Goal: Task Accomplishment & Management: Use online tool/utility

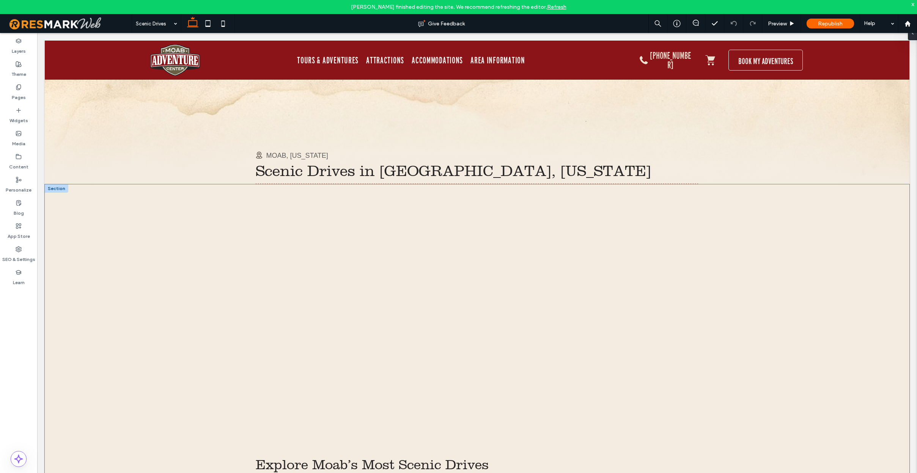
scroll to position [21, 0]
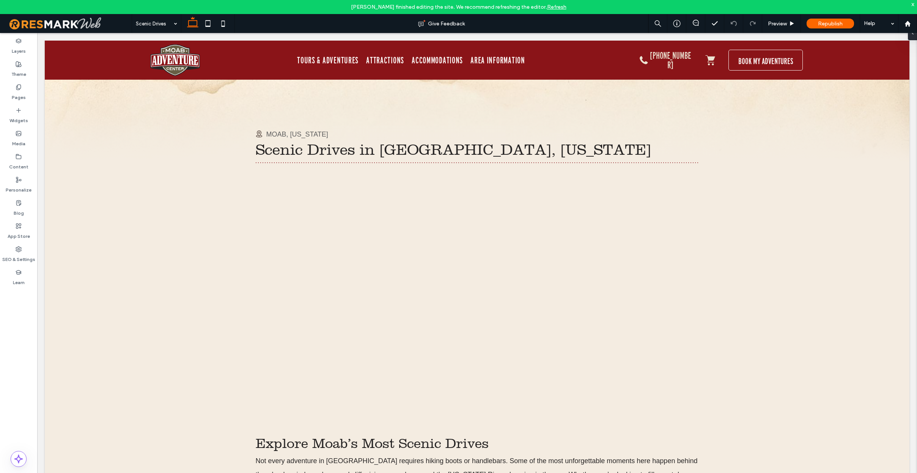
click at [556, 6] on link "Refresh" at bounding box center [556, 7] width 19 height 6
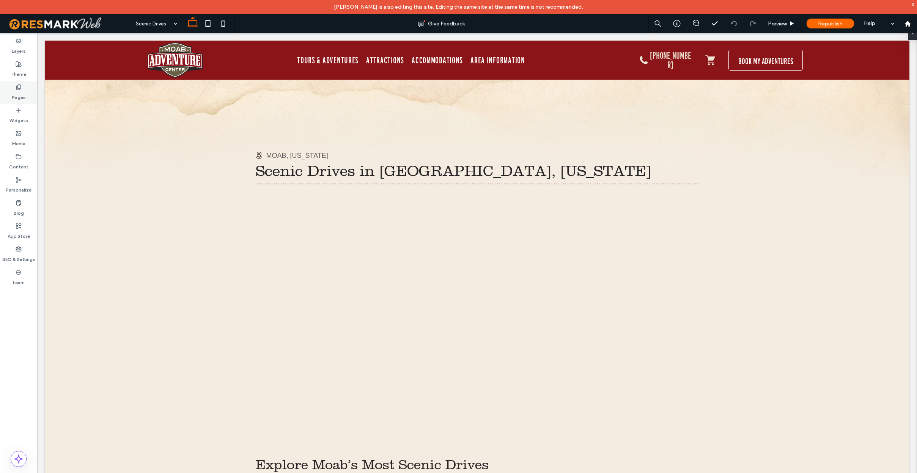
click at [22, 90] on label "Pages" at bounding box center [19, 95] width 14 height 11
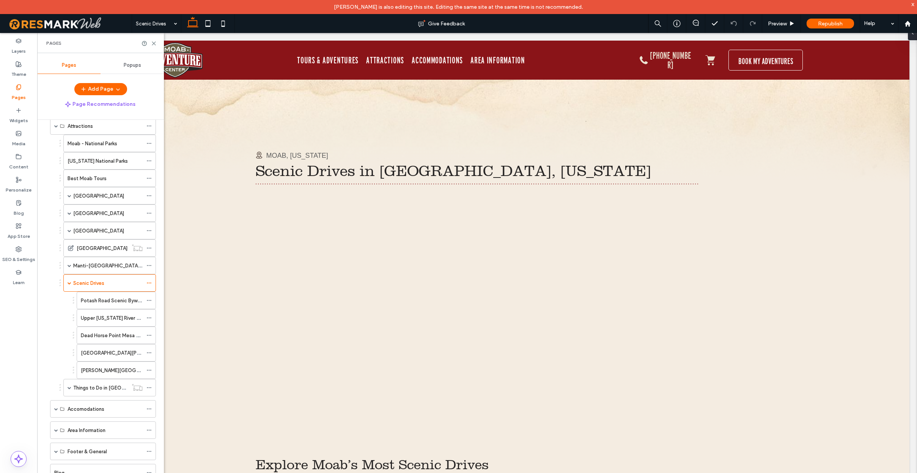
scroll to position [80, 0]
click at [69, 389] on span at bounding box center [69, 386] width 4 height 17
click at [110, 281] on div "Local Parks" at bounding box center [112, 282] width 62 height 8
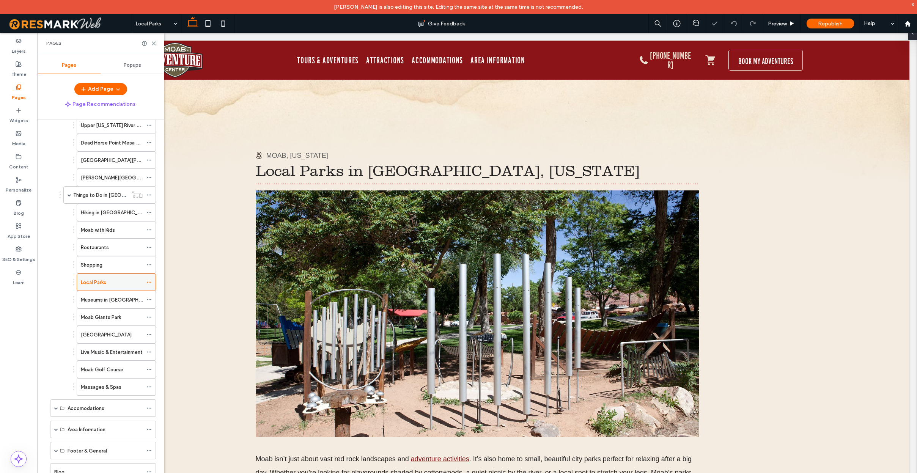
click at [149, 281] on icon at bounding box center [148, 281] width 5 height 5
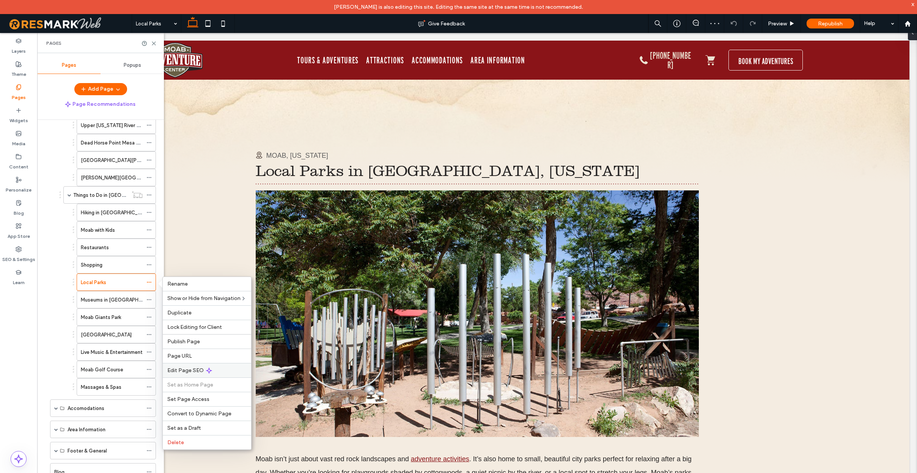
click at [226, 371] on div "Edit Page SEO" at bounding box center [207, 370] width 88 height 14
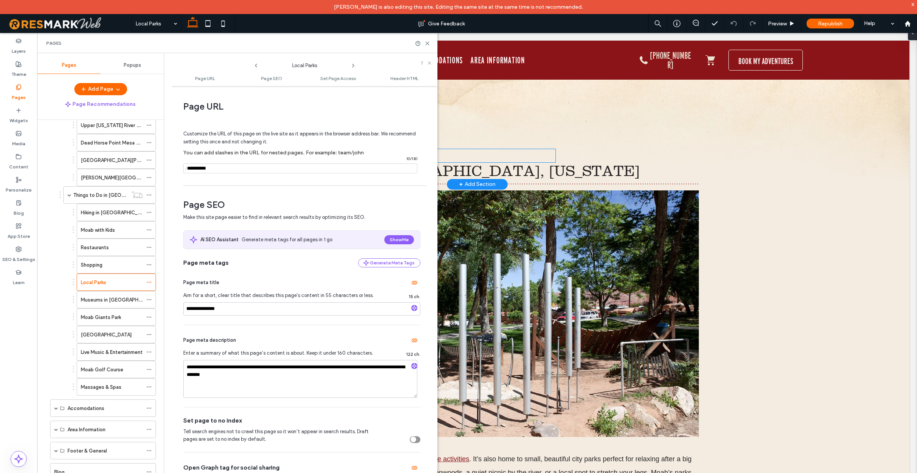
click at [547, 150] on div "MOAB, [US_STATE]" at bounding box center [406, 155] width 300 height 13
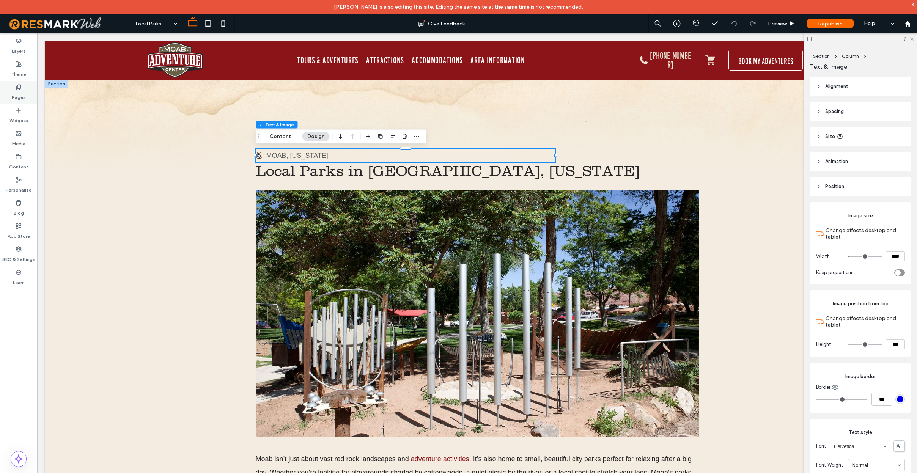
click at [20, 93] on label "Pages" at bounding box center [19, 95] width 14 height 11
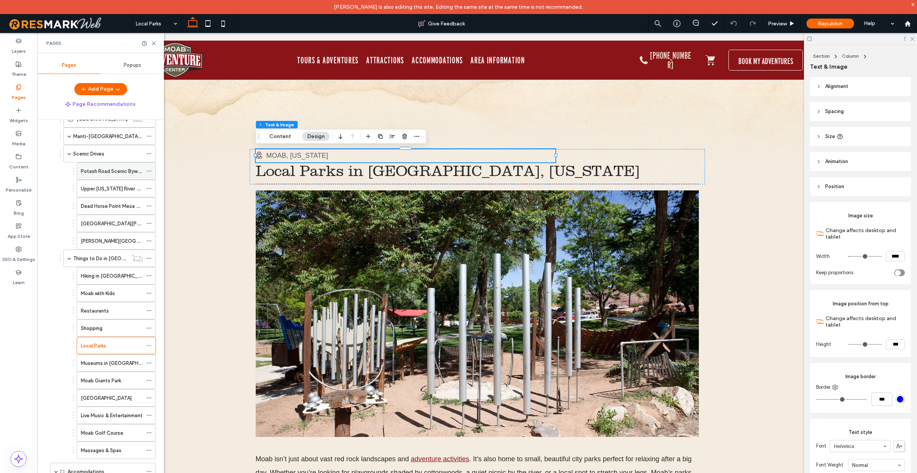
scroll to position [209, 0]
click at [149, 345] on icon at bounding box center [148, 344] width 5 height 5
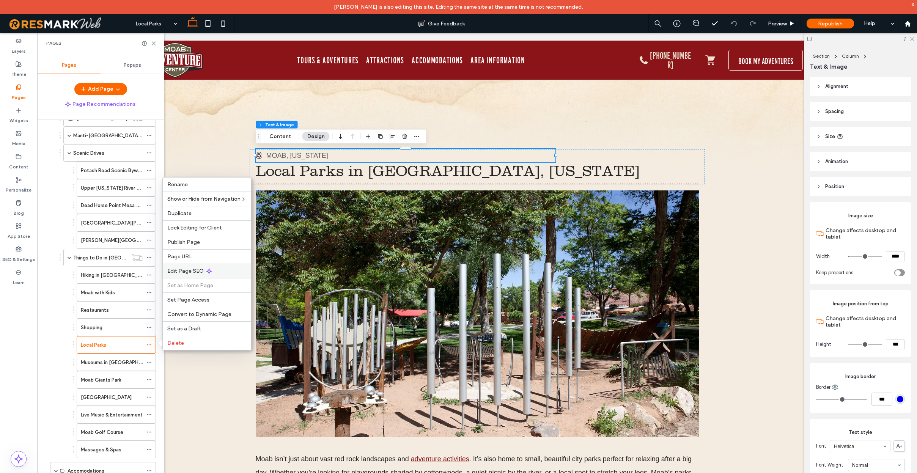
click at [217, 272] on div "Edit Page SEO" at bounding box center [207, 271] width 88 height 14
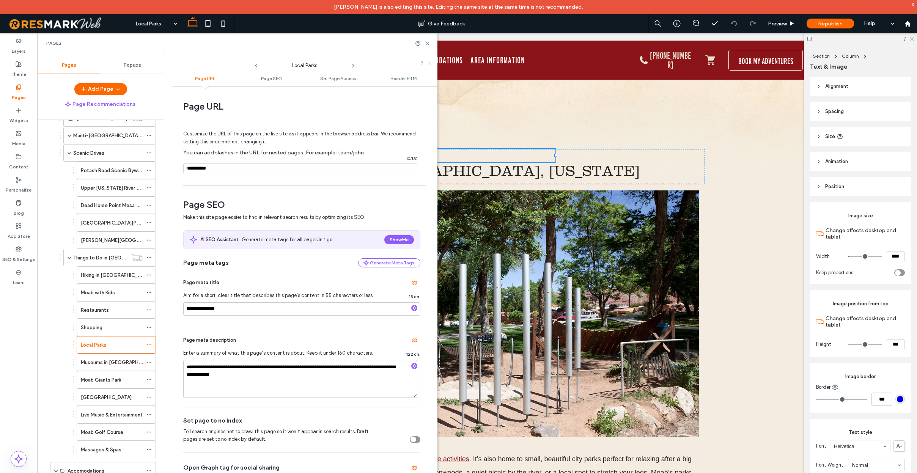
scroll to position [7, 0]
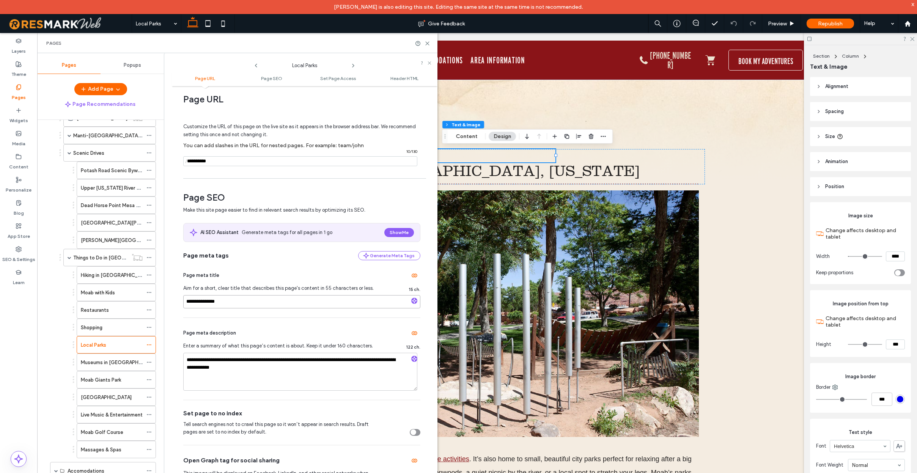
click at [237, 303] on input "**********" at bounding box center [301, 301] width 237 height 13
paste input "**********"
type input "**********"
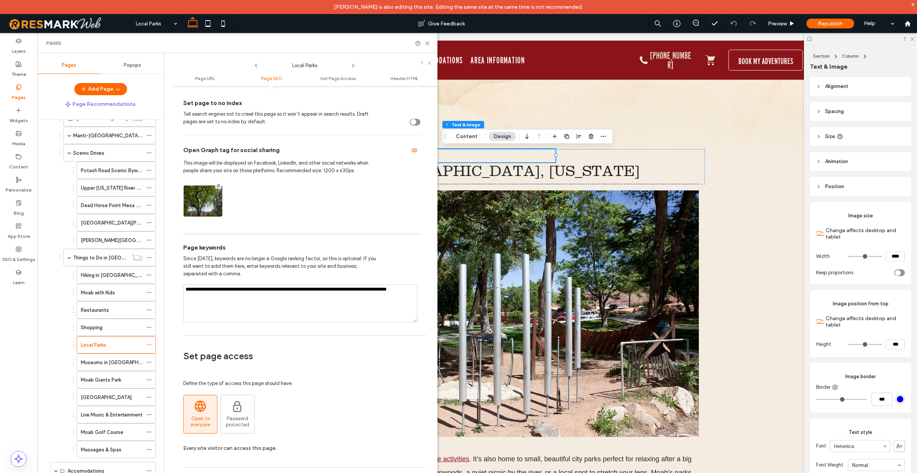
scroll to position [317, 0]
click at [240, 292] on textarea "**********" at bounding box center [300, 304] width 234 height 38
paste textarea "**********"
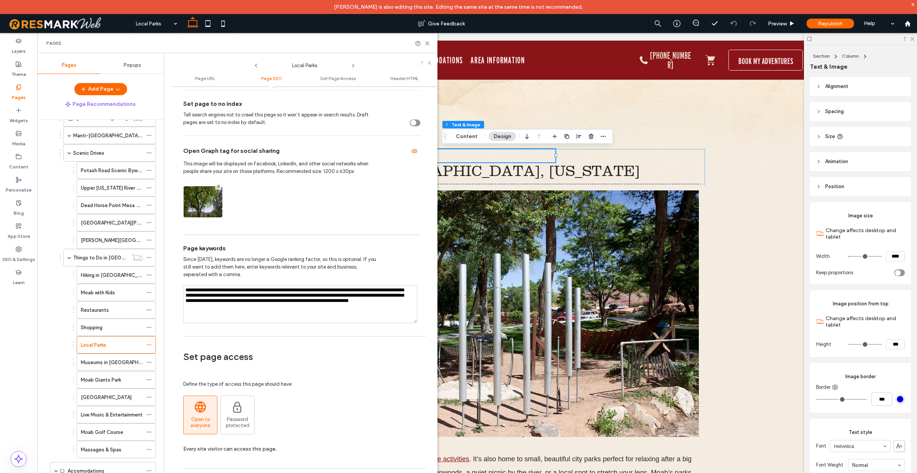
drag, startPoint x: 249, startPoint y: 296, endPoint x: 243, endPoint y: 306, distance: 11.1
click at [248, 298] on textarea "**********" at bounding box center [300, 304] width 234 height 38
drag, startPoint x: 304, startPoint y: 298, endPoint x: 254, endPoint y: 298, distance: 49.7
click at [254, 298] on textarea "**********" at bounding box center [300, 304] width 234 height 38
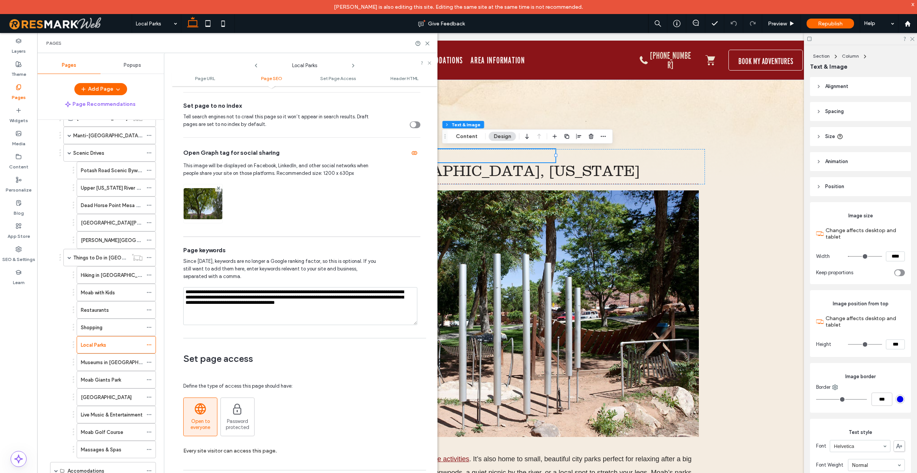
drag, startPoint x: 301, startPoint y: 300, endPoint x: 372, endPoint y: 311, distance: 71.0
click at [372, 311] on textarea "**********" at bounding box center [300, 306] width 234 height 38
type textarea "**********"
click at [303, 321] on textarea "**********" at bounding box center [300, 306] width 234 height 38
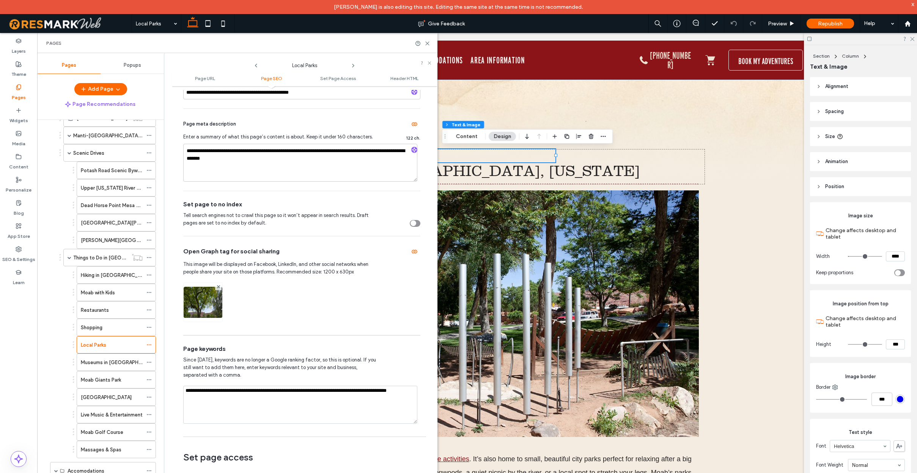
scroll to position [217, 0]
click at [740, 269] on div "Moab isn’t just about vast red rock landscapes and adventure activities . It’s …" at bounding box center [477, 344] width 864 height 320
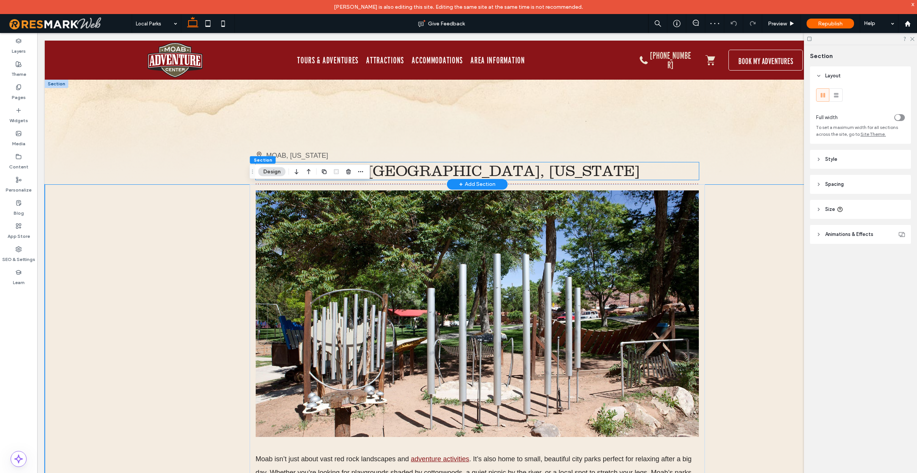
click at [436, 169] on span "Local Parks in [GEOGRAPHIC_DATA], [US_STATE]" at bounding box center [448, 170] width 384 height 17
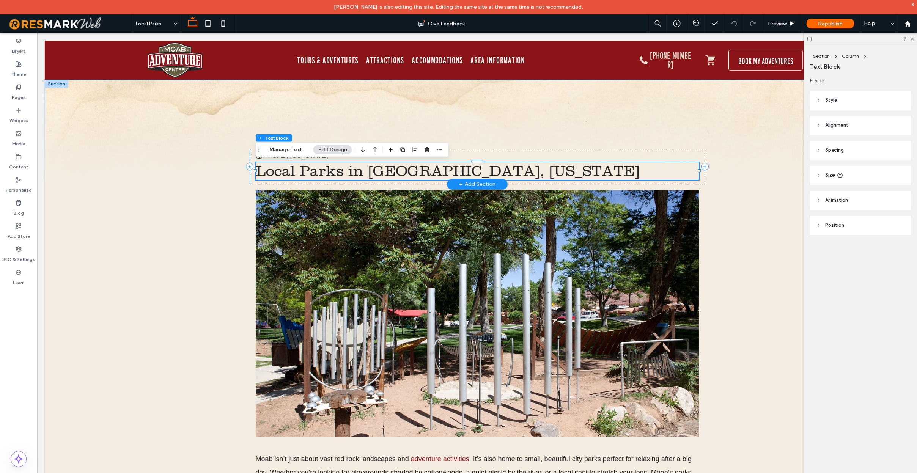
click at [486, 171] on h1 "Local Parks in [GEOGRAPHIC_DATA], [US_STATE]" at bounding box center [477, 170] width 443 height 17
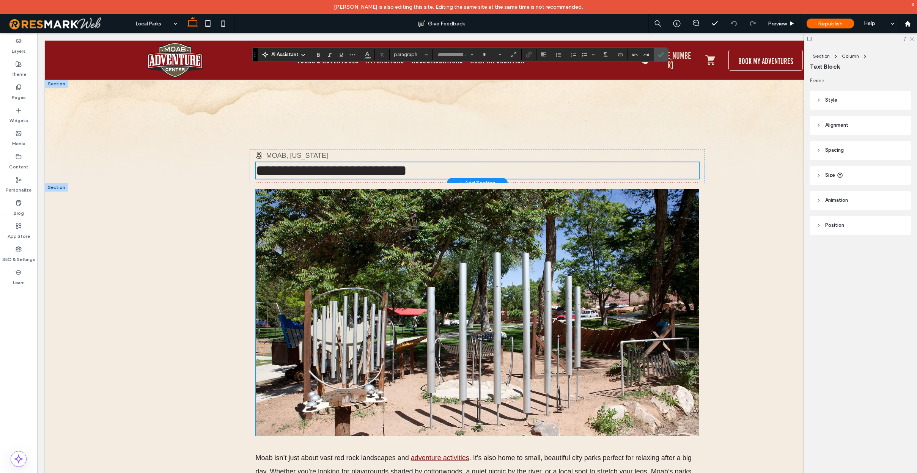
type input "*********"
type input "**"
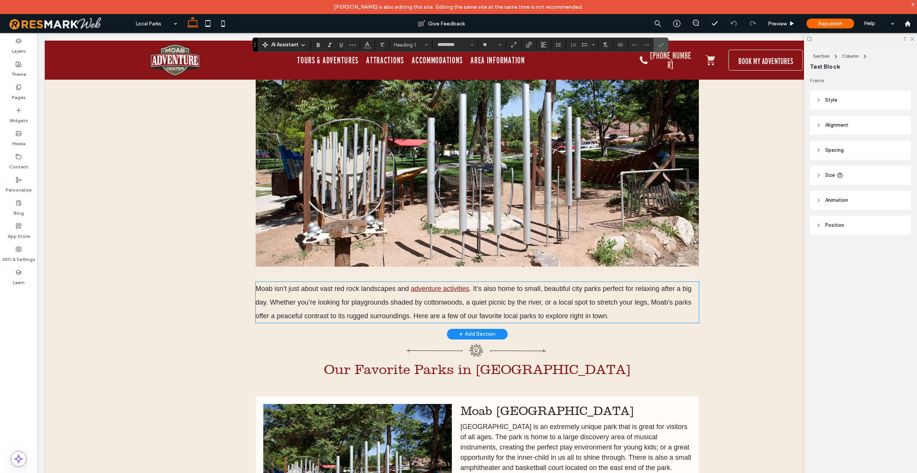
scroll to position [172, 0]
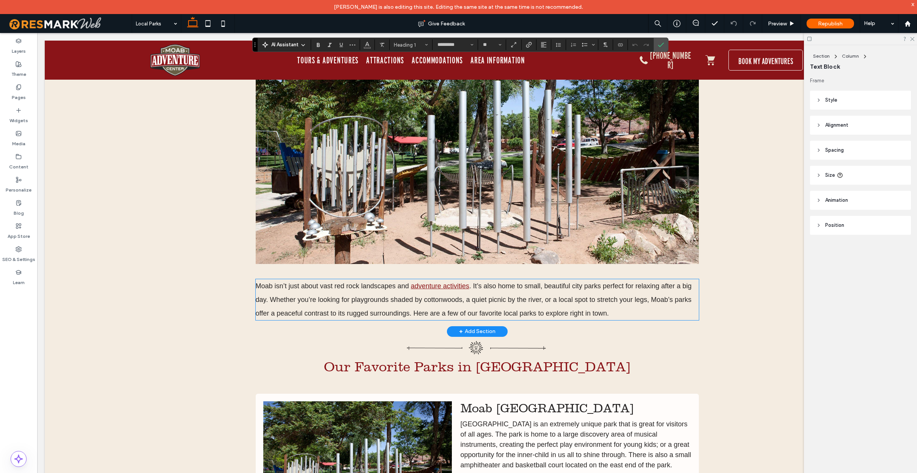
click at [407, 314] on span ". It’s also home to small, beautiful city parks perfect for relaxing after a bi…" at bounding box center [474, 299] width 436 height 35
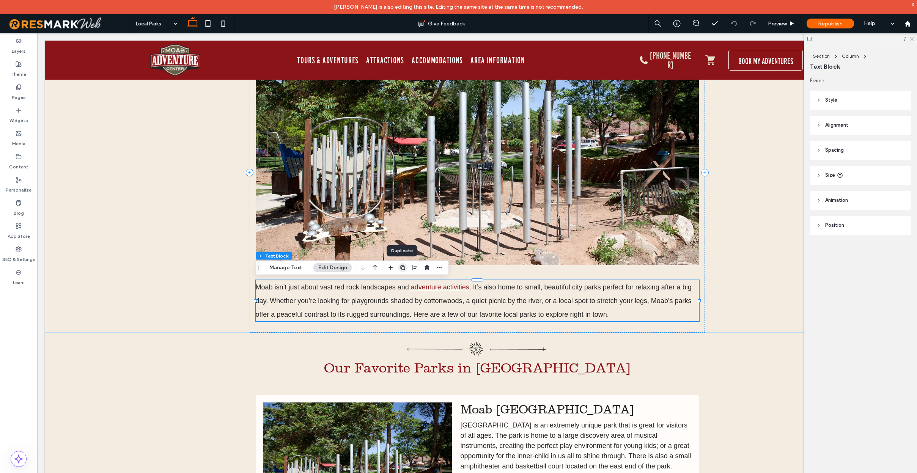
click at [402, 267] on icon "button" at bounding box center [403, 268] width 6 height 6
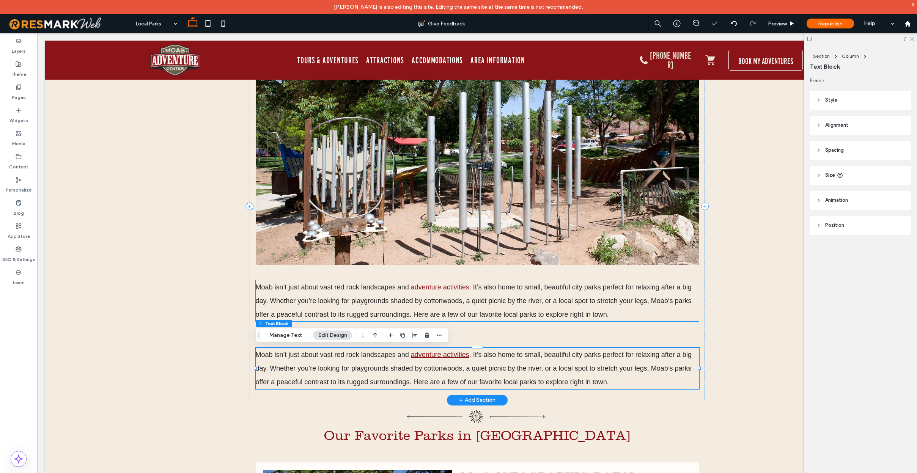
click at [384, 303] on span ". It’s also home to small, beautiful city parks perfect for relaxing after a bi…" at bounding box center [474, 300] width 436 height 35
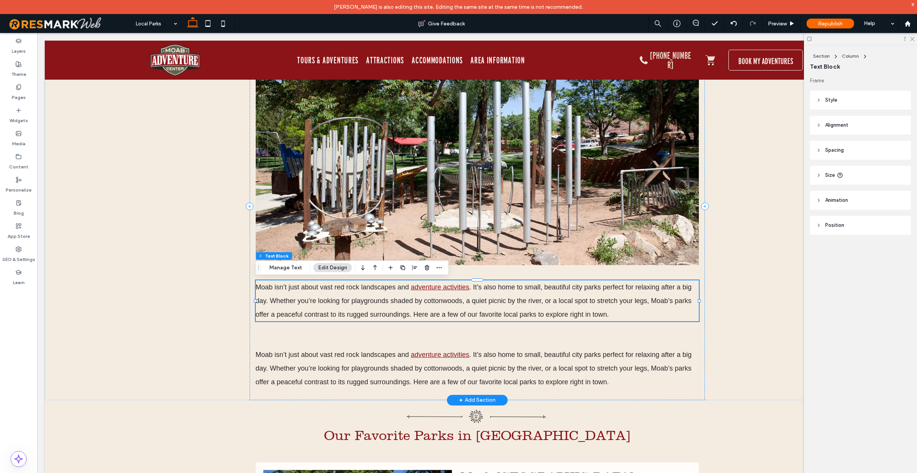
click at [388, 303] on span ". It’s also home to small, beautiful city parks perfect for relaxing after a bi…" at bounding box center [474, 300] width 436 height 35
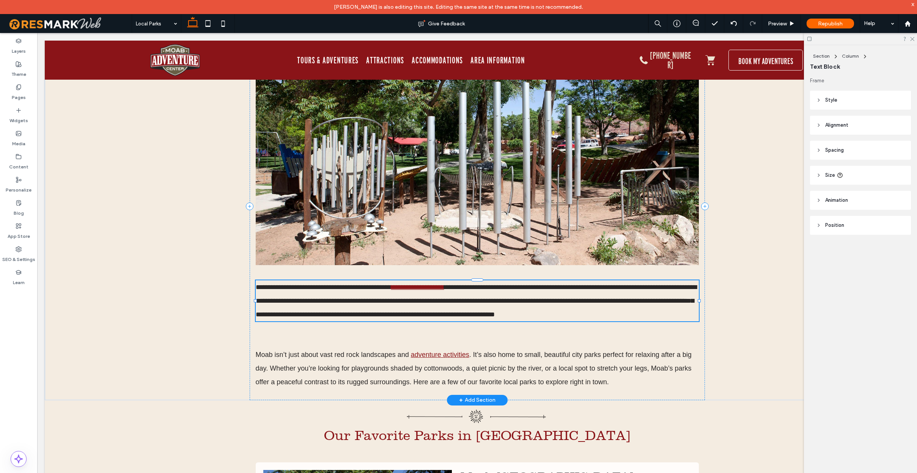
type input "*********"
type input "**"
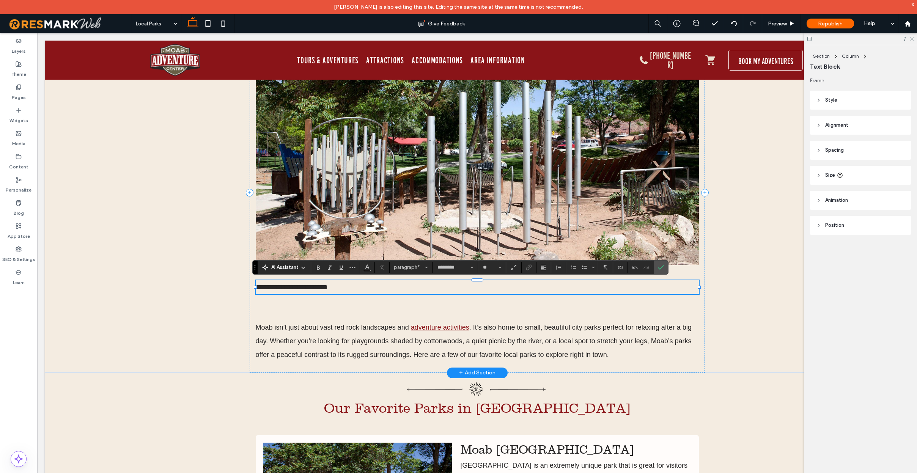
click at [257, 288] on span "**********" at bounding box center [292, 287] width 72 height 7
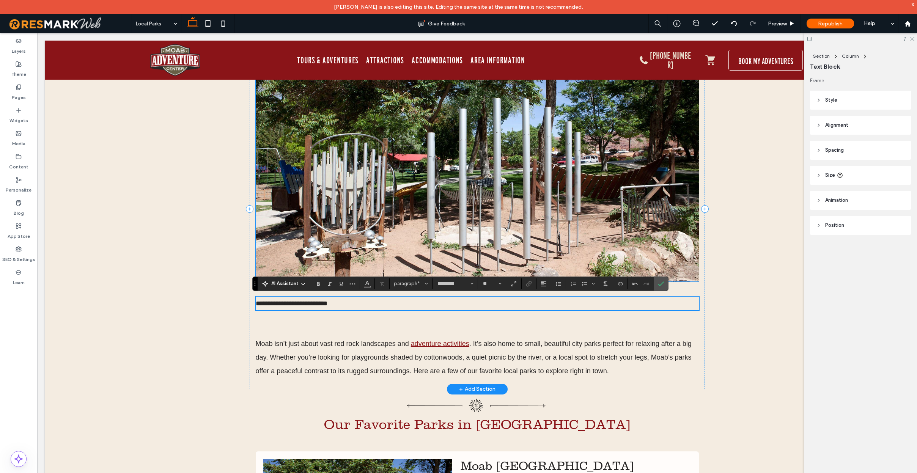
scroll to position [160, 0]
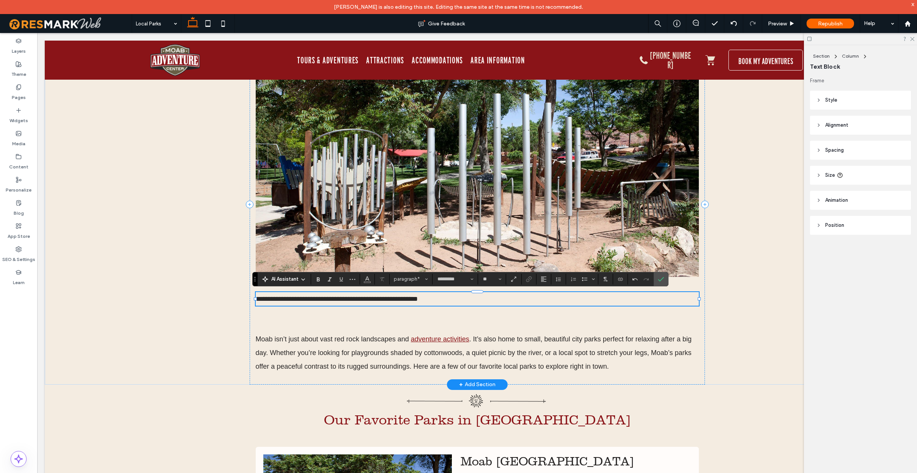
click at [465, 296] on p "**********" at bounding box center [477, 299] width 443 height 14
click at [314, 300] on span "**********" at bounding box center [337, 298] width 162 height 7
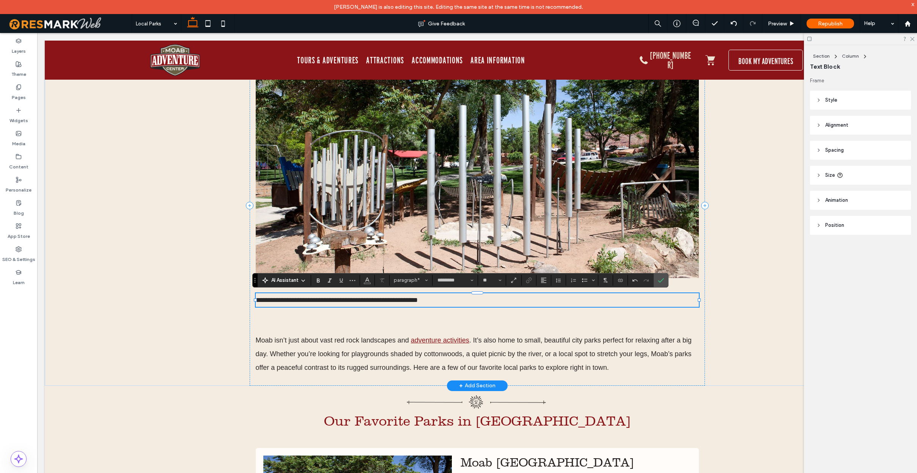
click at [317, 300] on span "**********" at bounding box center [337, 300] width 162 height 7
click at [426, 279] on icon "Styles" at bounding box center [426, 280] width 3 height 3
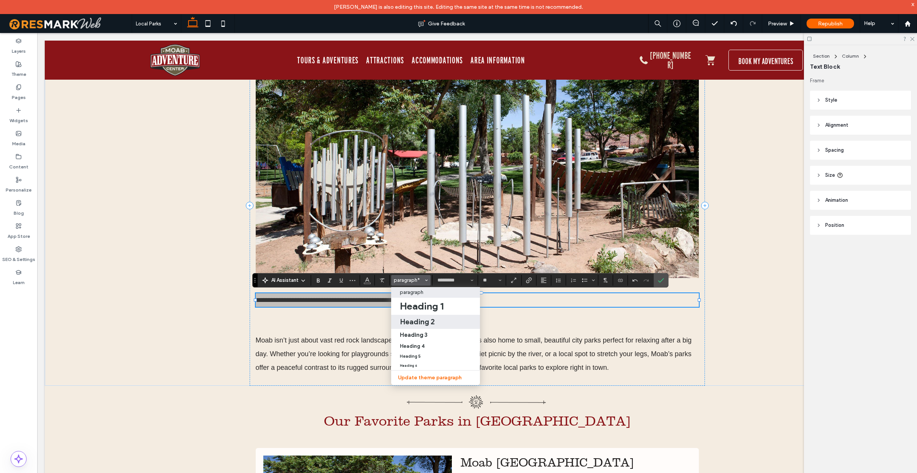
click at [422, 320] on h2 "Heading 2" at bounding box center [417, 321] width 35 height 9
type input "*********"
type input "**"
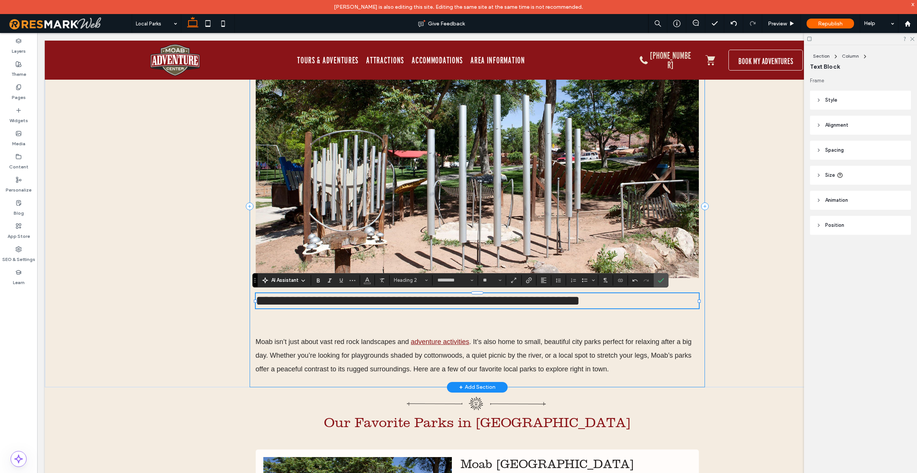
click at [337, 330] on div "**********" at bounding box center [477, 206] width 455 height 362
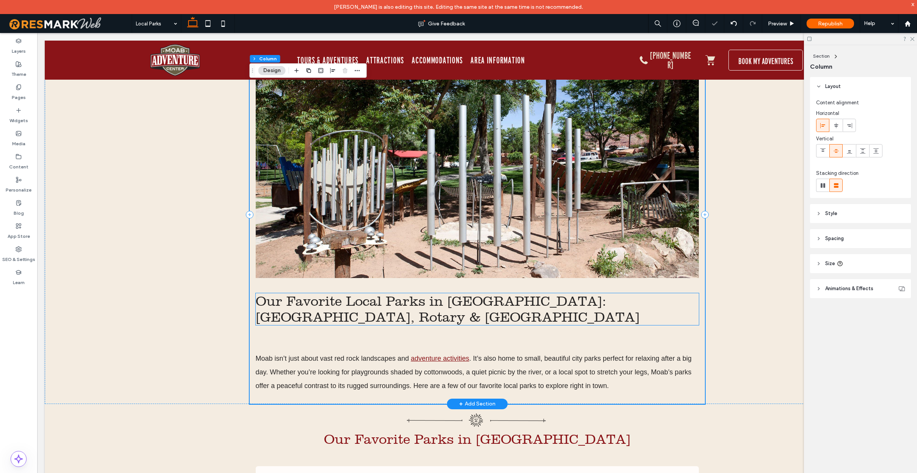
click at [381, 302] on span "Our Favorite Local Parks in [GEOGRAPHIC_DATA]: [GEOGRAPHIC_DATA], Rotary & [GEO…" at bounding box center [448, 309] width 384 height 32
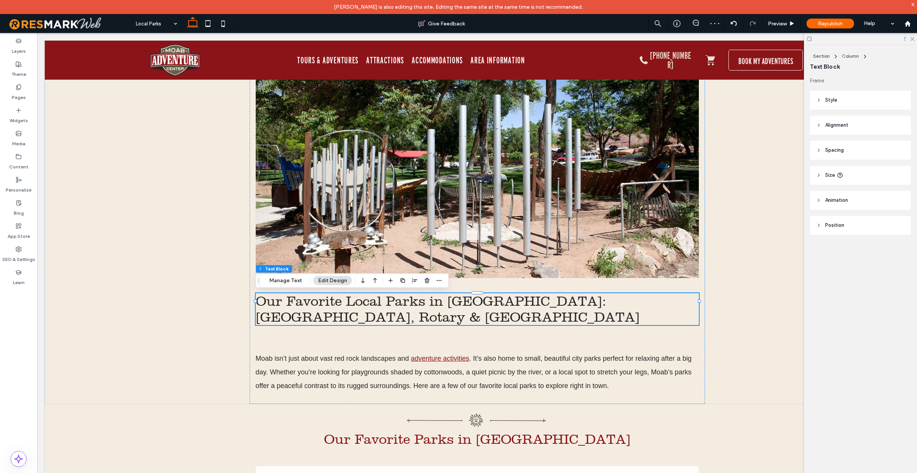
click at [818, 151] on icon at bounding box center [818, 150] width 5 height 5
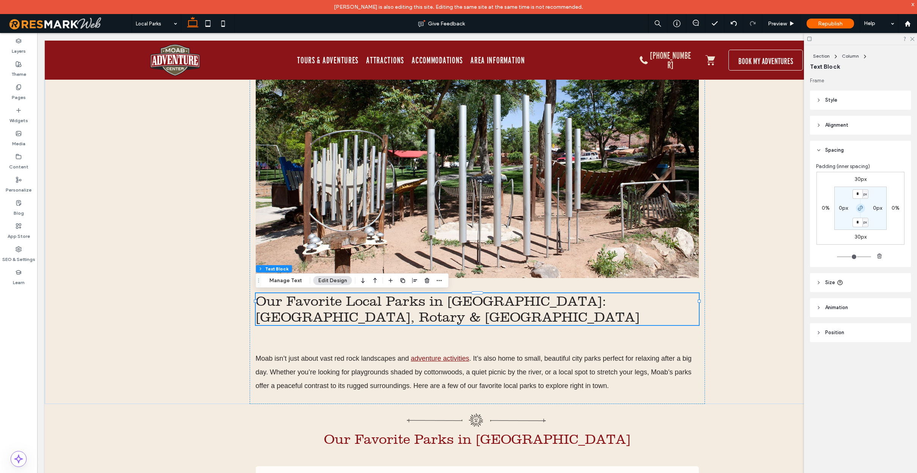
click at [861, 207] on icon "button" at bounding box center [860, 208] width 6 height 6
click at [856, 179] on label "30px" at bounding box center [860, 179] width 12 height 6
type input "**"
click at [856, 179] on input "**" at bounding box center [857, 179] width 10 height 9
type input "**"
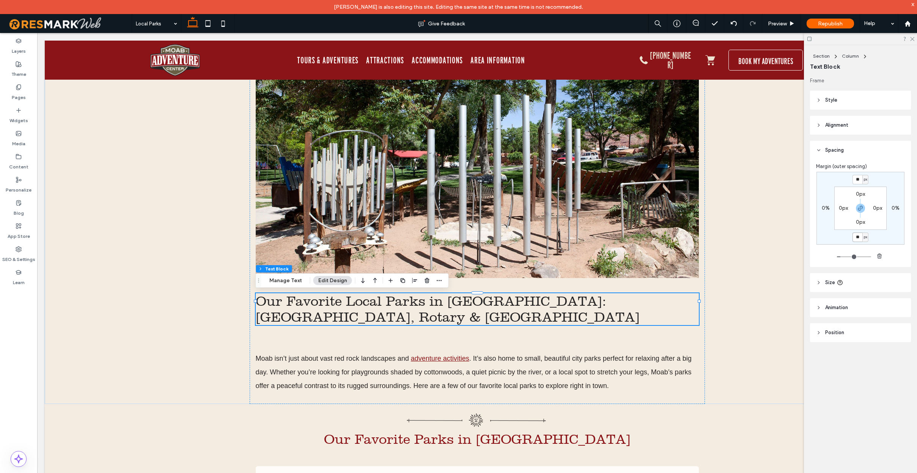
type input "**"
click at [858, 238] on input "**" at bounding box center [857, 236] width 10 height 9
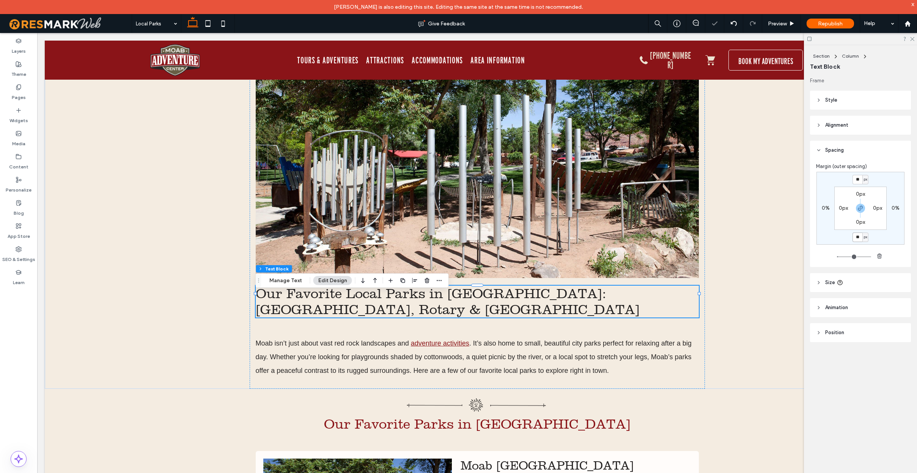
click at [858, 238] on input "**" at bounding box center [857, 236] width 10 height 9
type input "*"
click at [861, 206] on icon "button" at bounding box center [860, 208] width 6 height 6
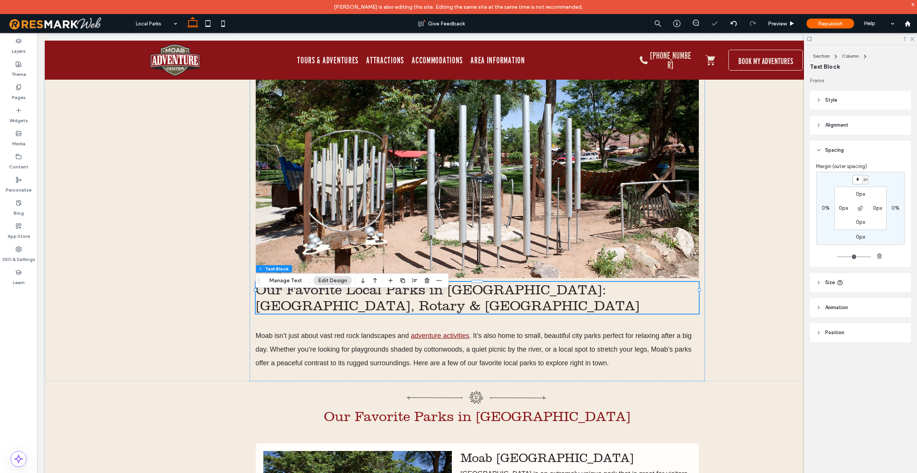
click at [856, 178] on input "*" at bounding box center [857, 179] width 10 height 9
type input "**"
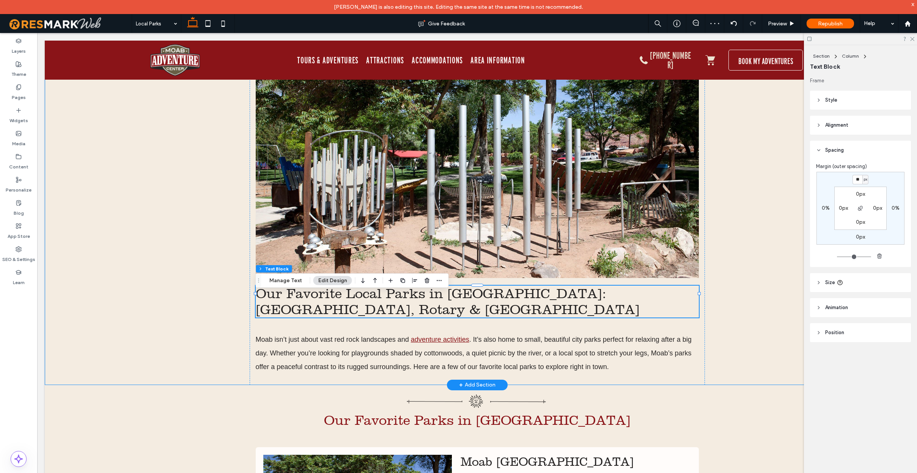
click at [758, 250] on div "Our Favorite Local Parks in Moab: Swanny, Rotary & Lions Park Moab isn’t just a…" at bounding box center [477, 204] width 864 height 359
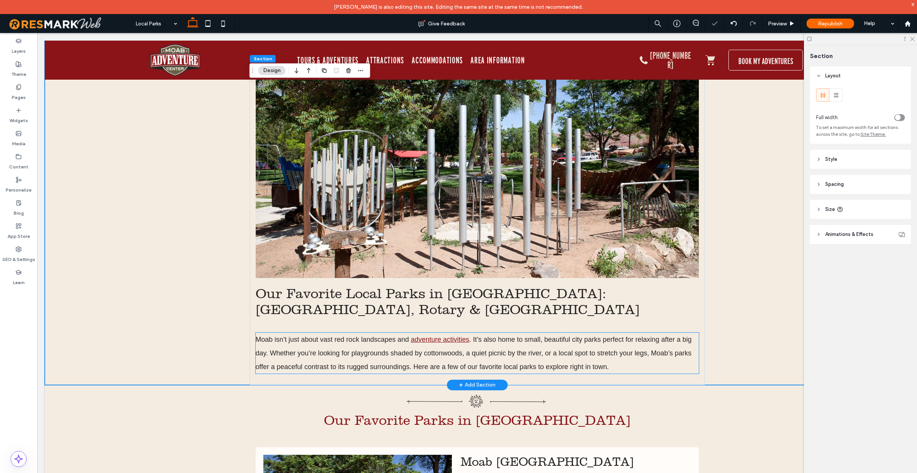
click at [593, 339] on span ". It’s also home to small, beautiful city parks perfect for relaxing after a bi…" at bounding box center [474, 353] width 436 height 35
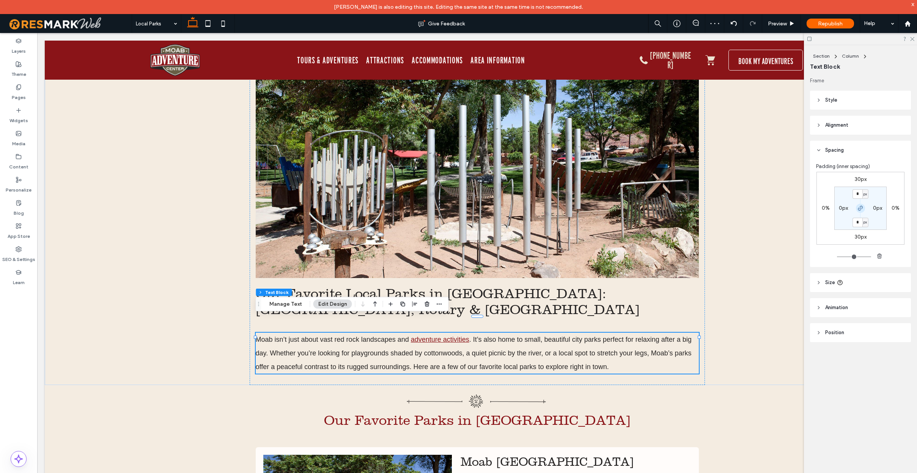
click at [860, 208] on icon "button" at bounding box center [860, 208] width 6 height 6
click at [857, 179] on label "30px" at bounding box center [860, 179] width 12 height 6
type input "**"
click at [857, 179] on input "**" at bounding box center [857, 179] width 10 height 9
type input "*"
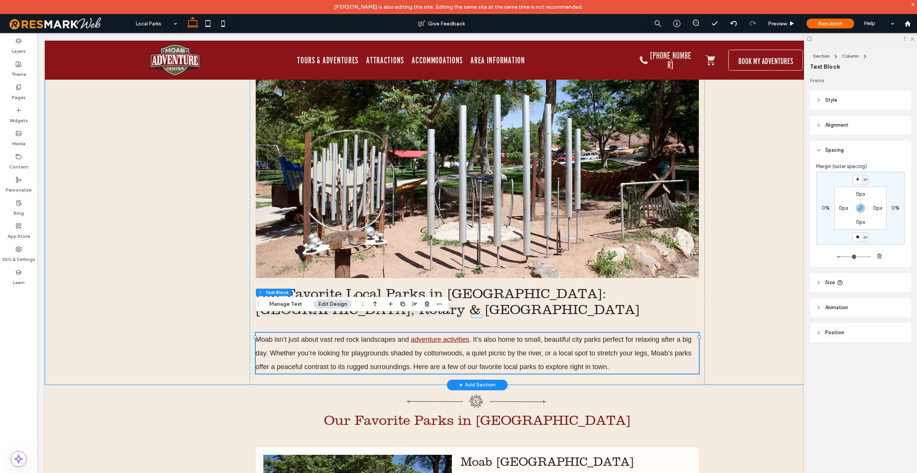
type input "*"
click at [767, 224] on div "Our Favorite Local Parks in Moab: Swanny, Rotary & Lions Park Moab isn’t just a…" at bounding box center [477, 204] width 864 height 359
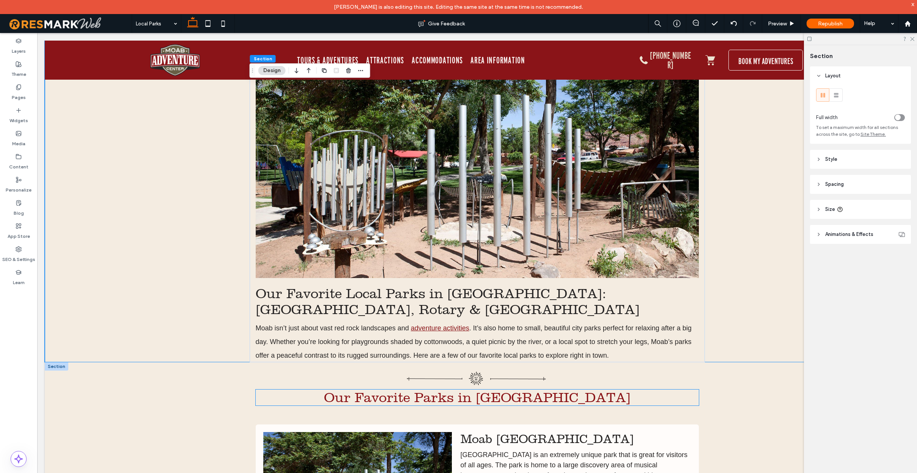
click at [435, 389] on span "Our Favorite Parks in Moab" at bounding box center [477, 397] width 306 height 16
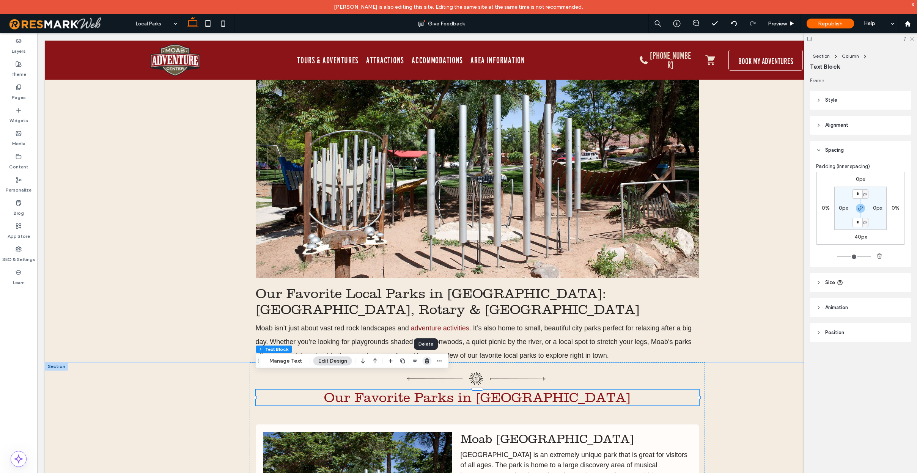
click at [426, 362] on icon "button" at bounding box center [427, 361] width 6 height 6
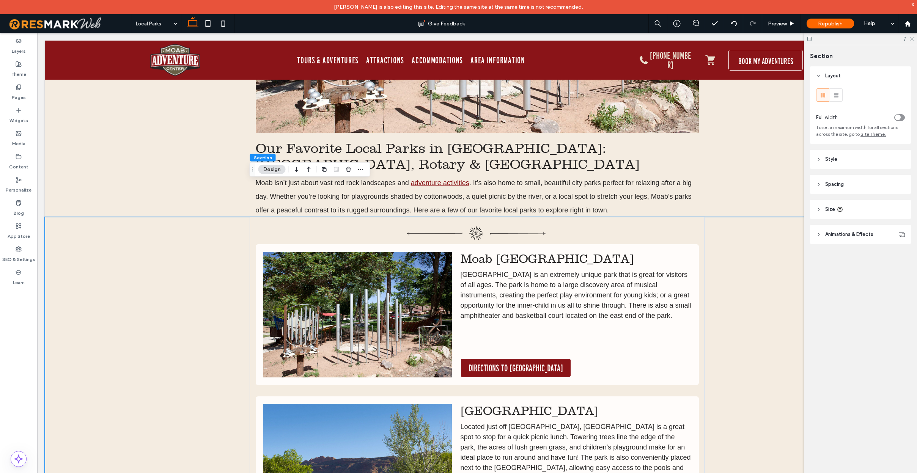
scroll to position [323, 0]
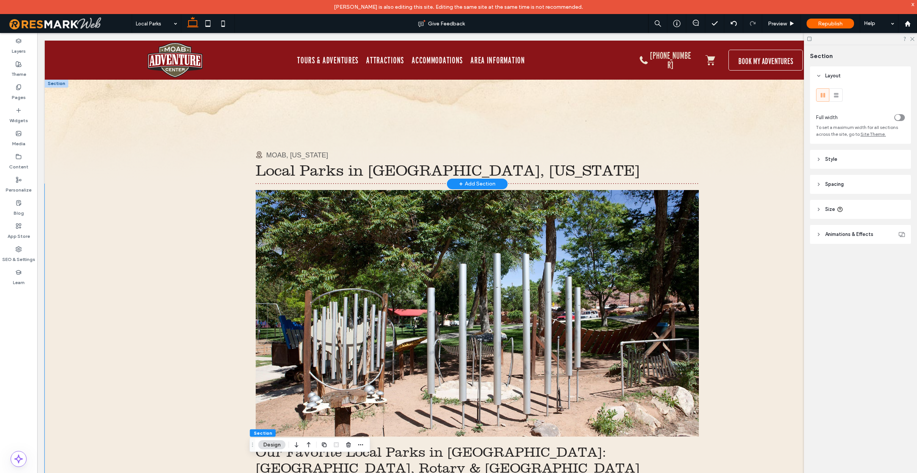
scroll to position [0, 0]
click at [209, 390] on div "Our Favorite Local Parks in Moab: Swanny, Rotary & Lions Park Moab isn’t just a…" at bounding box center [477, 352] width 864 height 337
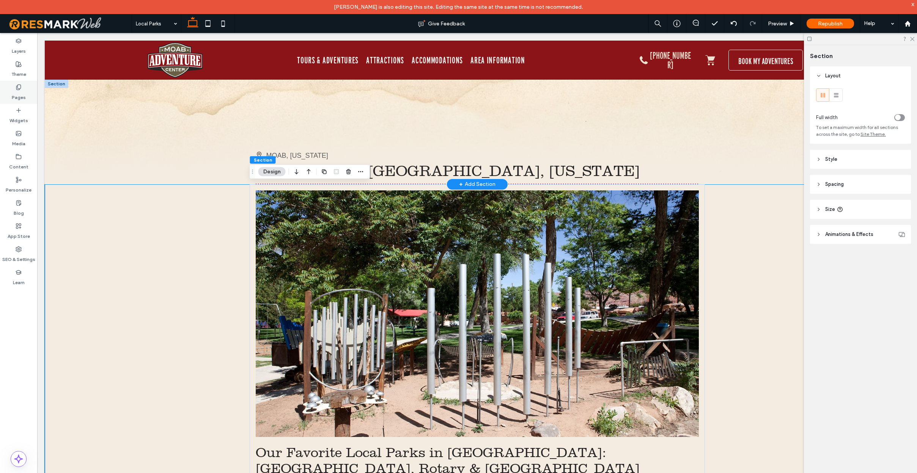
click at [19, 93] on label "Pages" at bounding box center [19, 95] width 14 height 11
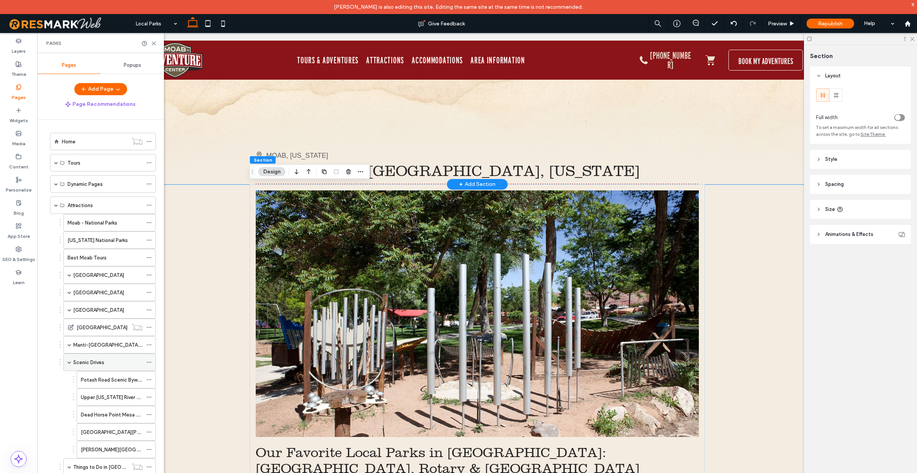
click at [100, 363] on label "Scenic Drives" at bounding box center [88, 362] width 31 height 13
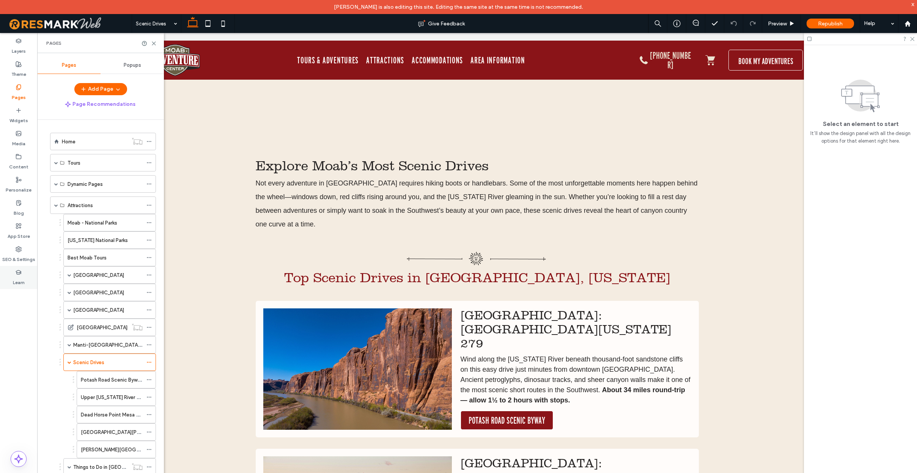
scroll to position [299, 0]
click at [468, 276] on span "Top Scenic Drives in Moab, Utah" at bounding box center [477, 277] width 386 height 16
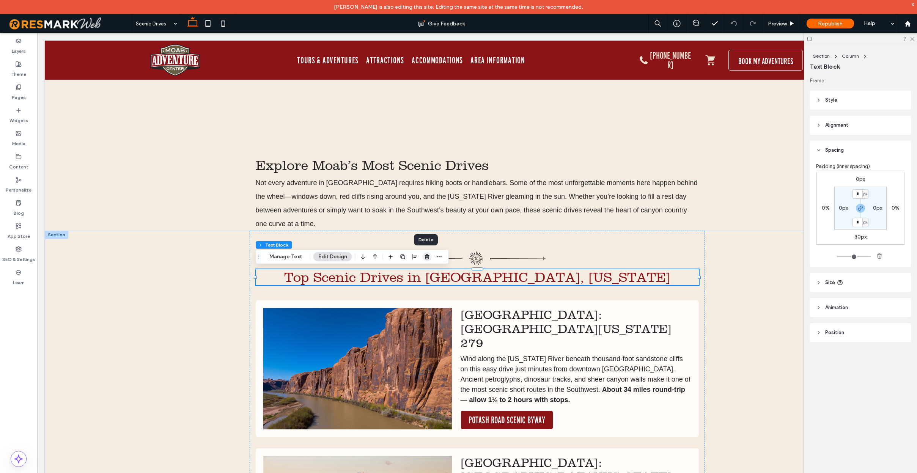
click at [425, 257] on use "button" at bounding box center [426, 256] width 5 height 5
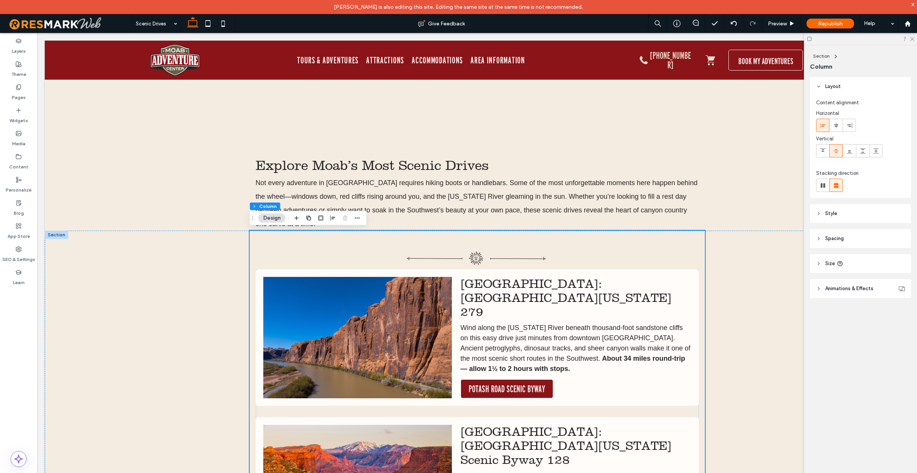
click at [818, 238] on icon at bounding box center [818, 238] width 5 height 5
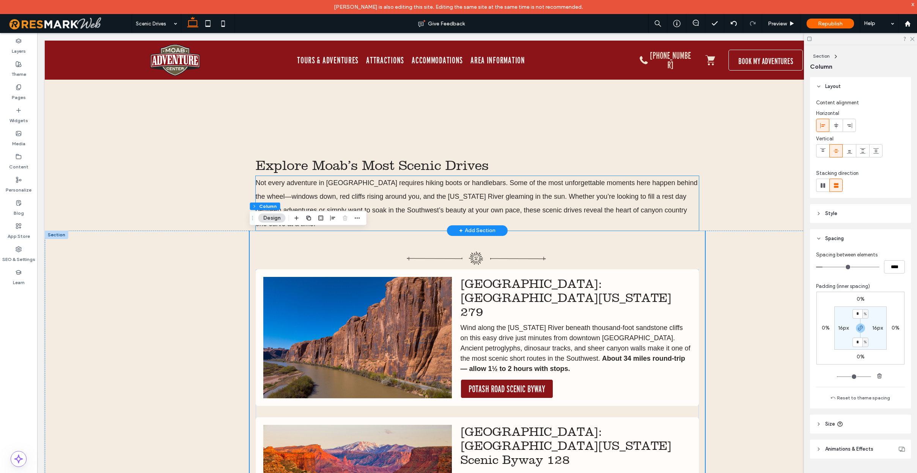
click at [665, 220] on p "Not every adventure in Moab requires hiking boots or handlebars. Some of the mo…" at bounding box center [477, 203] width 443 height 55
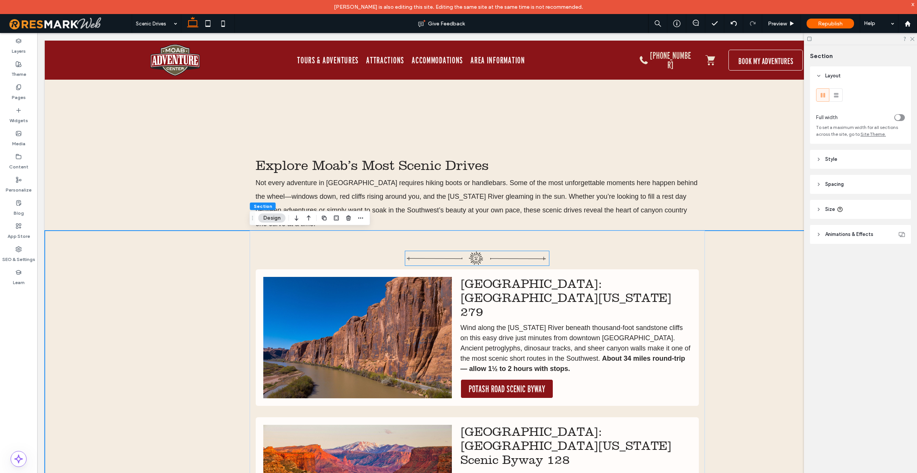
click at [533, 259] on img at bounding box center [477, 258] width 144 height 14
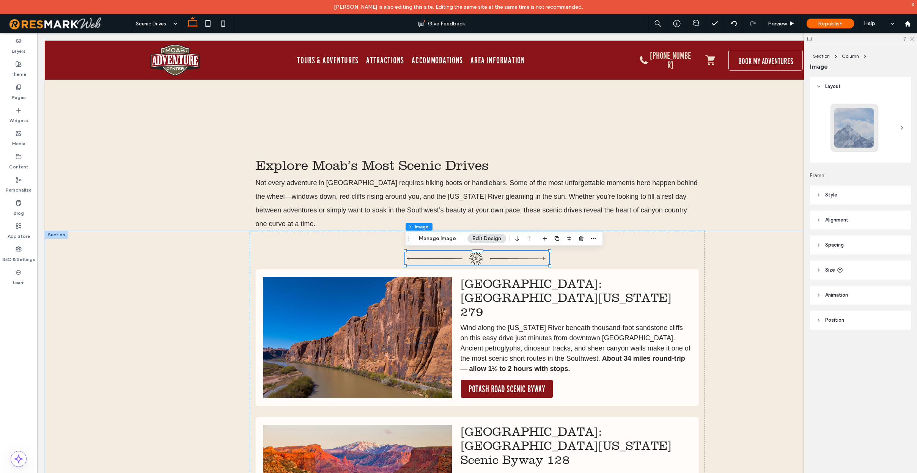
click at [820, 246] on icon at bounding box center [818, 244] width 5 height 5
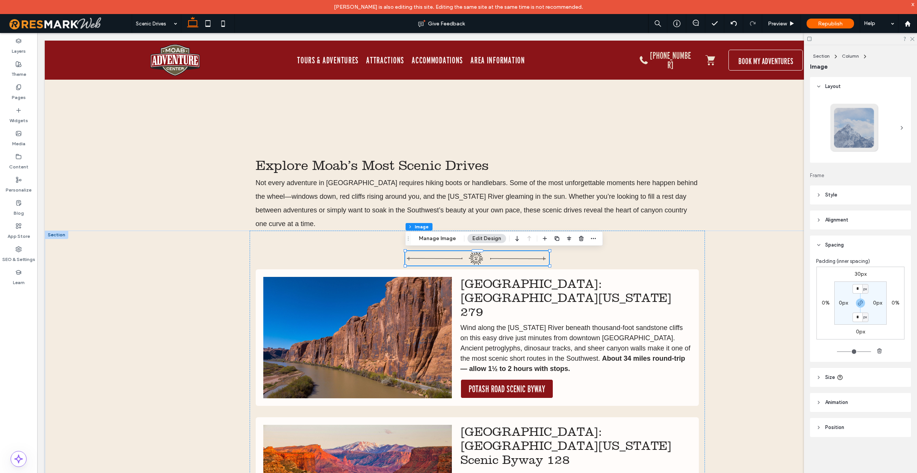
click at [856, 332] on label "0px" at bounding box center [859, 331] width 9 height 6
click at [856, 275] on input "**" at bounding box center [857, 274] width 10 height 9
type input "**"
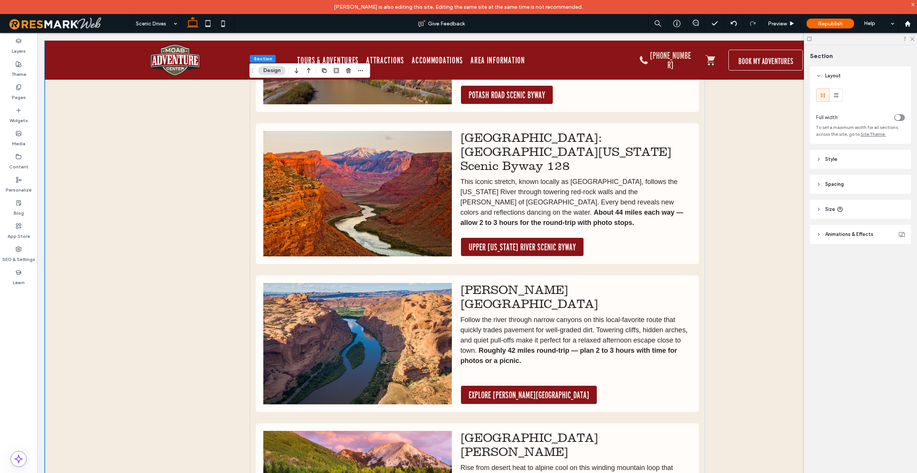
scroll to position [643, 0]
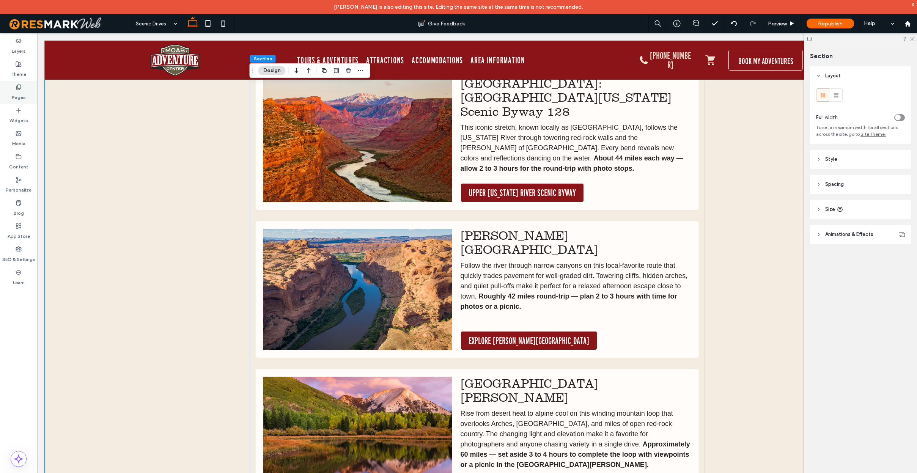
drag, startPoint x: 20, startPoint y: 88, endPoint x: 161, endPoint y: 223, distance: 195.5
click at [20, 88] on icon at bounding box center [19, 87] width 6 height 6
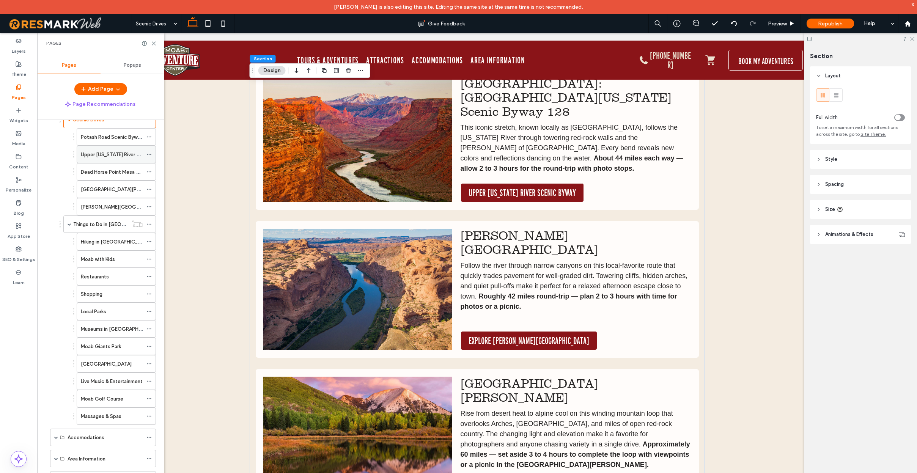
scroll to position [248, 0]
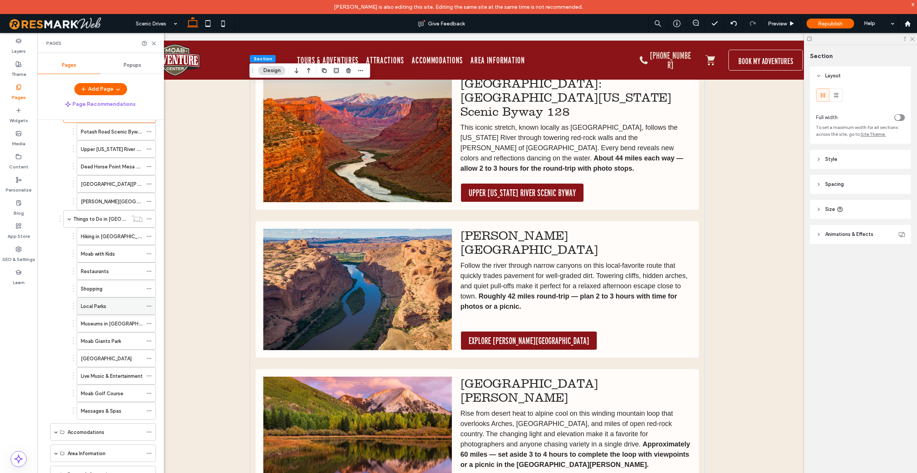
click at [114, 308] on div "Local Parks" at bounding box center [112, 306] width 62 height 8
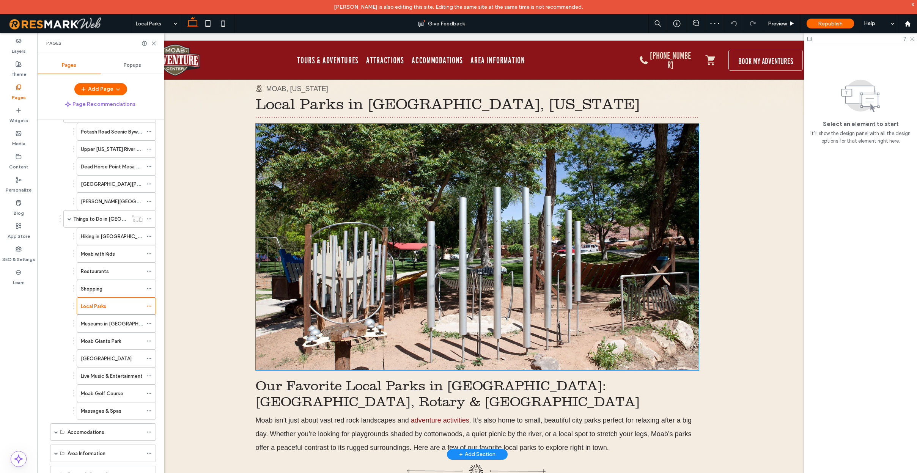
scroll to position [67, 0]
click at [398, 301] on img at bounding box center [477, 246] width 443 height 246
click at [398, 301] on div at bounding box center [477, 246] width 443 height 246
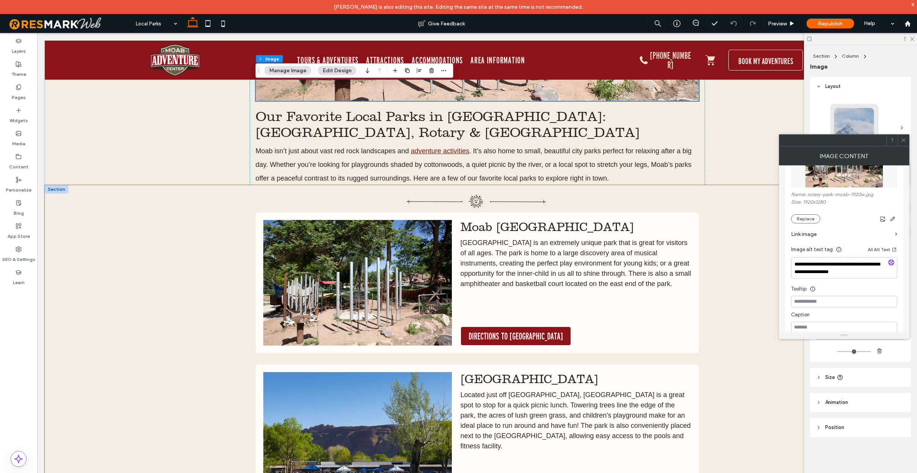
scroll to position [338, 0]
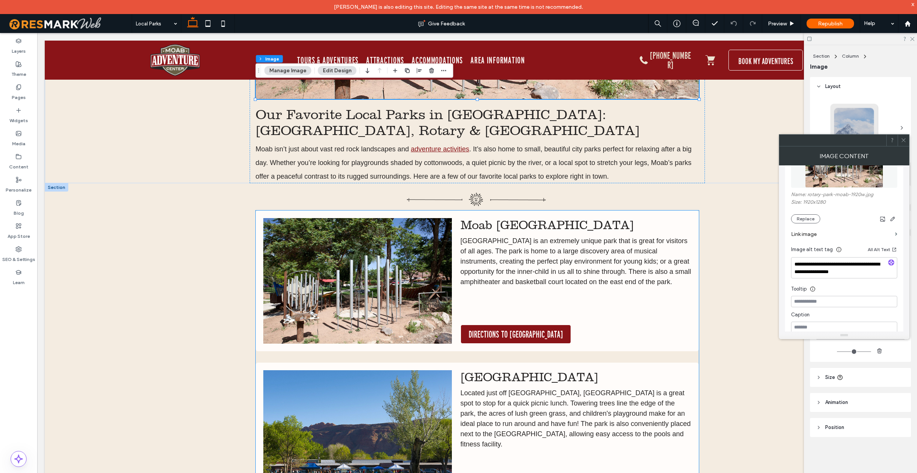
click at [369, 287] on img at bounding box center [357, 281] width 188 height 126
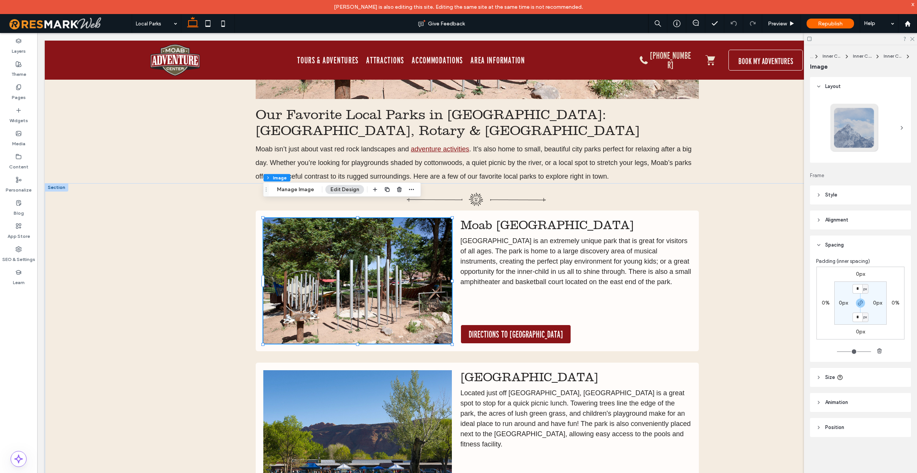
click at [333, 279] on img at bounding box center [357, 281] width 188 height 126
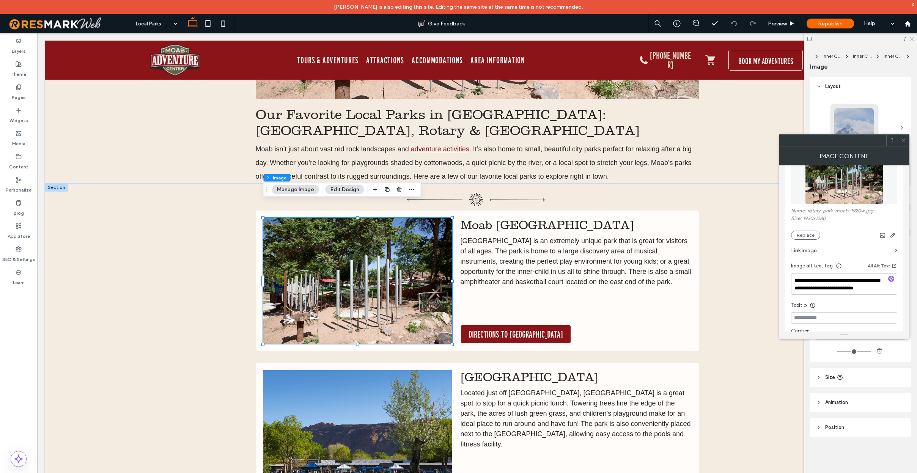
scroll to position [110, 0]
click at [415, 402] on img at bounding box center [357, 433] width 188 height 126
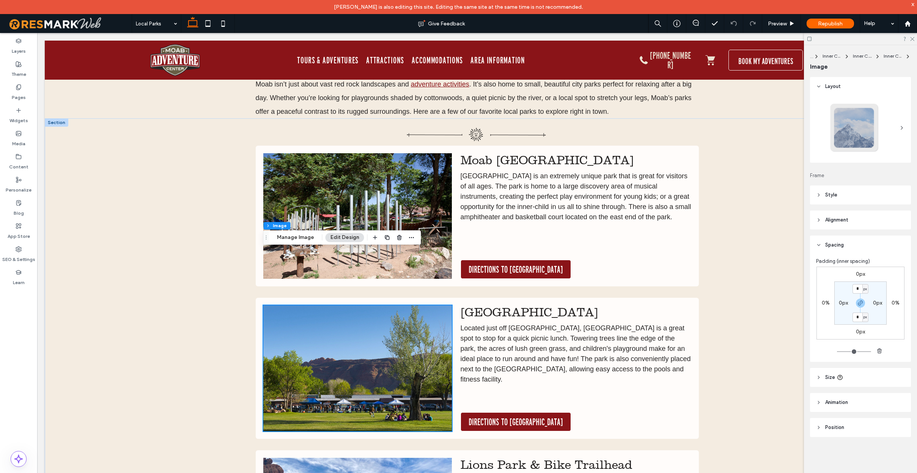
scroll to position [479, 0]
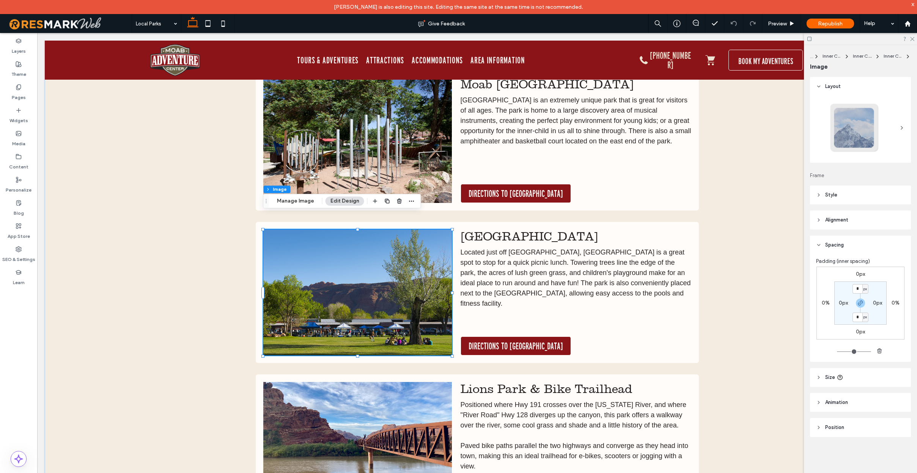
click at [416, 308] on img at bounding box center [357, 292] width 188 height 126
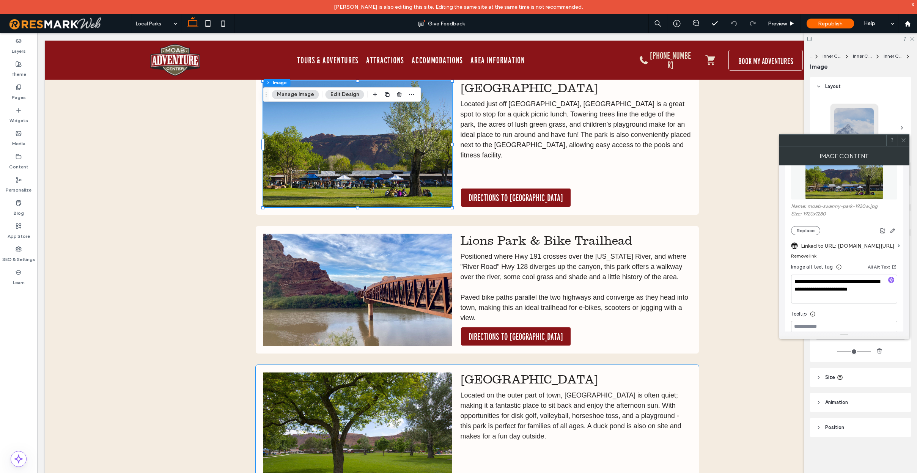
scroll to position [651, 0]
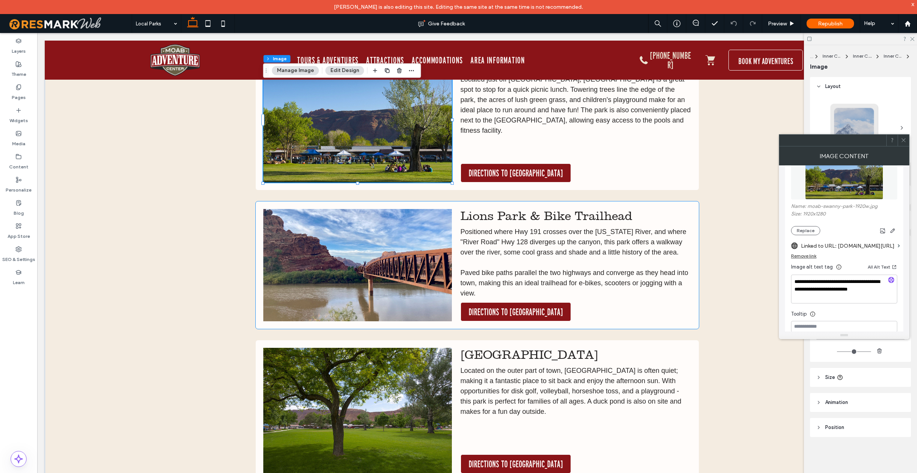
click at [392, 254] on img at bounding box center [357, 265] width 188 height 112
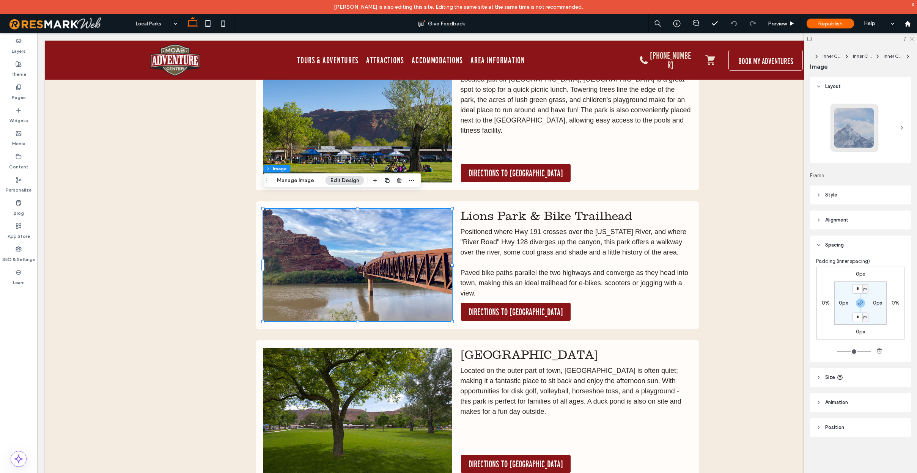
click at [438, 271] on img at bounding box center [357, 265] width 188 height 112
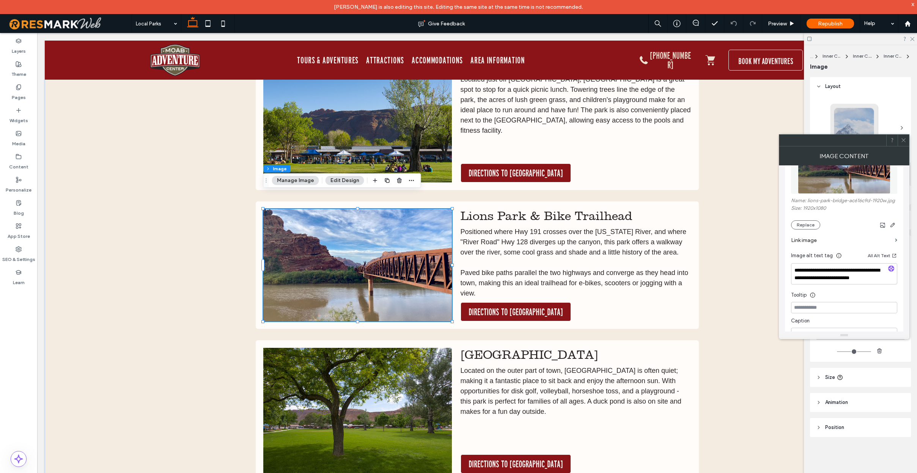
scroll to position [116, 0]
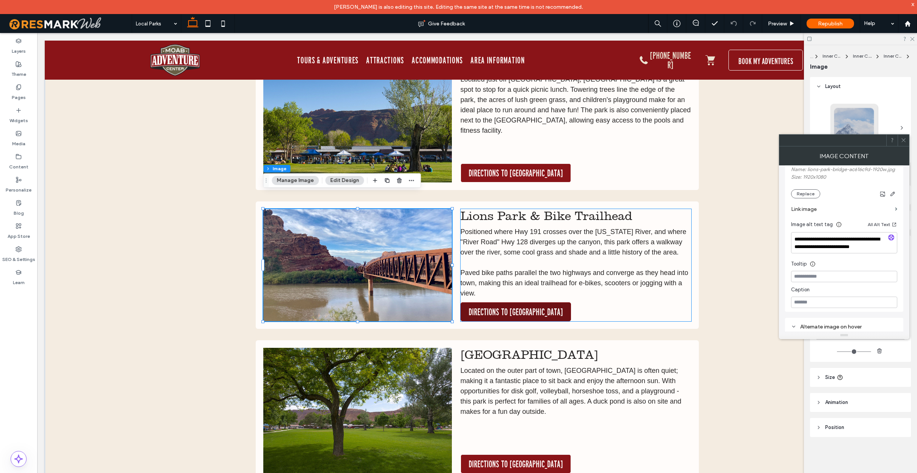
click at [526, 306] on span "DIRECTIONS TO [GEOGRAPHIC_DATA]" at bounding box center [515, 311] width 94 height 11
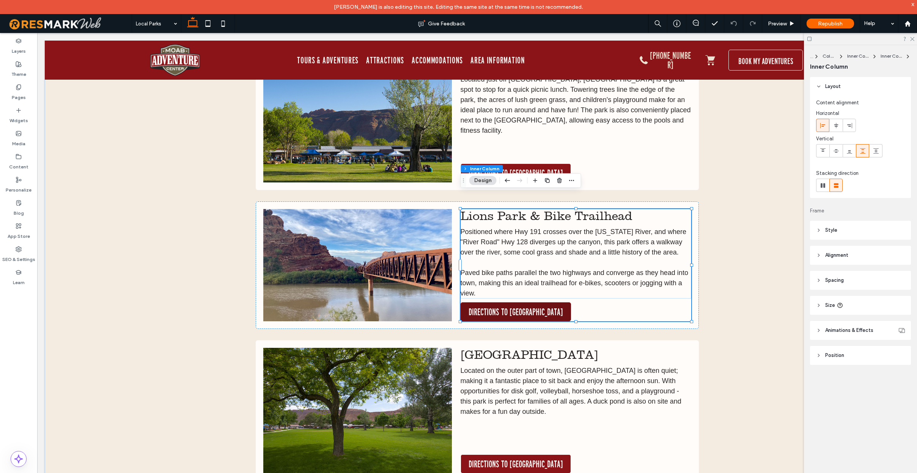
click at [526, 306] on span "DIRECTIONS TO [GEOGRAPHIC_DATA]" at bounding box center [515, 311] width 94 height 11
click at [526, 302] on div "DIRECTIONS TO [GEOGRAPHIC_DATA]" at bounding box center [575, 311] width 231 height 19
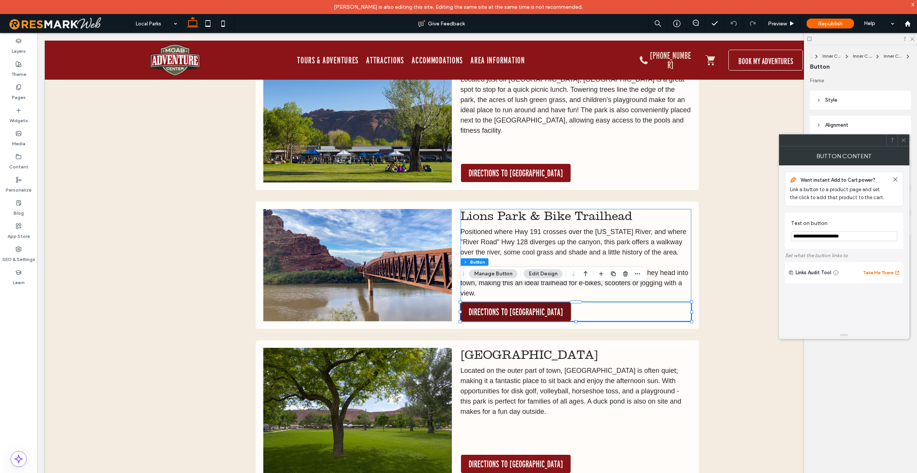
type input "**"
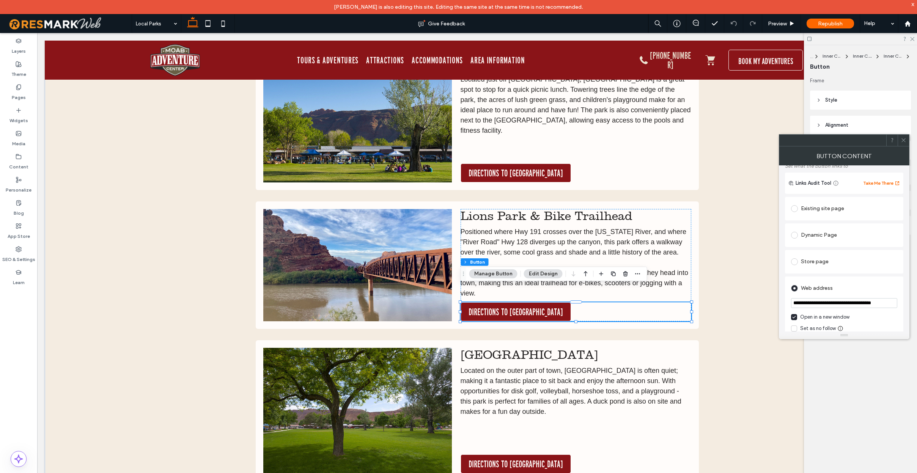
scroll to position [93, 0]
click at [842, 301] on input "**********" at bounding box center [844, 300] width 106 height 10
click at [416, 254] on img at bounding box center [357, 265] width 188 height 112
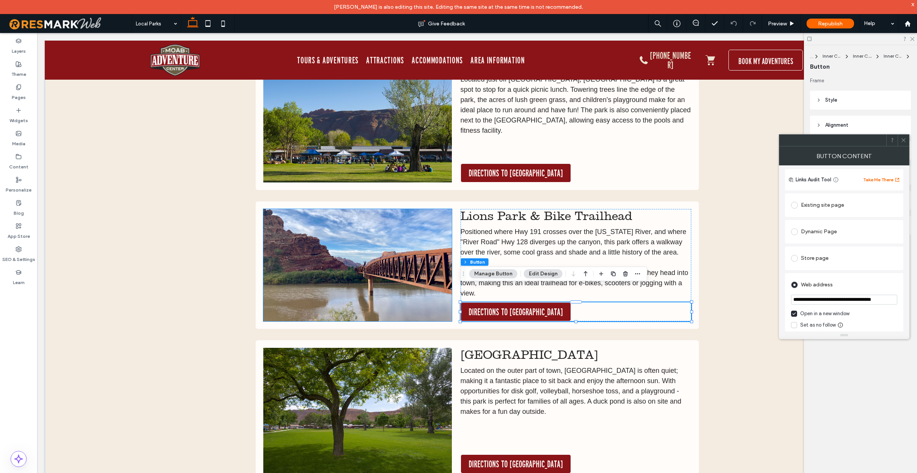
click at [416, 254] on img at bounding box center [357, 265] width 188 height 112
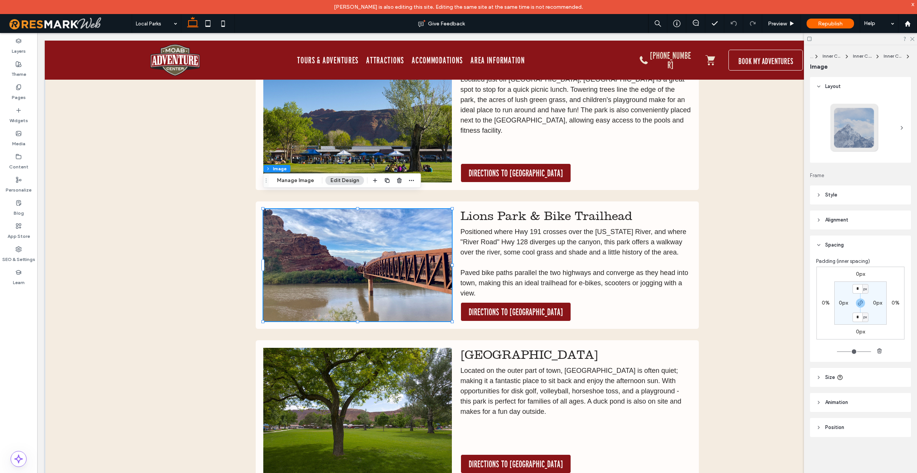
click at [416, 254] on img at bounding box center [357, 265] width 188 height 112
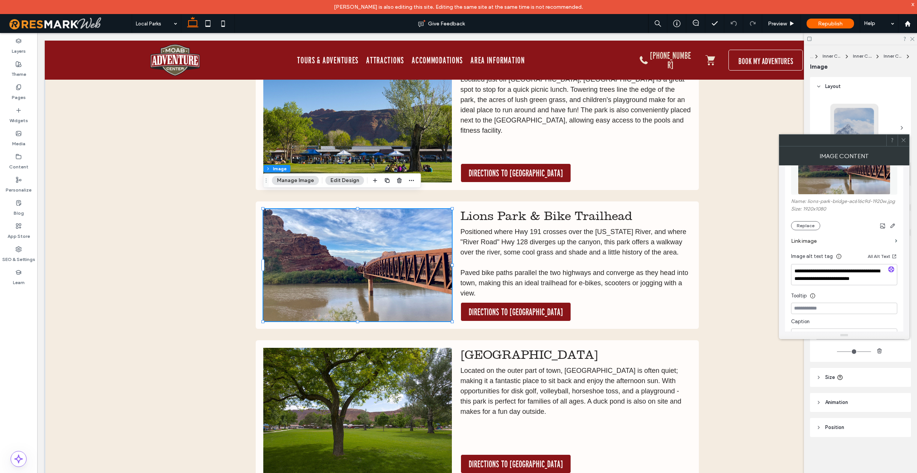
scroll to position [113, 0]
click at [846, 242] on label "Link image" at bounding box center [841, 242] width 101 height 14
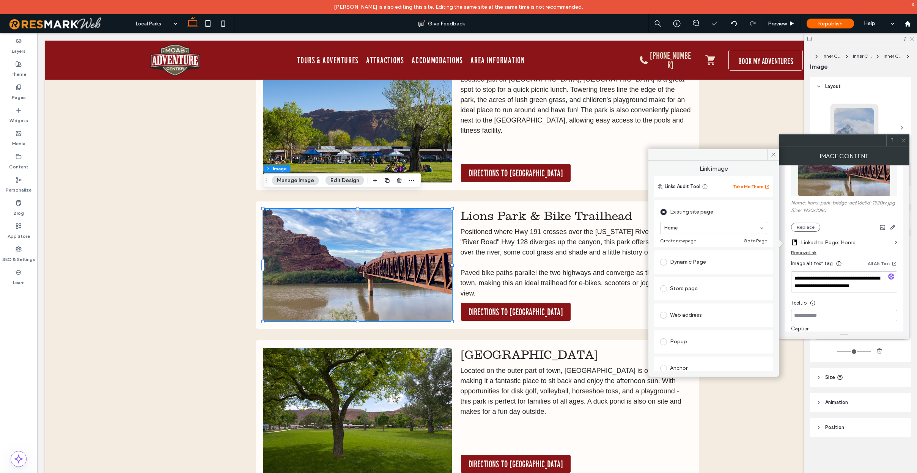
click at [715, 318] on div "Web address" at bounding box center [713, 315] width 107 height 12
click at [717, 308] on input "url" at bounding box center [713, 306] width 107 height 10
paste input "**********"
type input "**********"
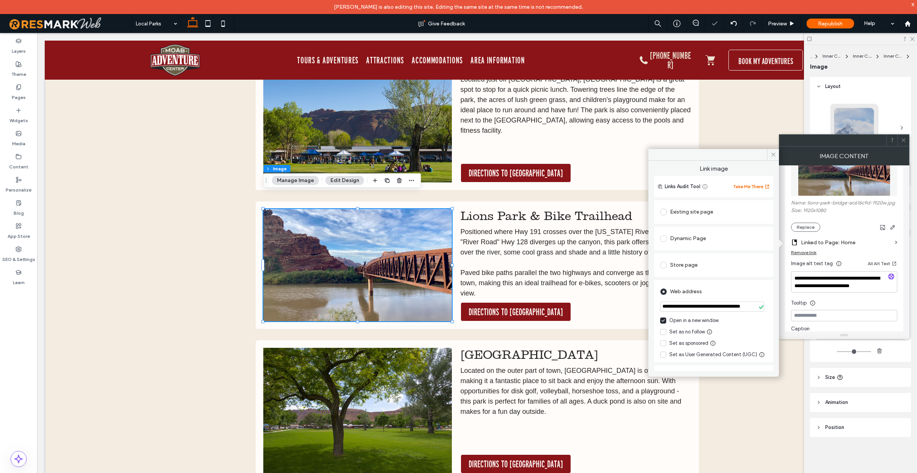
scroll to position [0, 0]
click at [729, 289] on div "Web address" at bounding box center [713, 292] width 107 height 12
click at [759, 135] on div "Moab [GEOGRAPHIC_DATA] [GEOGRAPHIC_DATA] is an extremely unique park that is gr…" at bounding box center [477, 185] width 864 height 630
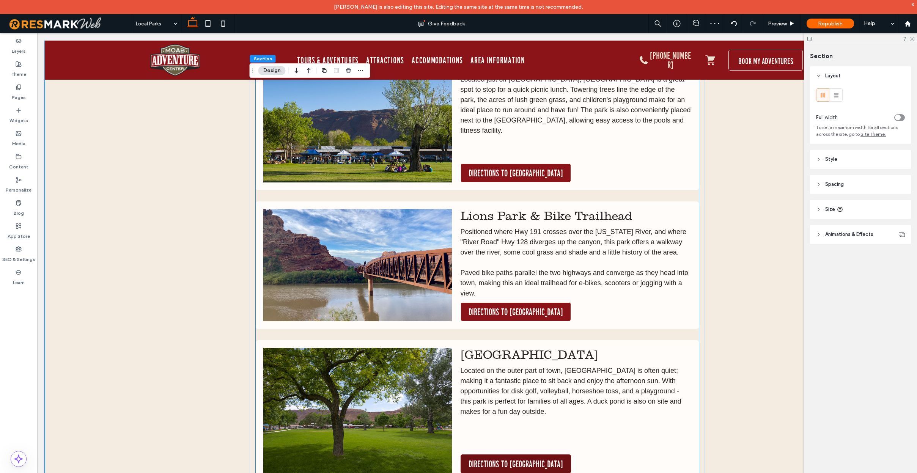
click at [514, 458] on span "DIRECTIONS TO [GEOGRAPHIC_DATA]" at bounding box center [515, 463] width 94 height 11
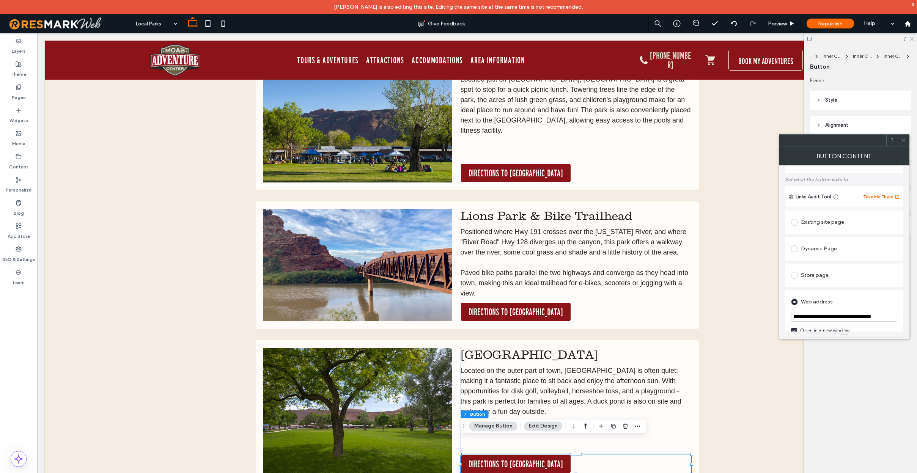
scroll to position [78, 0]
click at [830, 314] on input "**********" at bounding box center [844, 314] width 106 height 10
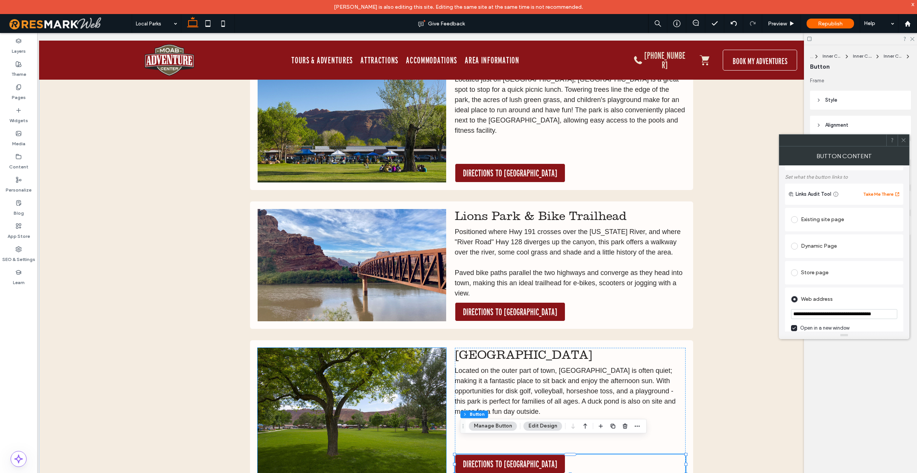
click at [406, 369] on img at bounding box center [351, 411] width 188 height 126
click at [405, 369] on img at bounding box center [351, 411] width 188 height 126
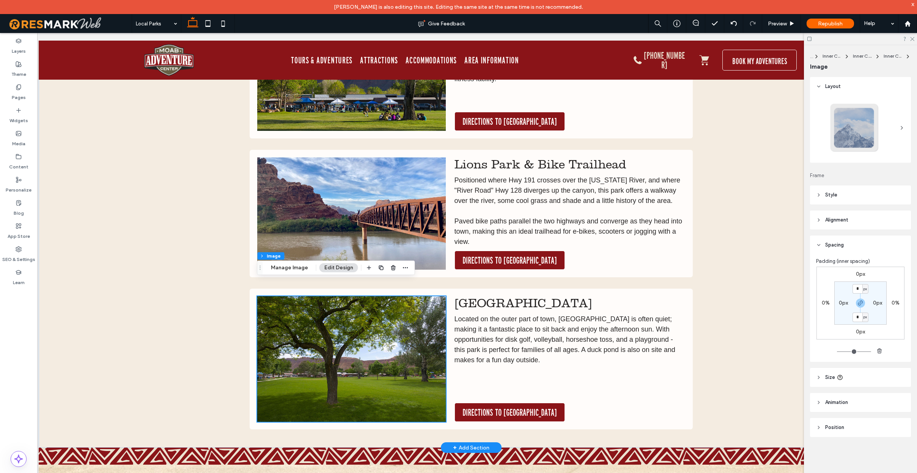
scroll to position [704, 0]
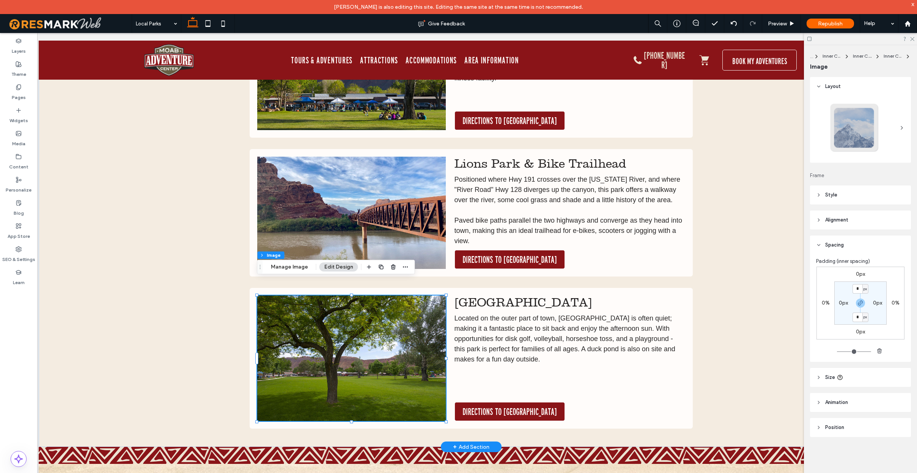
click at [400, 354] on img at bounding box center [351, 358] width 188 height 126
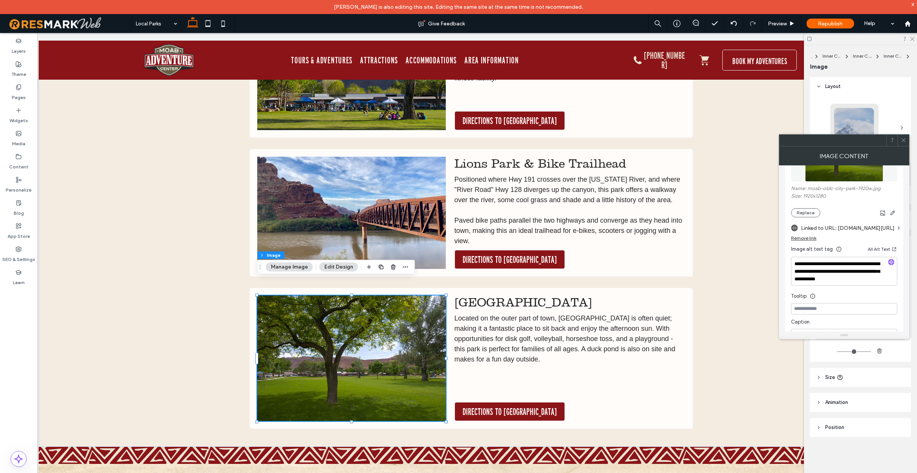
scroll to position [59, 0]
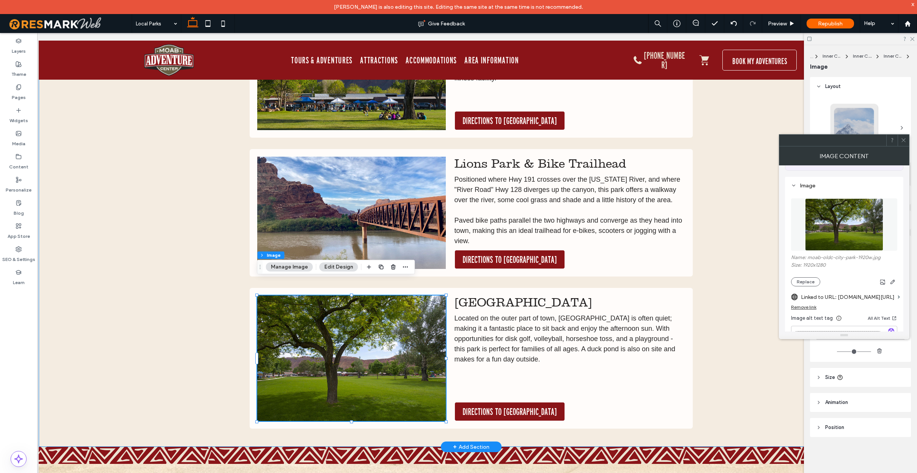
click at [718, 263] on div "Moab [GEOGRAPHIC_DATA] [GEOGRAPHIC_DATA] is an extremely unique park that is gr…" at bounding box center [471, 132] width 864 height 630
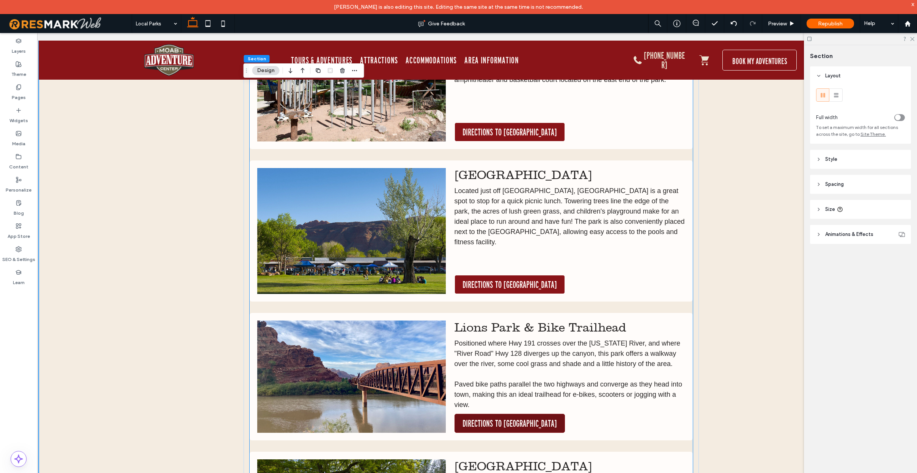
scroll to position [518, 0]
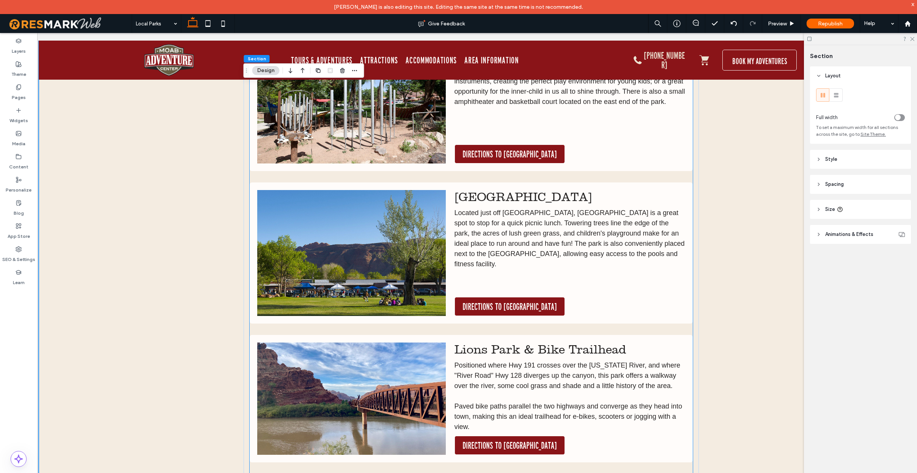
click at [388, 245] on img at bounding box center [351, 253] width 188 height 126
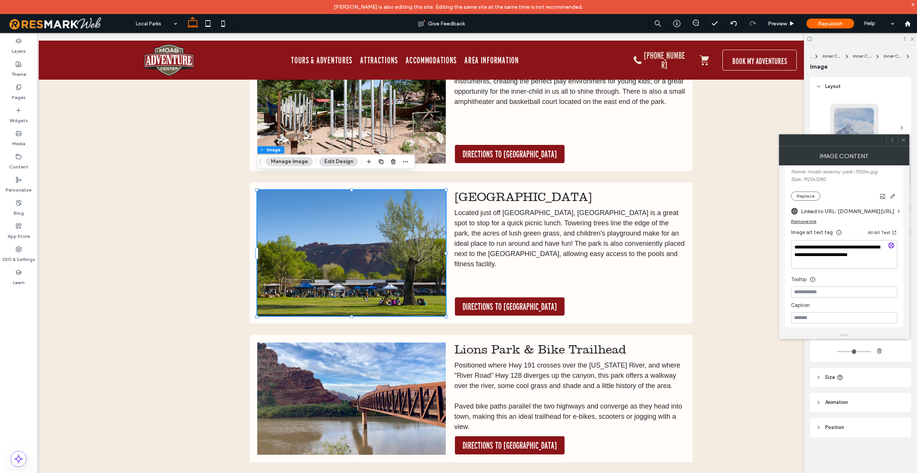
scroll to position [147, 0]
click at [864, 209] on label "Linked to URL: [DOMAIN_NAME][URL]" at bounding box center [847, 209] width 94 height 14
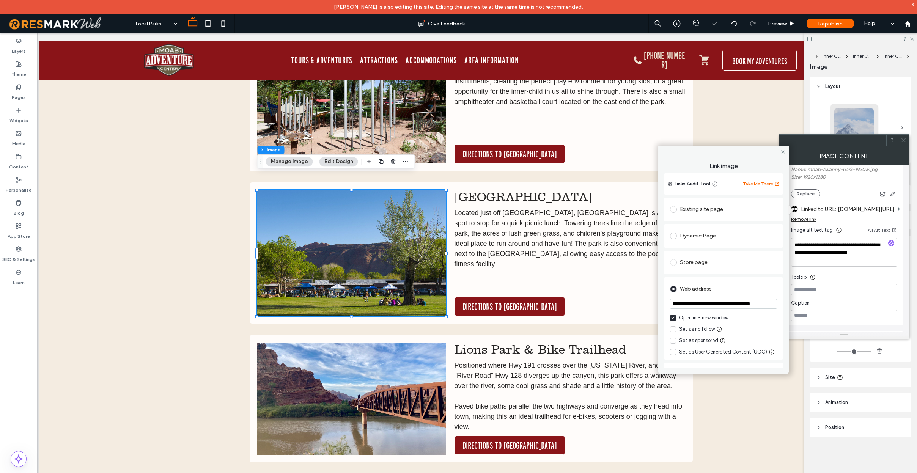
click at [744, 305] on input "**********" at bounding box center [723, 304] width 107 height 10
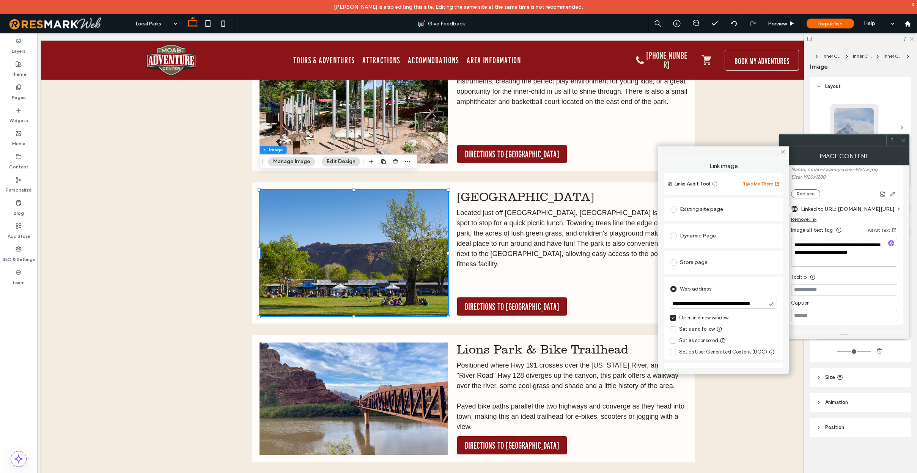
click at [614, 161] on div "Moab [GEOGRAPHIC_DATA] [GEOGRAPHIC_DATA] is an extremely unique park that is gr…" at bounding box center [473, 322] width 443 height 584
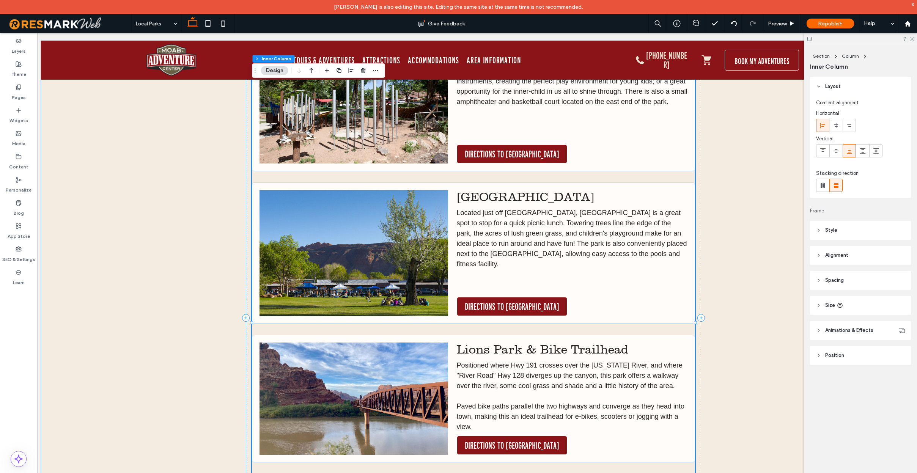
scroll to position [0, 3]
click at [383, 122] on img at bounding box center [354, 101] width 188 height 126
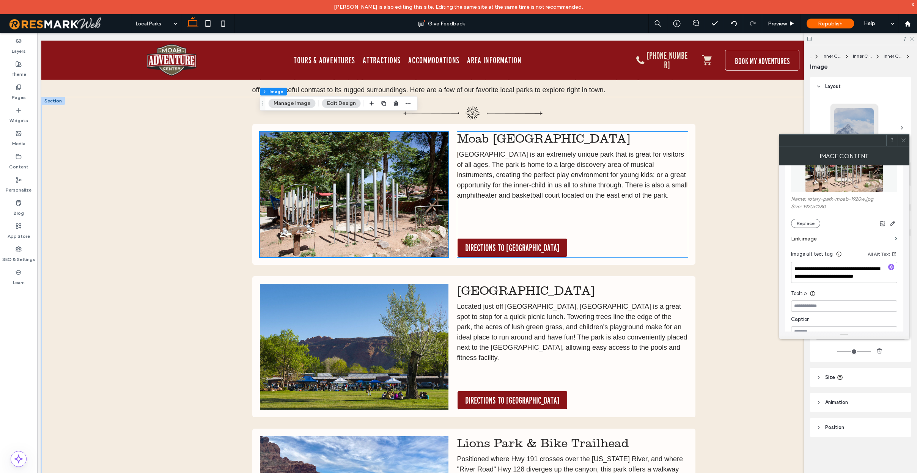
scroll to position [424, 0]
click at [514, 243] on span "DIRECTIONS TO [GEOGRAPHIC_DATA]" at bounding box center [512, 248] width 94 height 11
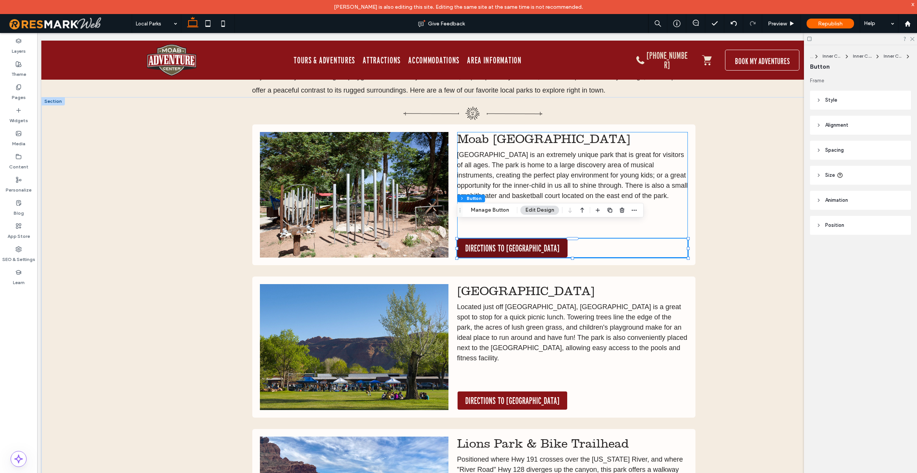
click at [517, 243] on span "DIRECTIONS TO [GEOGRAPHIC_DATA]" at bounding box center [512, 248] width 94 height 11
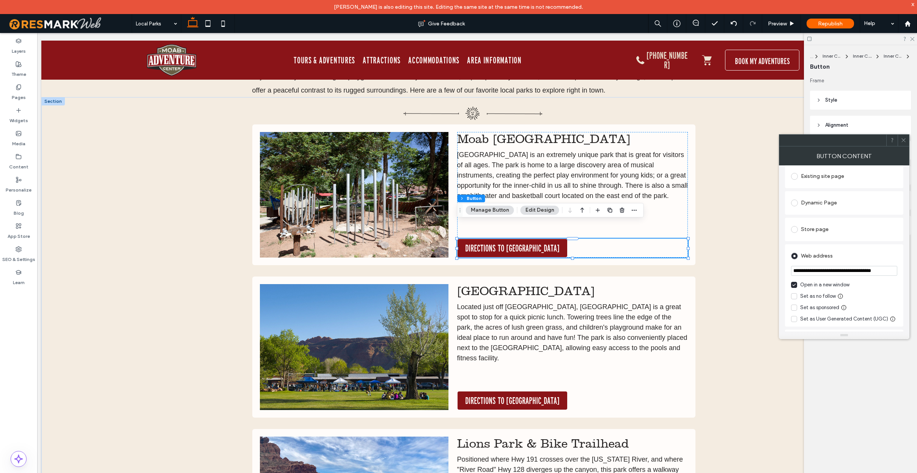
scroll to position [123, 0]
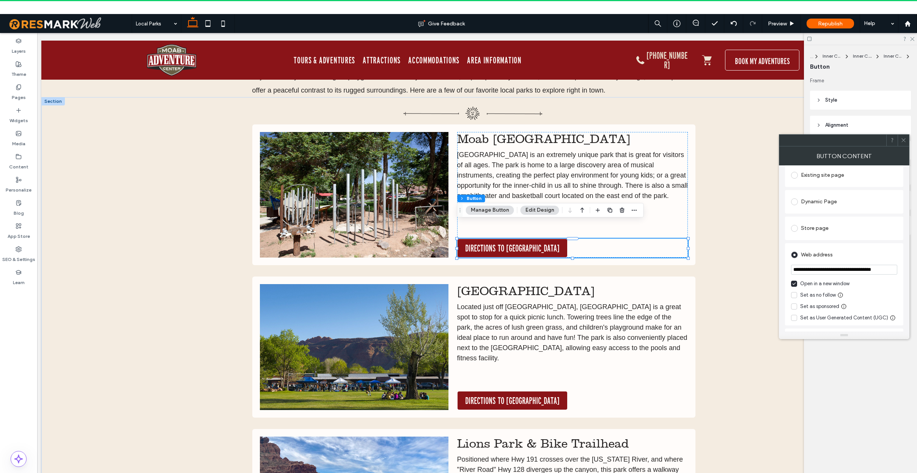
click at [830, 272] on input "**********" at bounding box center [844, 270] width 106 height 10
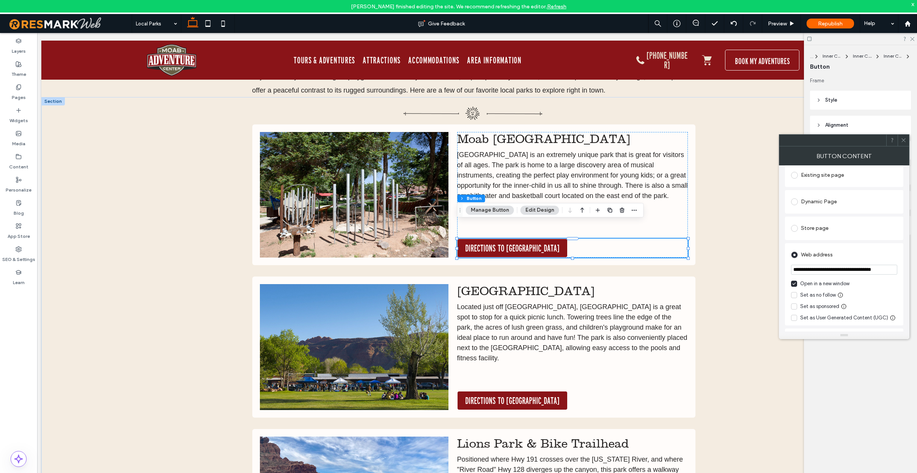
click at [830, 272] on input "**********" at bounding box center [844, 270] width 106 height 10
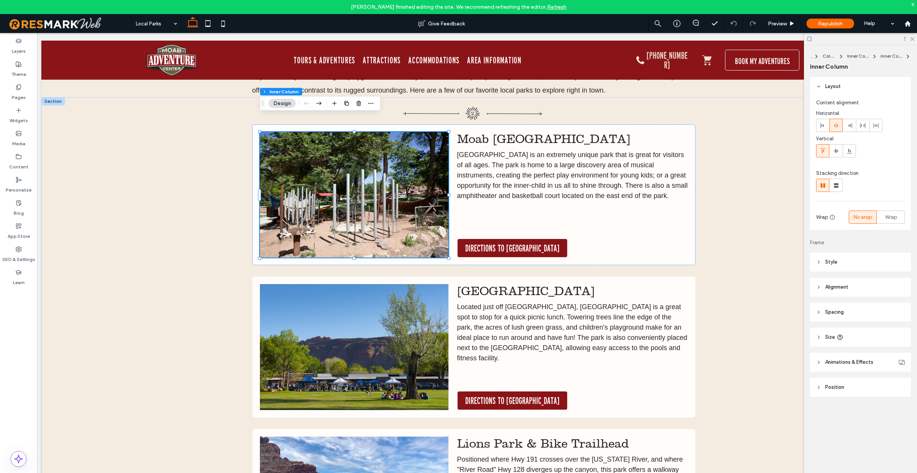
click at [406, 208] on img at bounding box center [354, 195] width 188 height 126
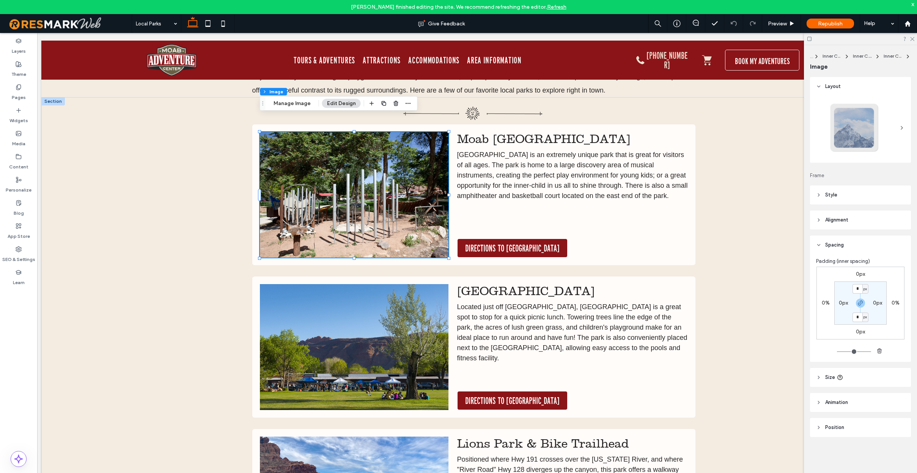
click at [406, 208] on div at bounding box center [354, 195] width 188 height 126
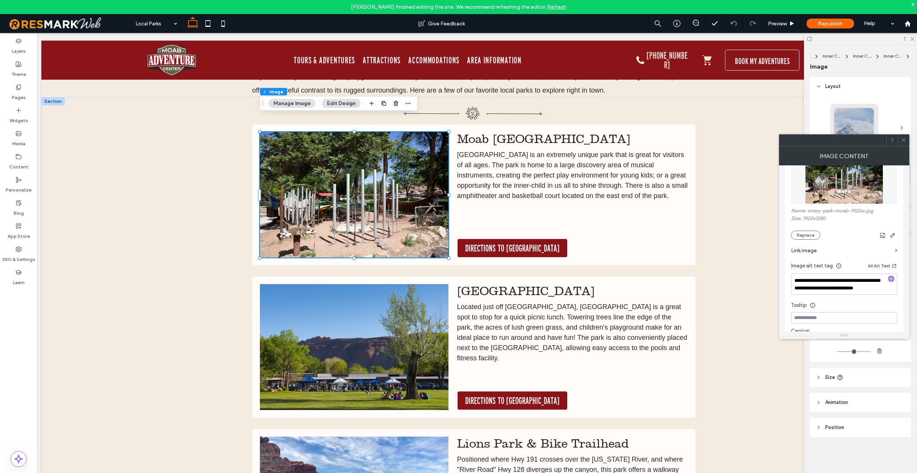
scroll to position [105, 0]
click at [837, 250] on label "Link image" at bounding box center [841, 251] width 101 height 14
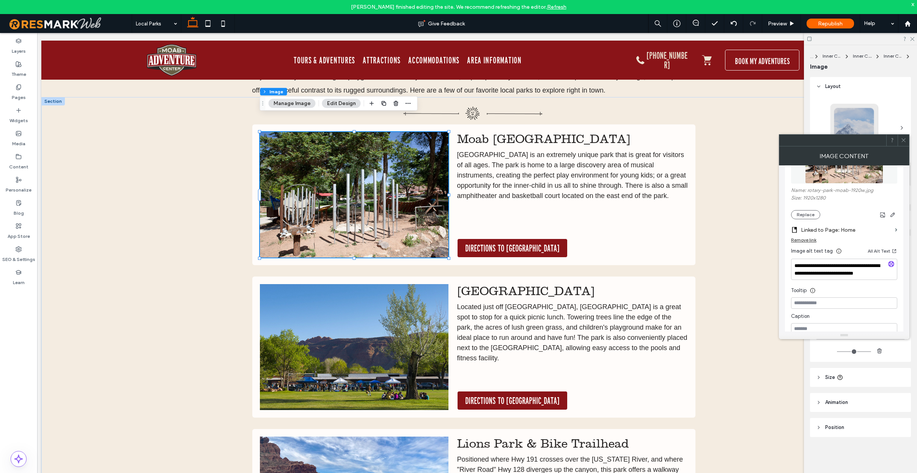
scroll to position [126, 0]
click at [809, 241] on div "Remove link" at bounding box center [803, 240] width 25 height 6
click at [822, 229] on label "Link image" at bounding box center [841, 230] width 101 height 14
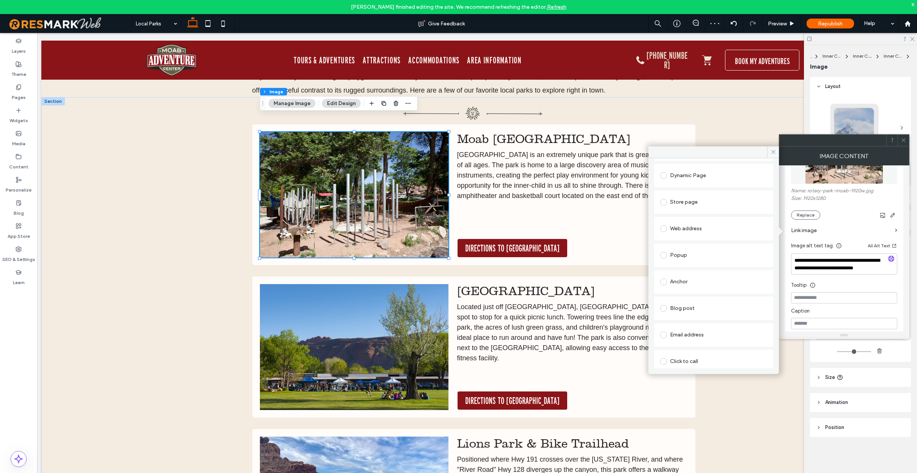
scroll to position [92, 0]
click at [722, 199] on div "Web address" at bounding box center [713, 197] width 107 height 12
click at [698, 212] on input "url" at bounding box center [713, 212] width 107 height 10
paste input "**********"
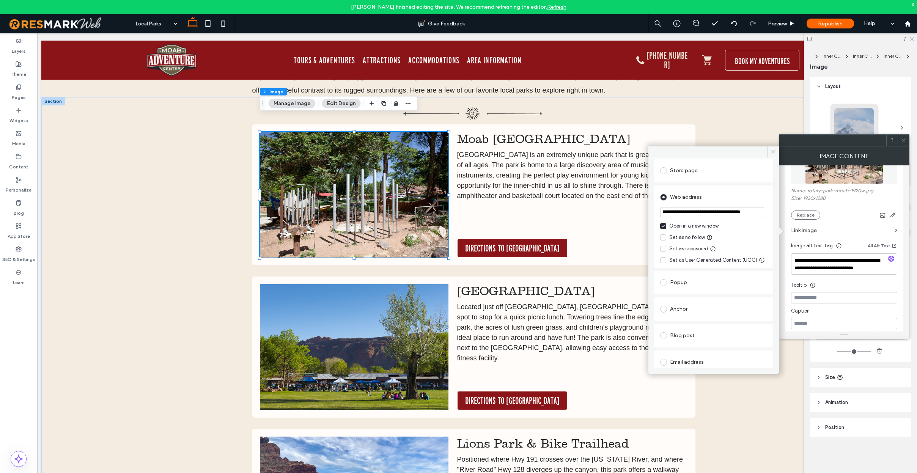
type input "**********"
click at [728, 198] on div "Web address" at bounding box center [713, 197] width 107 height 12
click at [745, 117] on div "Moab [GEOGRAPHIC_DATA] [GEOGRAPHIC_DATA] is an extremely unique park that is gr…" at bounding box center [473, 412] width 864 height 630
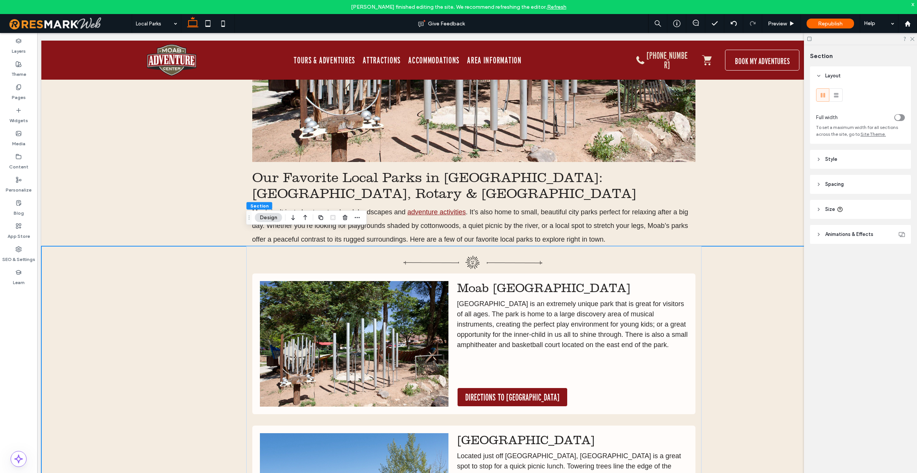
scroll to position [277, 0]
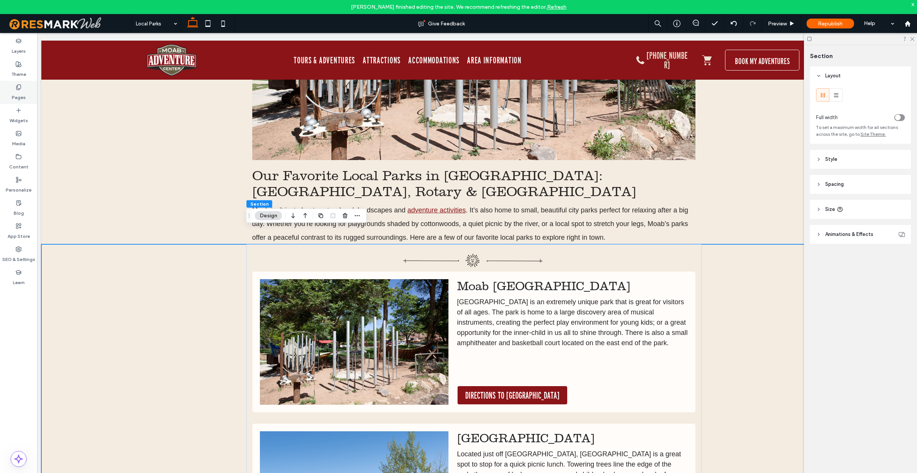
click at [19, 89] on icon at bounding box center [19, 87] width 6 height 6
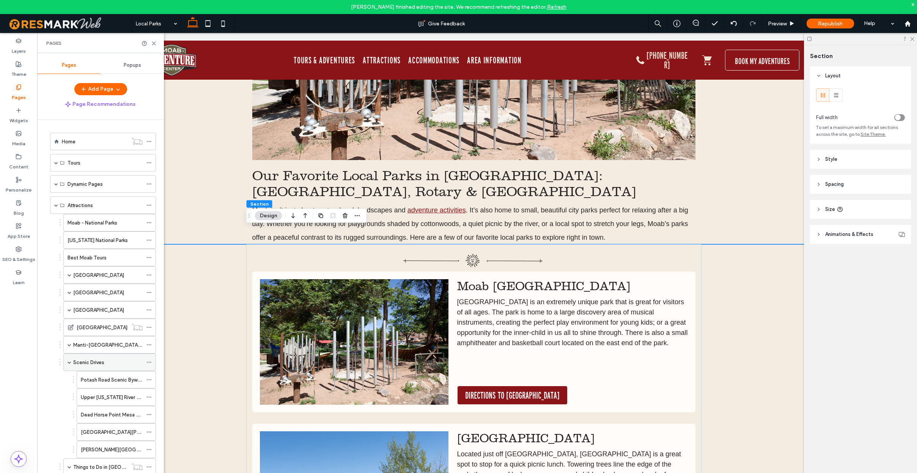
click at [90, 362] on label "Scenic Drives" at bounding box center [88, 362] width 31 height 13
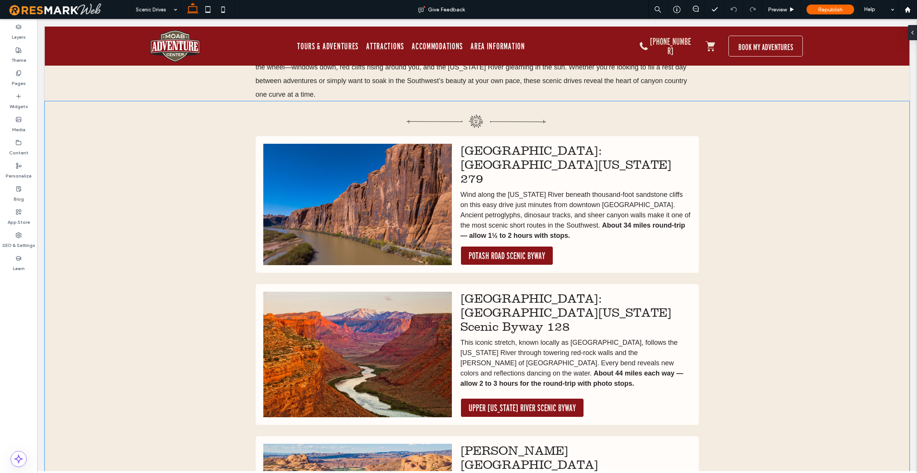
scroll to position [415, 0]
click at [348, 213] on img at bounding box center [357, 203] width 188 height 121
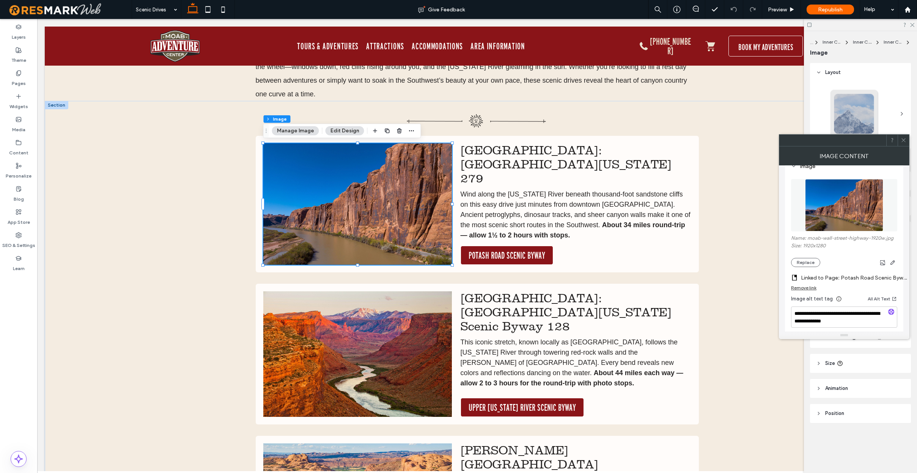
scroll to position [119, 0]
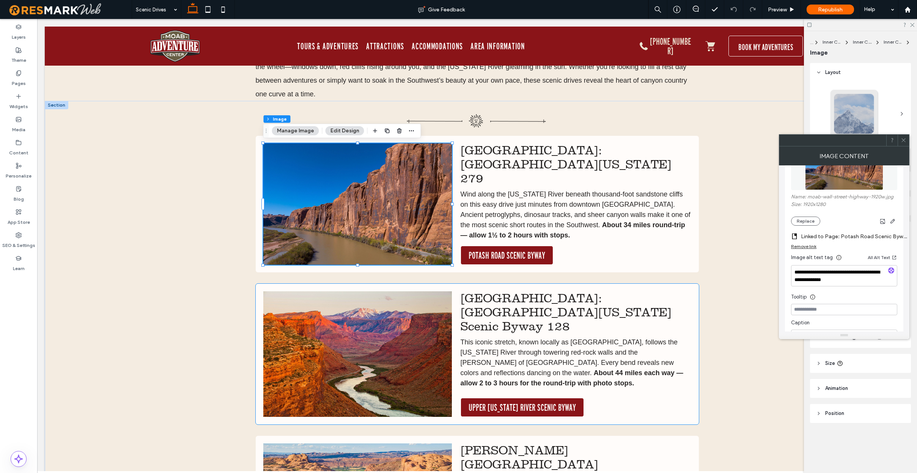
click at [397, 342] on img at bounding box center [357, 354] width 188 height 126
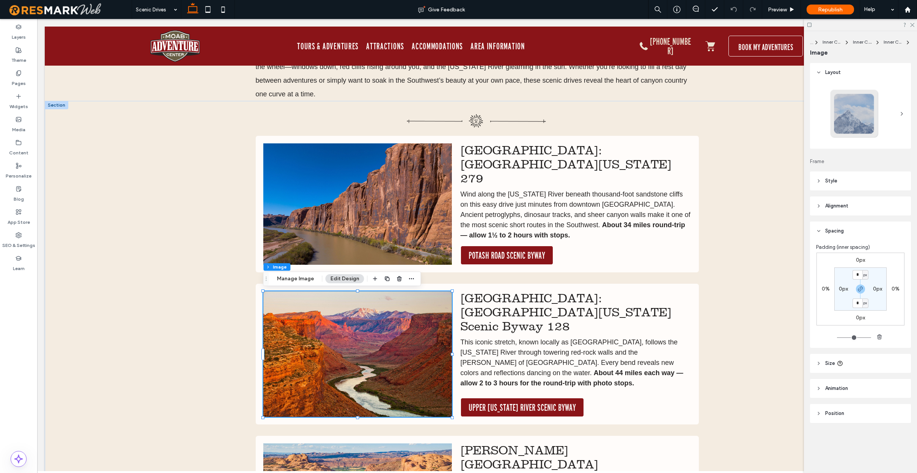
click at [418, 354] on img at bounding box center [357, 354] width 188 height 126
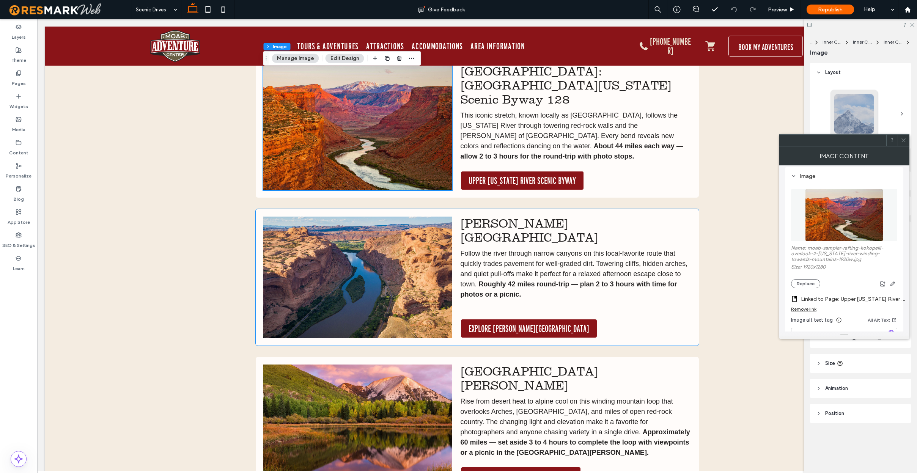
scroll to position [645, 0]
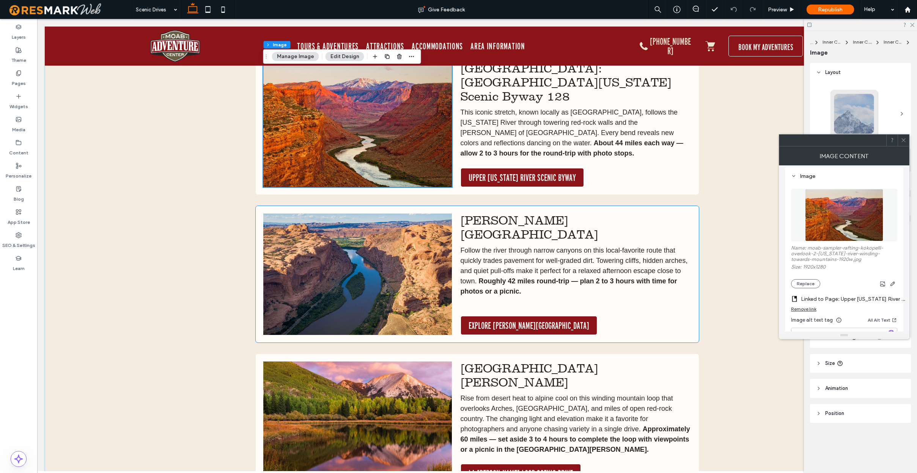
click at [417, 304] on img at bounding box center [357, 273] width 188 height 121
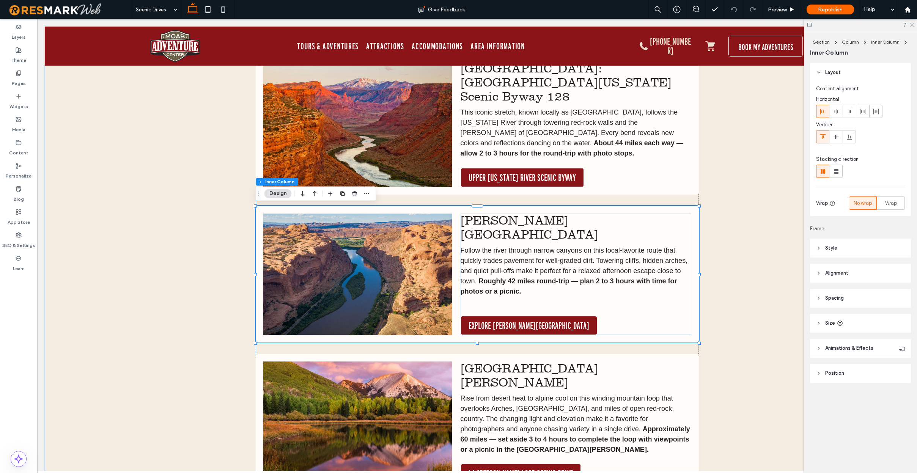
click at [404, 289] on img at bounding box center [357, 273] width 188 height 121
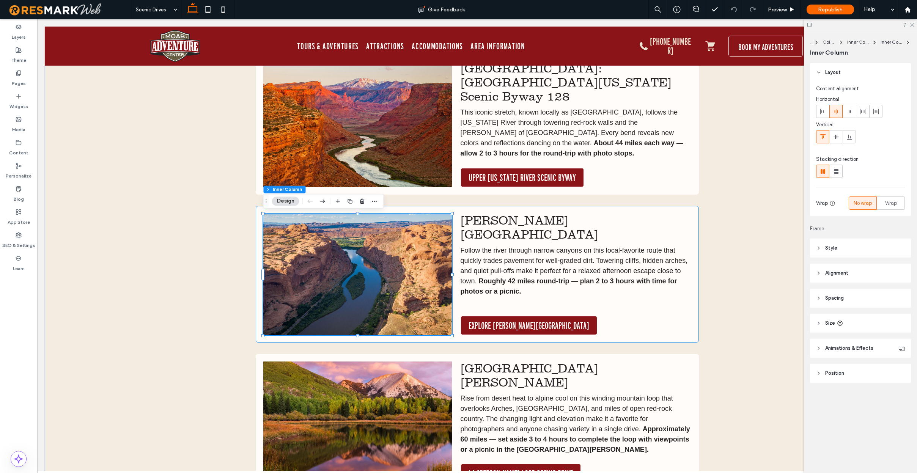
click at [405, 288] on img at bounding box center [357, 273] width 188 height 121
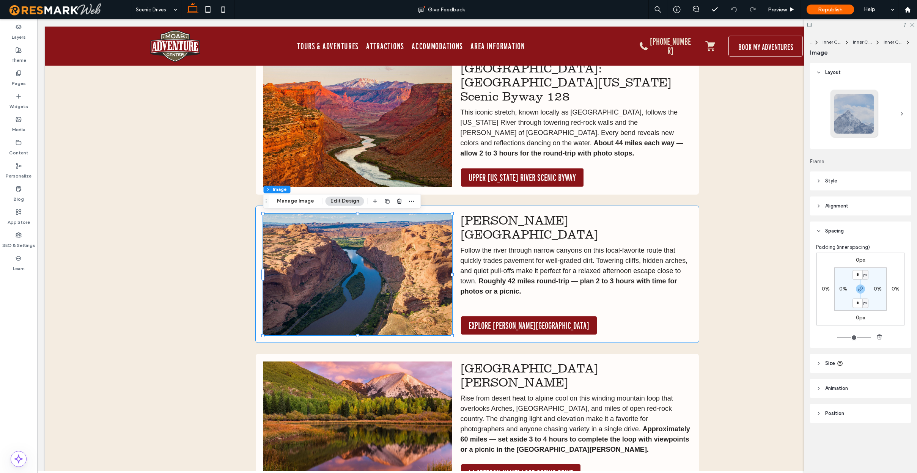
click at [405, 288] on div at bounding box center [357, 273] width 188 height 121
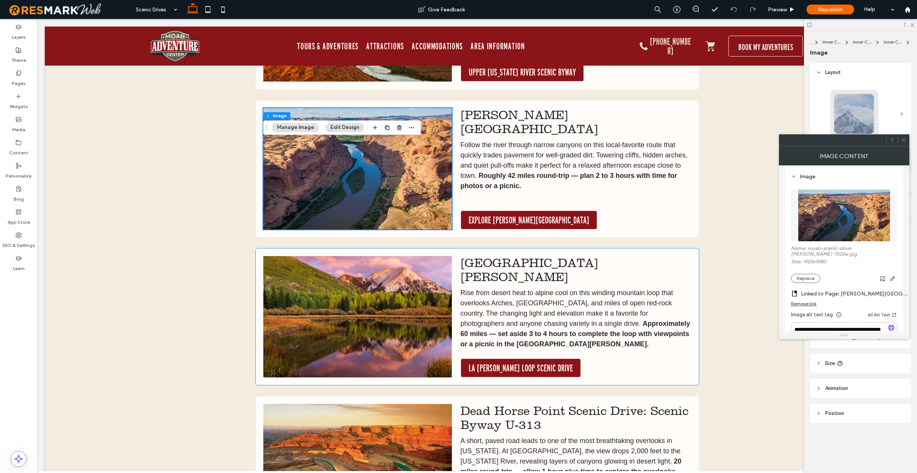
scroll to position [758, 0]
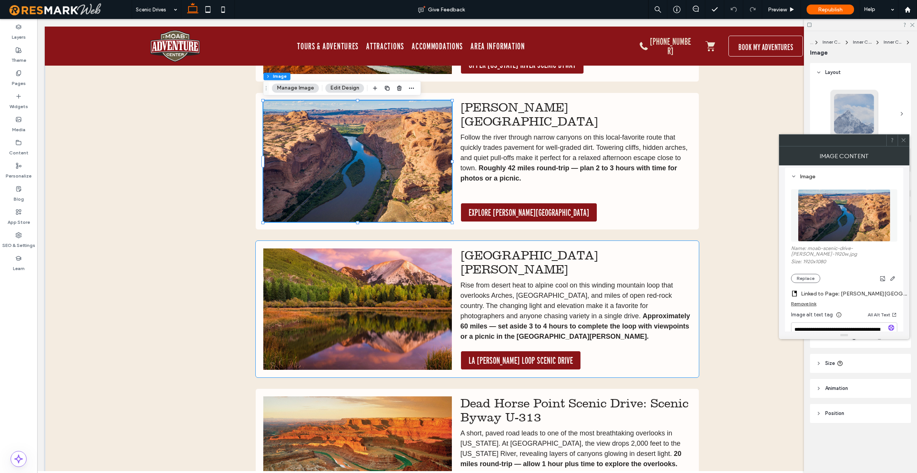
click at [396, 308] on img at bounding box center [357, 308] width 188 height 121
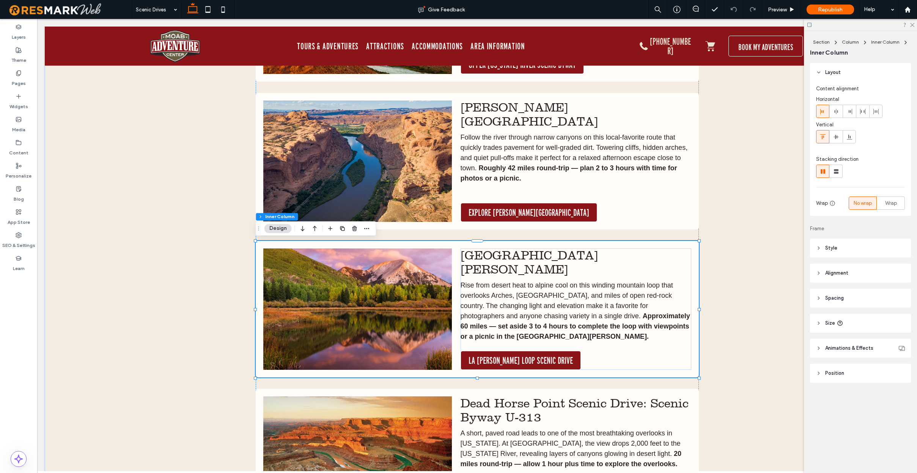
click at [397, 311] on img at bounding box center [357, 308] width 188 height 121
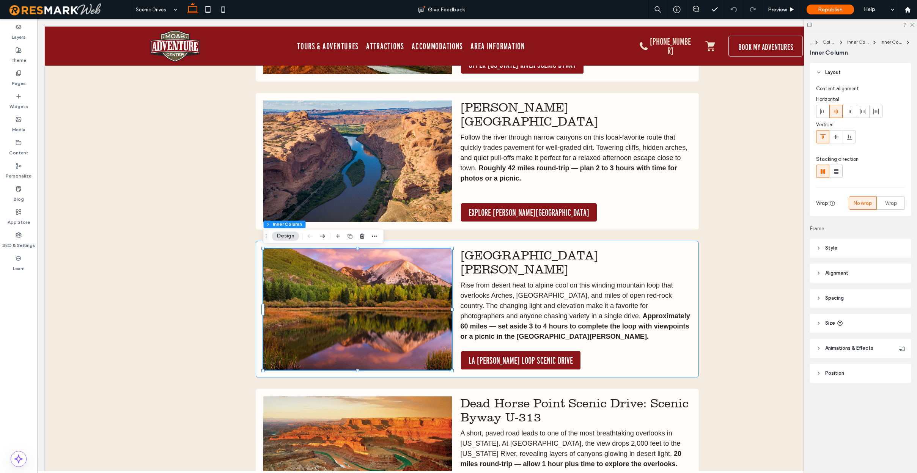
click at [425, 300] on img at bounding box center [357, 308] width 188 height 121
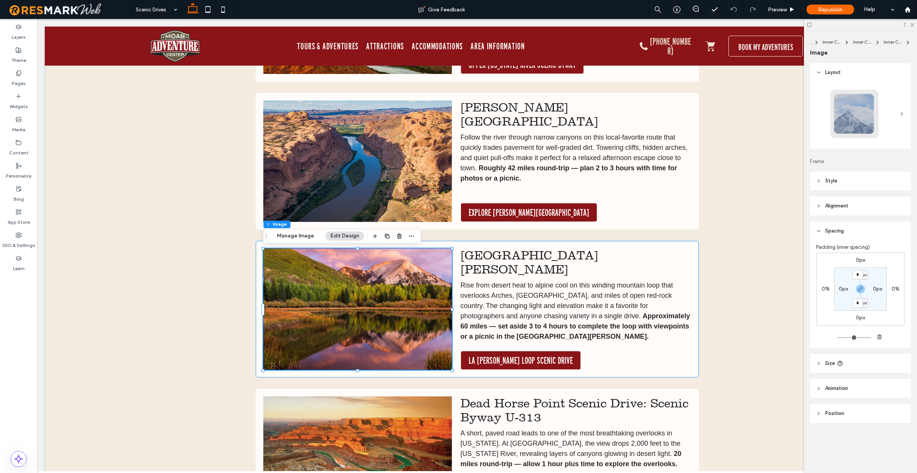
click at [425, 300] on div at bounding box center [357, 308] width 188 height 121
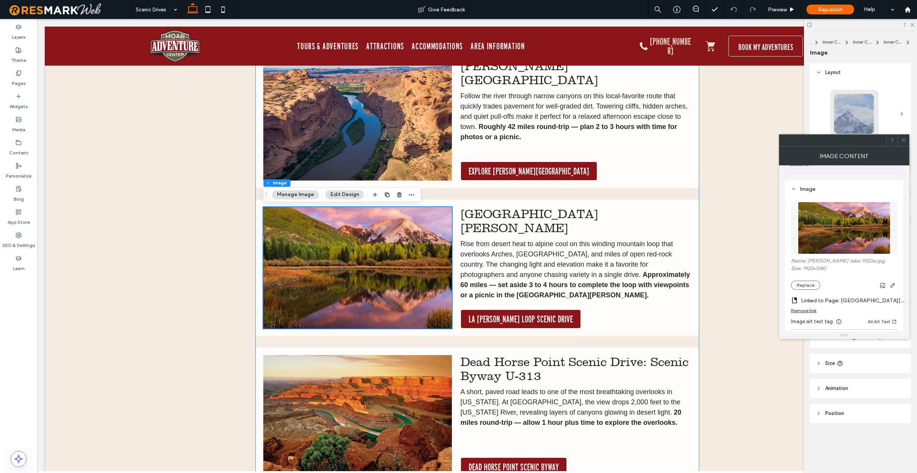
scroll to position [908, 0]
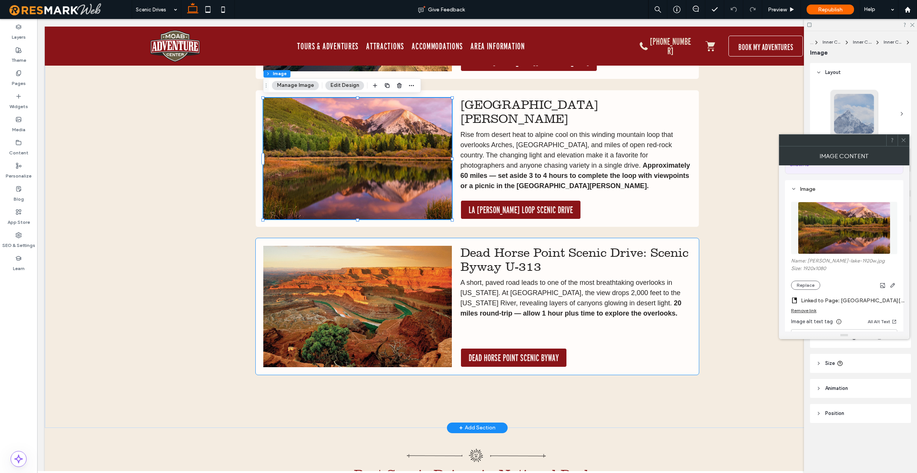
click at [408, 325] on img at bounding box center [357, 306] width 188 height 121
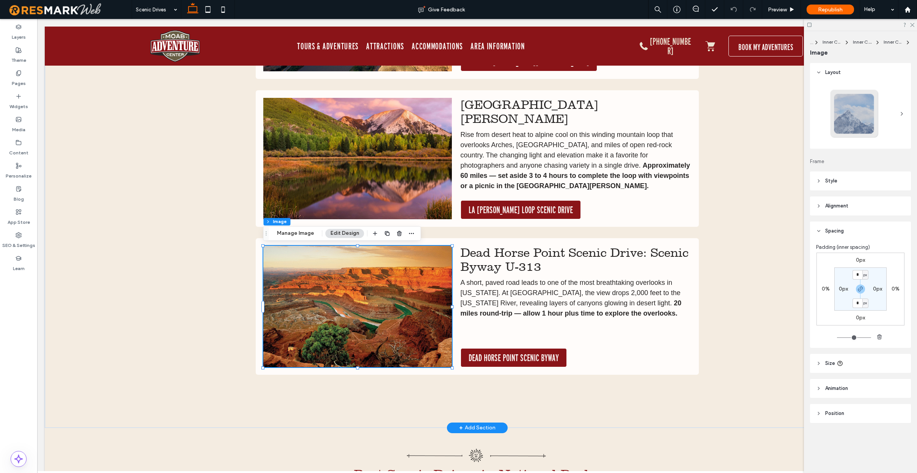
click at [408, 325] on img at bounding box center [357, 306] width 188 height 121
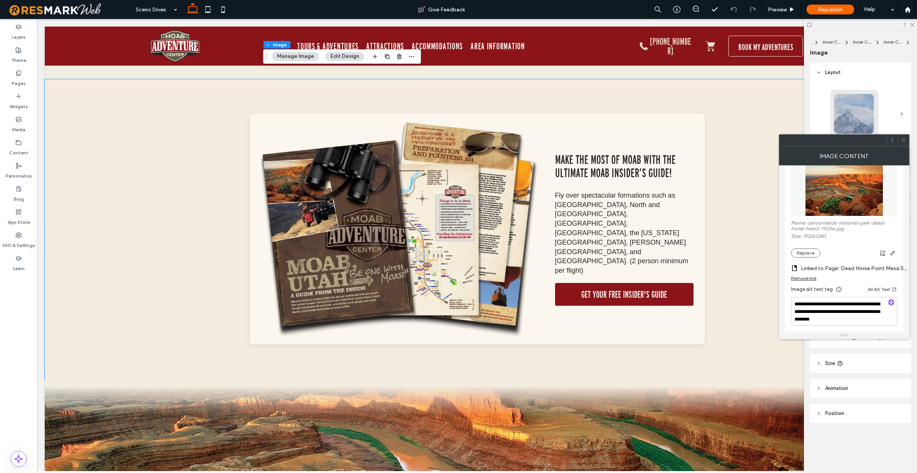
scroll to position [2570, 0]
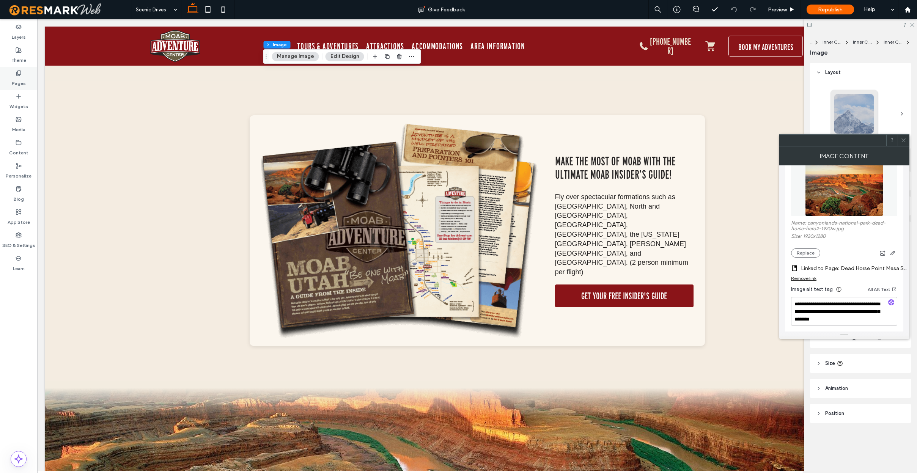
click at [17, 76] on label "Pages" at bounding box center [19, 81] width 14 height 11
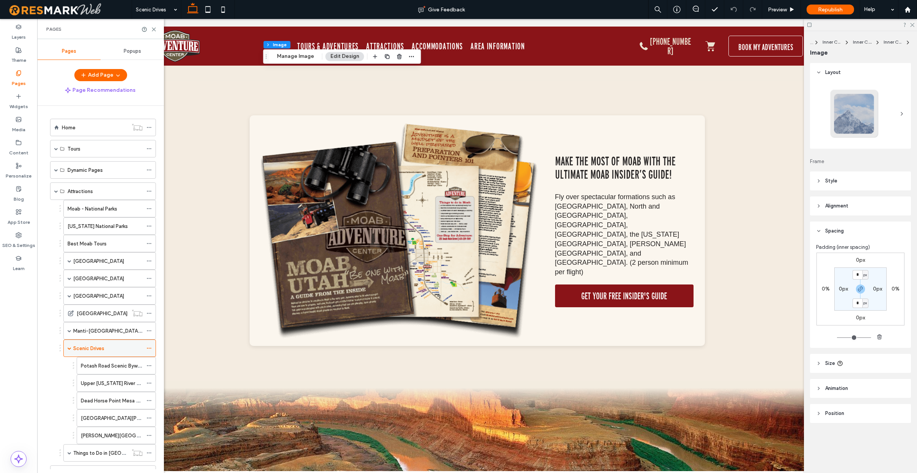
click at [148, 347] on icon at bounding box center [148, 347] width 5 height 5
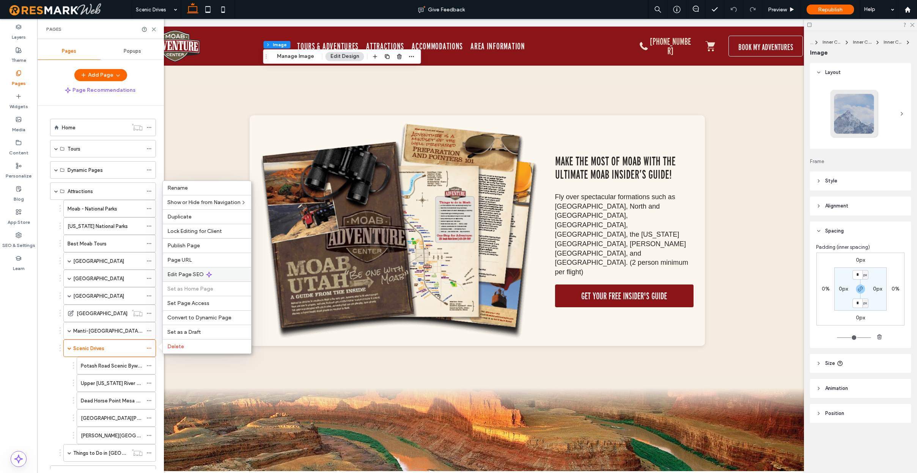
click at [226, 272] on div "Edit Page SEO" at bounding box center [207, 274] width 88 height 14
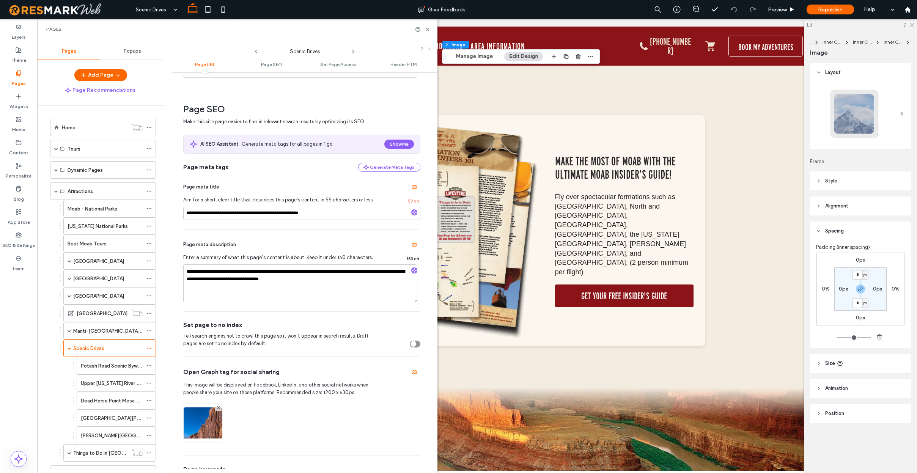
scroll to position [0, 0]
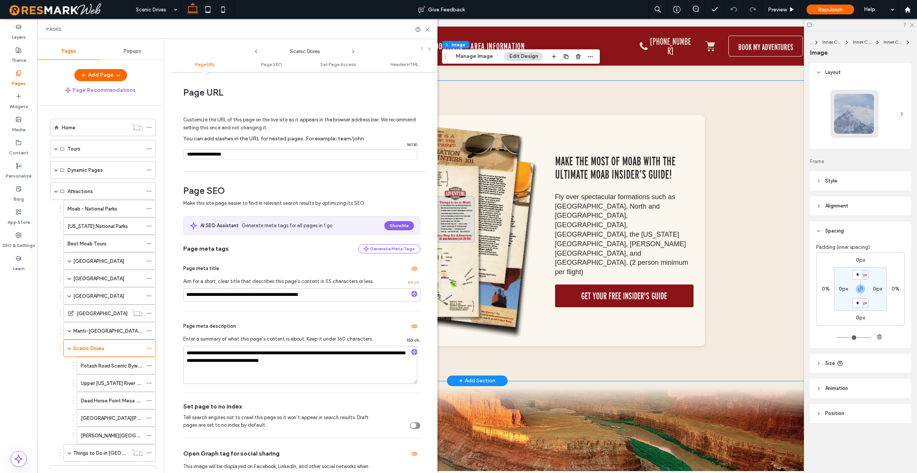
click at [588, 97] on div "MAKE THE MOST OF MOAB WITH THE ULTIMATE MOAB INSIDER’S GUIDE! Fly over spectacu…" at bounding box center [477, 231] width 455 height 300
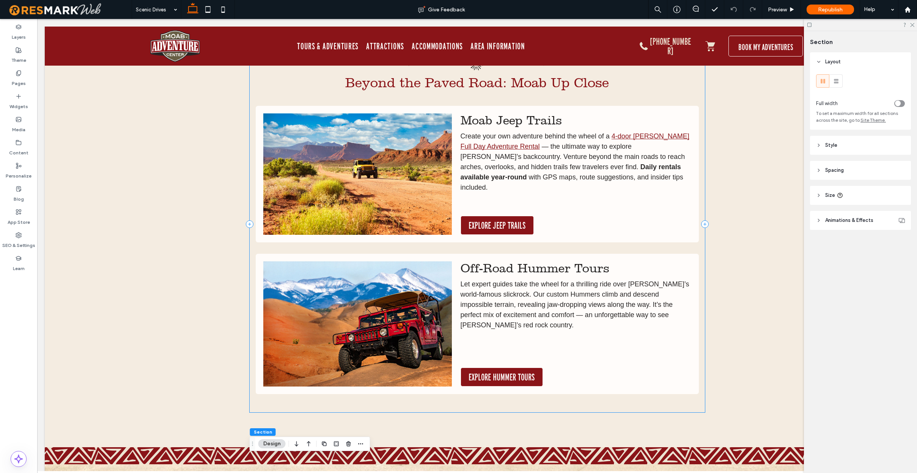
scroll to position [1704, 0]
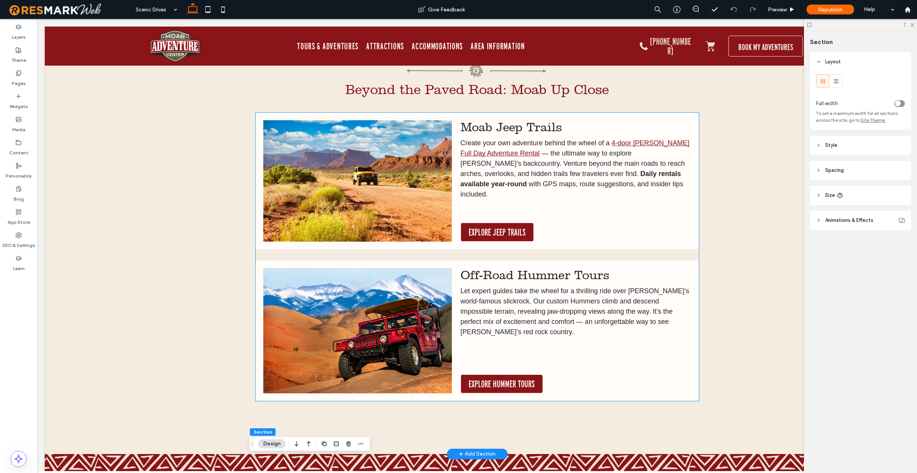
click at [336, 212] on img at bounding box center [357, 180] width 188 height 121
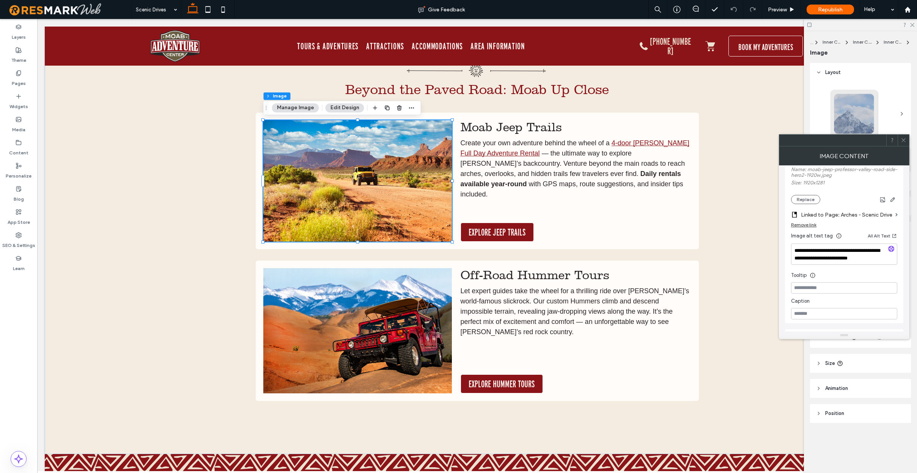
scroll to position [147, 0]
click at [852, 213] on label "Linked to Page: Arches - Scenic Drive" at bounding box center [845, 214] width 91 height 14
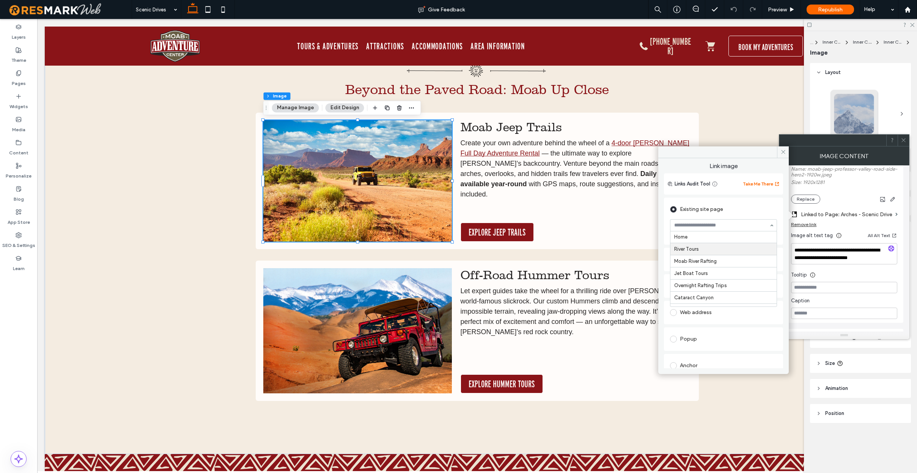
scroll to position [0, 0]
click at [742, 207] on div "Existing site page" at bounding box center [723, 209] width 107 height 12
click at [782, 151] on icon at bounding box center [783, 152] width 6 height 6
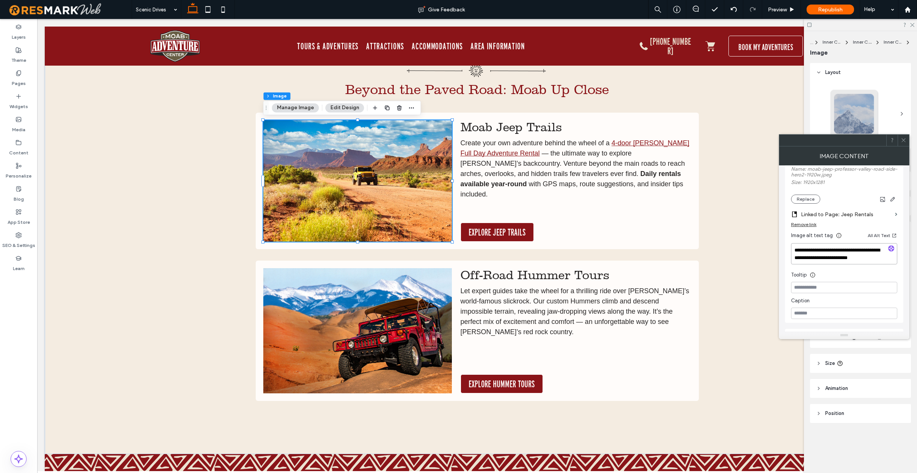
click at [830, 255] on textarea "**********" at bounding box center [844, 253] width 106 height 21
click at [892, 249] on icon "button" at bounding box center [890, 248] width 5 height 5
type textarea "**********"
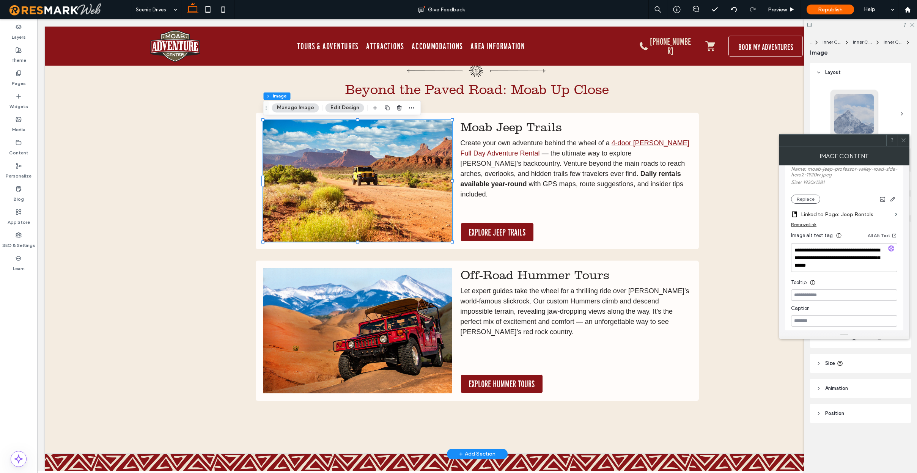
click at [749, 257] on div "Beyond the Paved Road: Moab Up Close Moab Jeep Trails Create your own adventure…" at bounding box center [477, 248] width 864 height 411
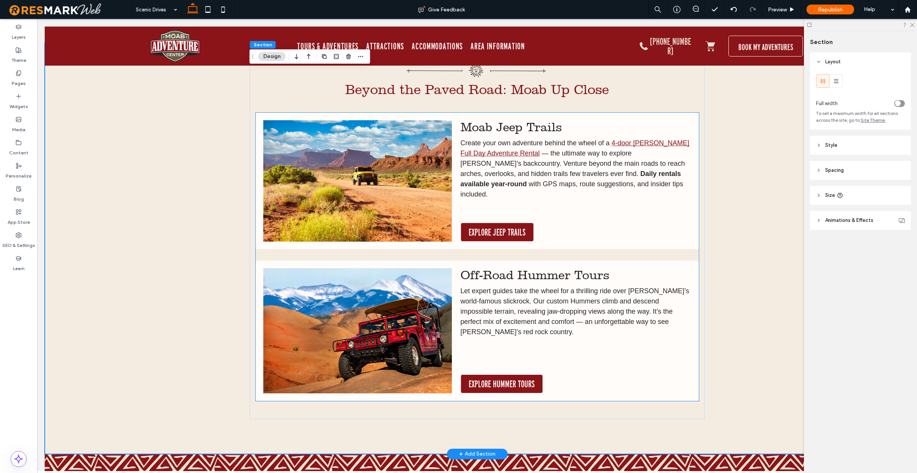
click at [397, 334] on img at bounding box center [357, 330] width 188 height 125
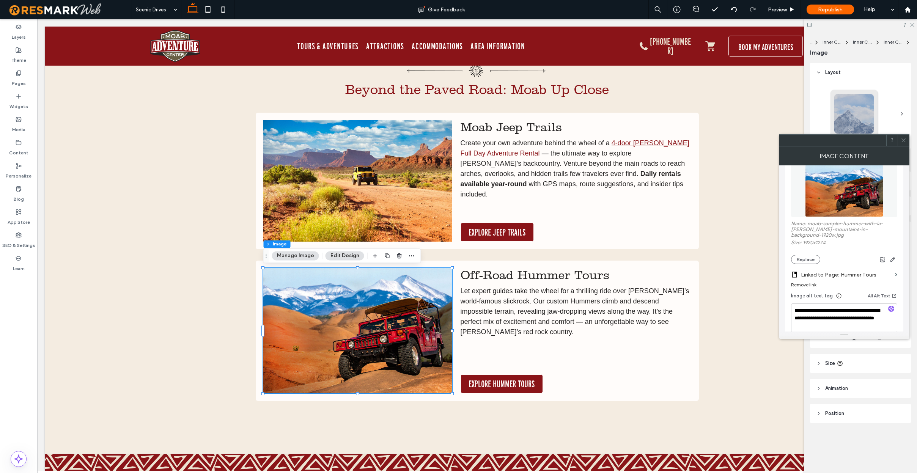
scroll to position [94, 0]
click at [821, 308] on textarea "**********" at bounding box center [844, 316] width 106 height 29
click at [891, 305] on icon "button" at bounding box center [890, 307] width 5 height 5
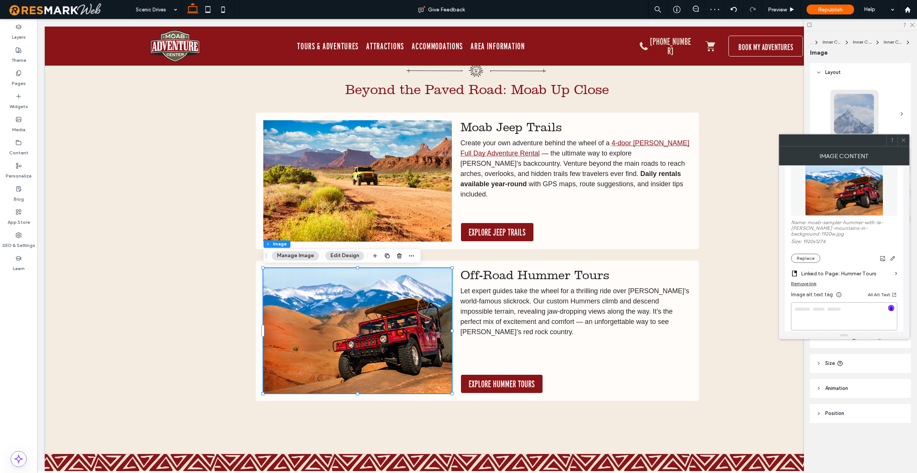
type textarea "**********"
click at [769, 262] on div "Beyond the Paved Road: Moab Up Close Moab Jeep Trails Create your own adventure…" at bounding box center [477, 248] width 864 height 411
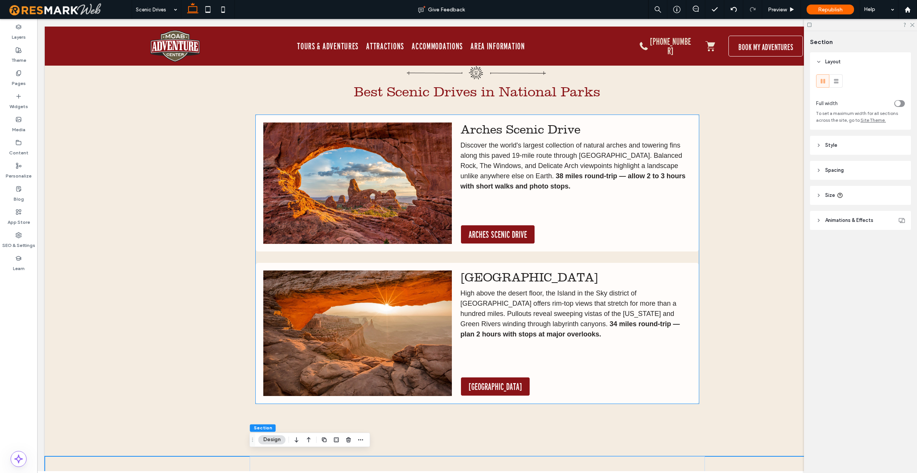
scroll to position [1295, 0]
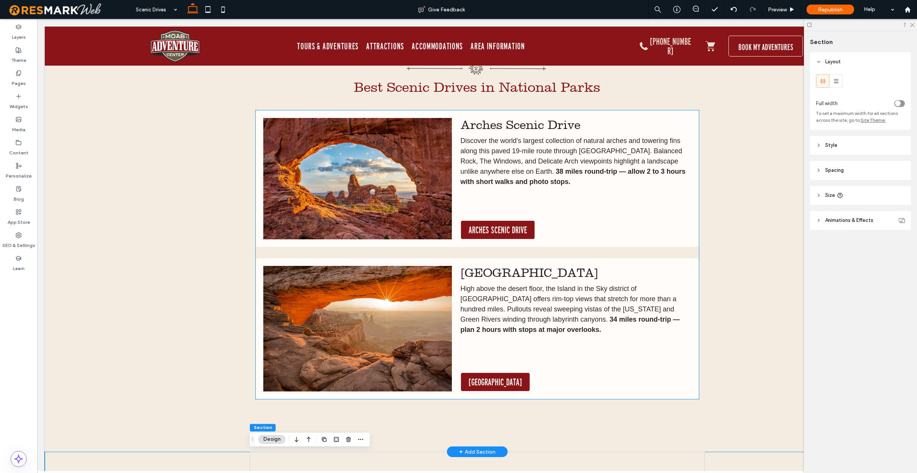
click at [382, 168] on img at bounding box center [357, 178] width 188 height 121
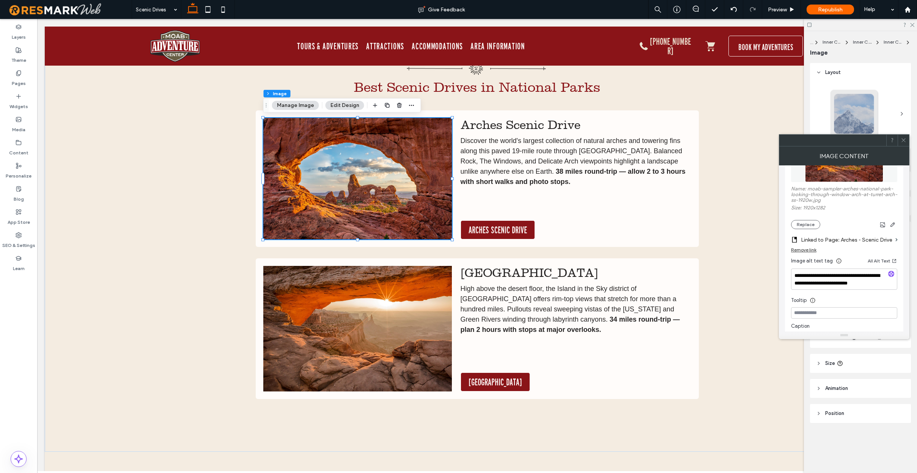
scroll to position [128, 0]
click at [392, 346] on img at bounding box center [357, 329] width 188 height 126
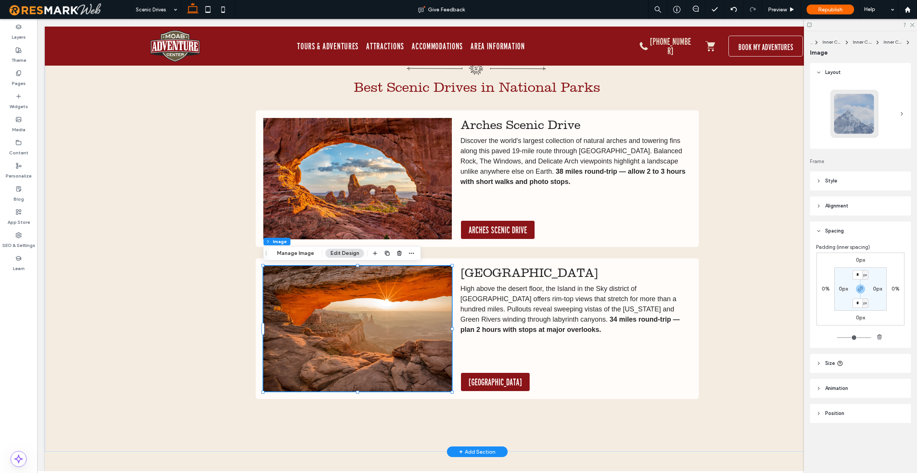
click at [392, 346] on img at bounding box center [357, 329] width 188 height 126
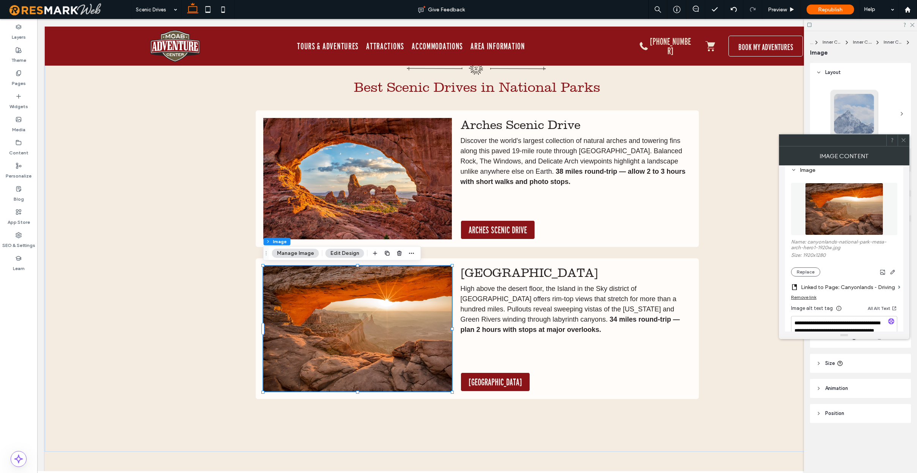
scroll to position [75, 0]
click at [889, 286] on label "Linked to Page: Canyonlands - Driving" at bounding box center [847, 287] width 94 height 14
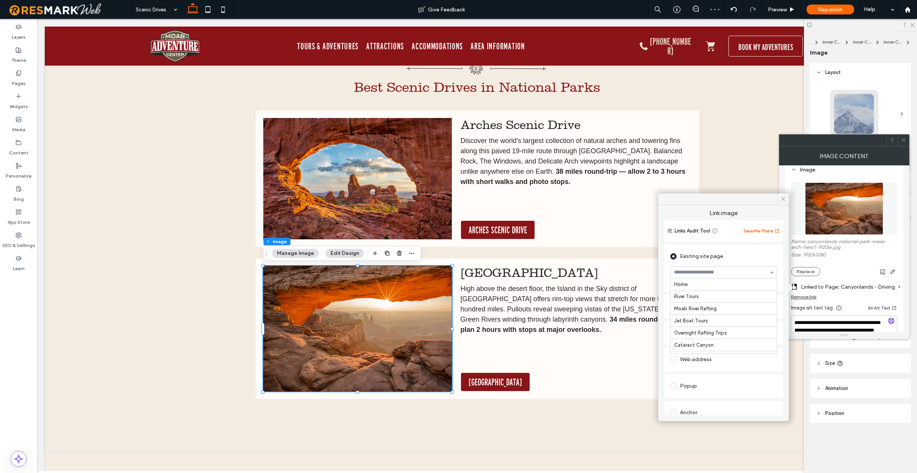
scroll to position [595, 0]
click at [733, 147] on div "Best Scenic Drives in National Parks Arches Scenic Drive Discover the world's l…" at bounding box center [477, 246] width 864 height 411
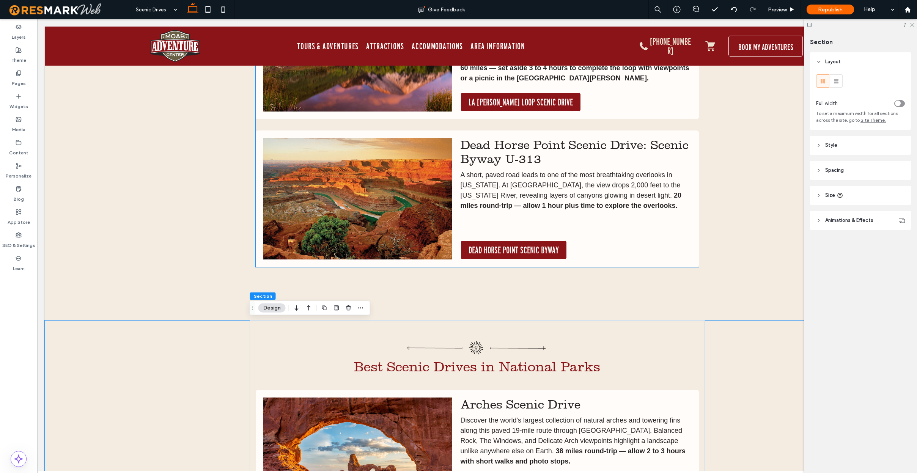
scroll to position [1015, 0]
click at [397, 226] on img at bounding box center [357, 198] width 188 height 121
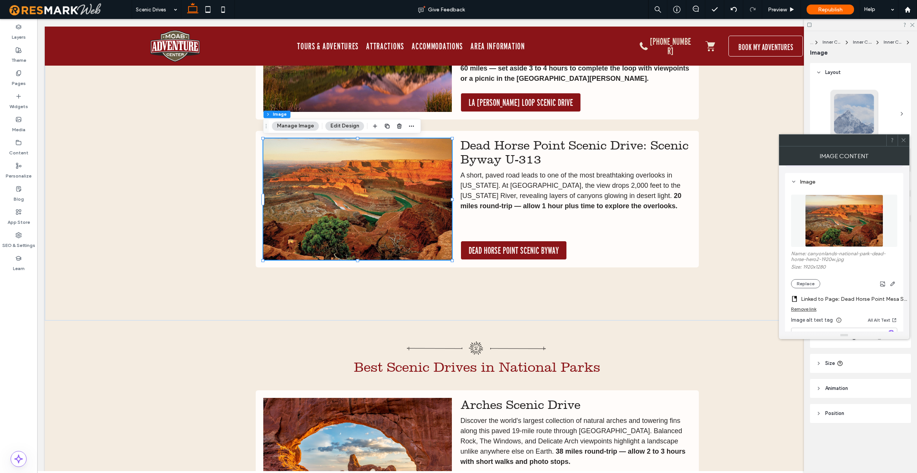
scroll to position [63, 0]
click at [864, 298] on label "Linked to Page: Dead Horse Point Mesa Scenic Byway 313" at bounding box center [853, 299] width 106 height 14
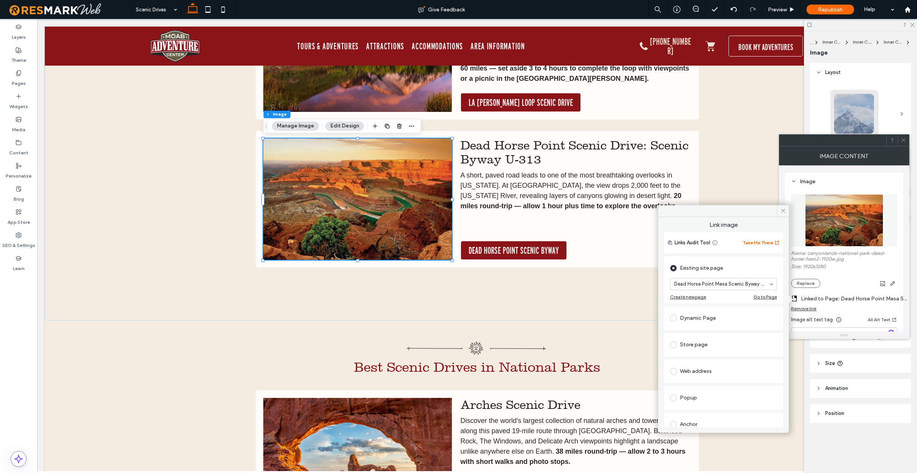
click at [764, 268] on div "Existing site page" at bounding box center [723, 268] width 107 height 12
click at [783, 209] on icon at bounding box center [783, 211] width 6 height 6
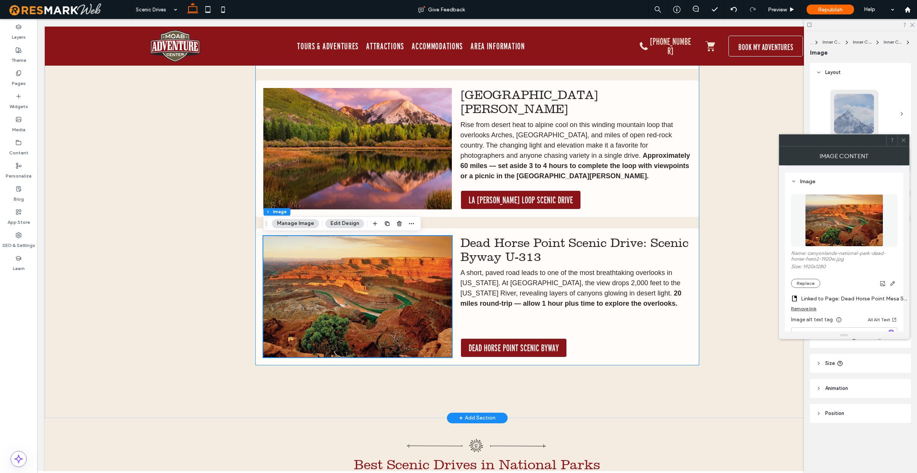
scroll to position [883, 0]
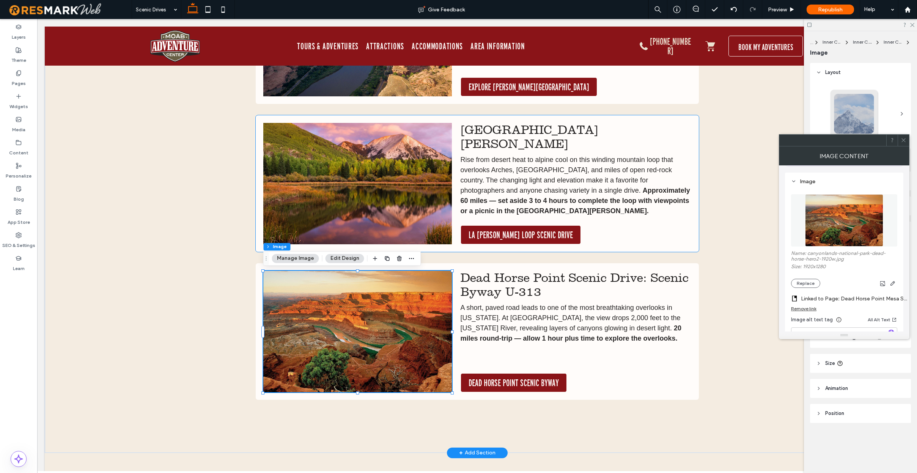
click at [411, 211] on img at bounding box center [357, 183] width 188 height 121
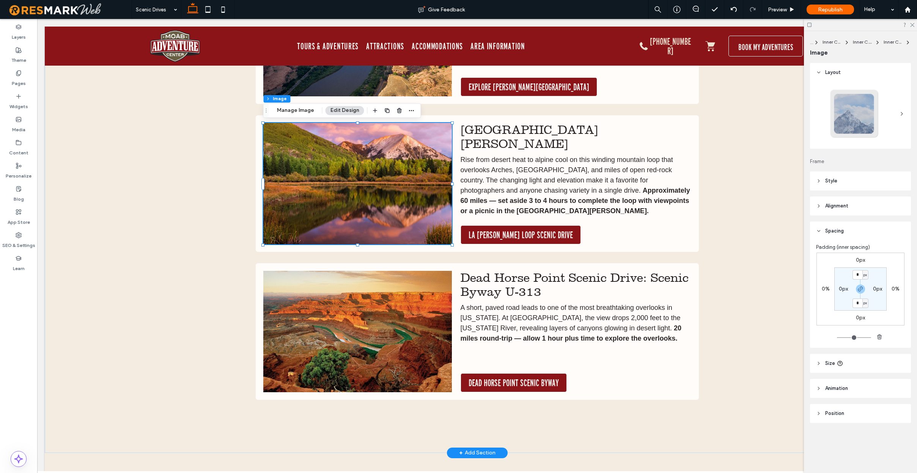
click at [411, 211] on img at bounding box center [357, 183] width 188 height 121
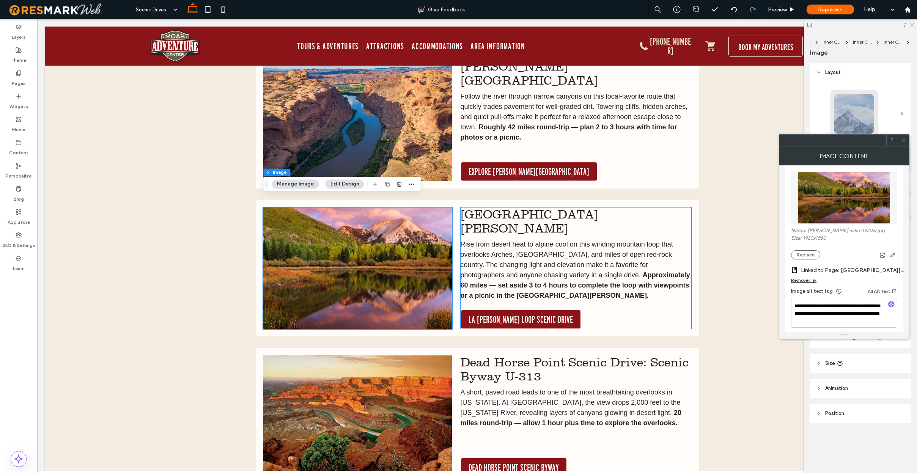
scroll to position [783, 0]
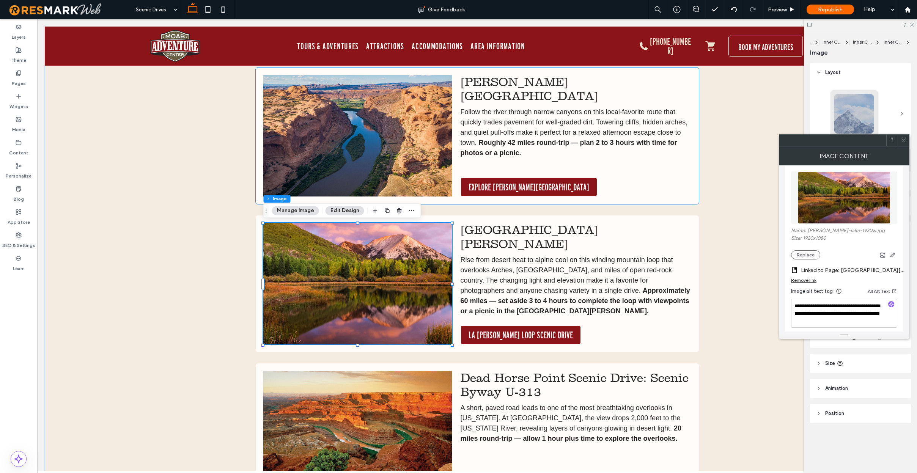
click at [392, 160] on img at bounding box center [357, 135] width 188 height 121
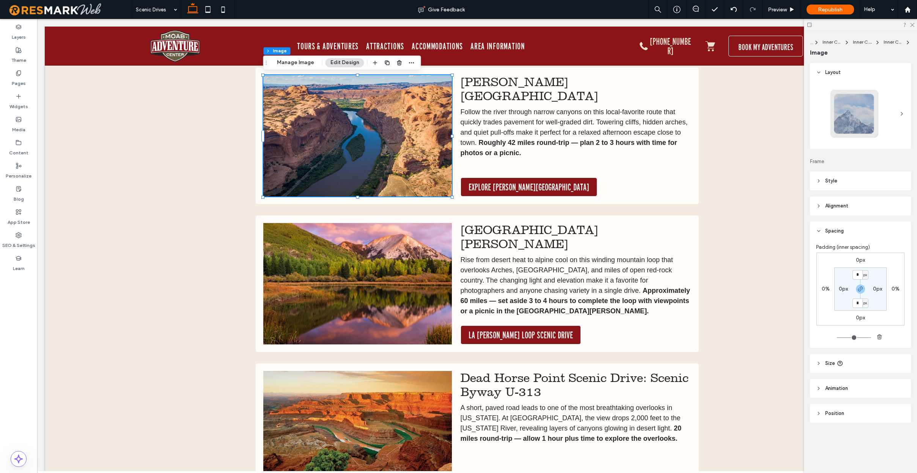
click at [407, 150] on img at bounding box center [357, 135] width 188 height 121
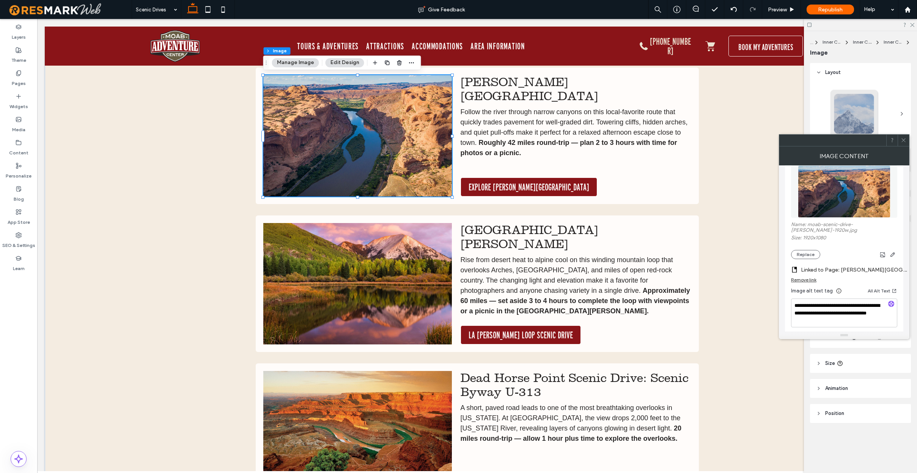
scroll to position [92, 0]
click at [723, 224] on div "Potash Road: Lower Colorado River Scenic Byway 279 Wind along the Colorado Rive…" at bounding box center [477, 143] width 864 height 820
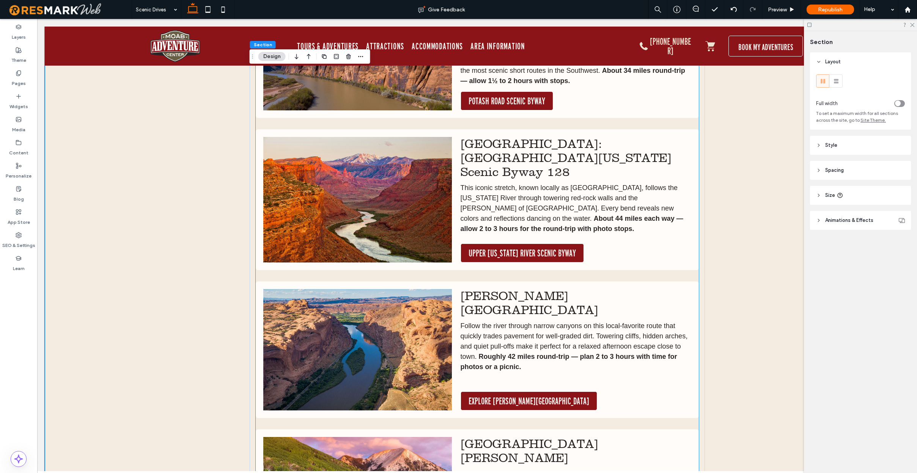
scroll to position [566, 0]
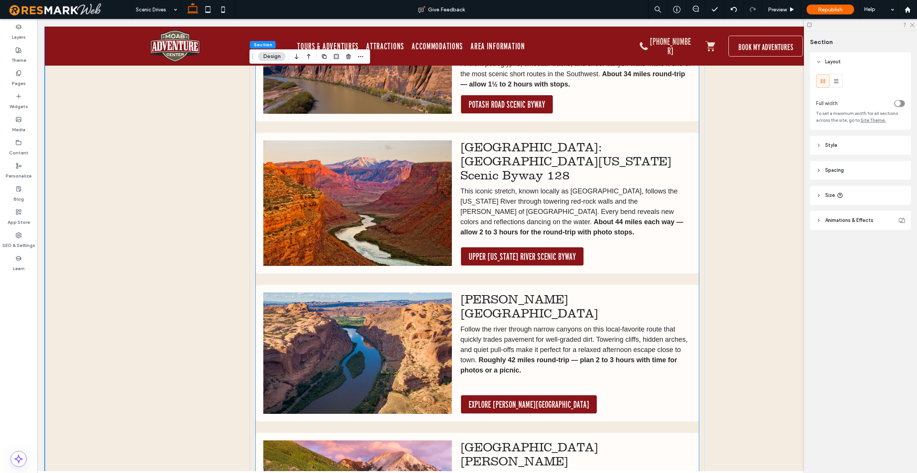
click at [375, 211] on img at bounding box center [357, 203] width 188 height 126
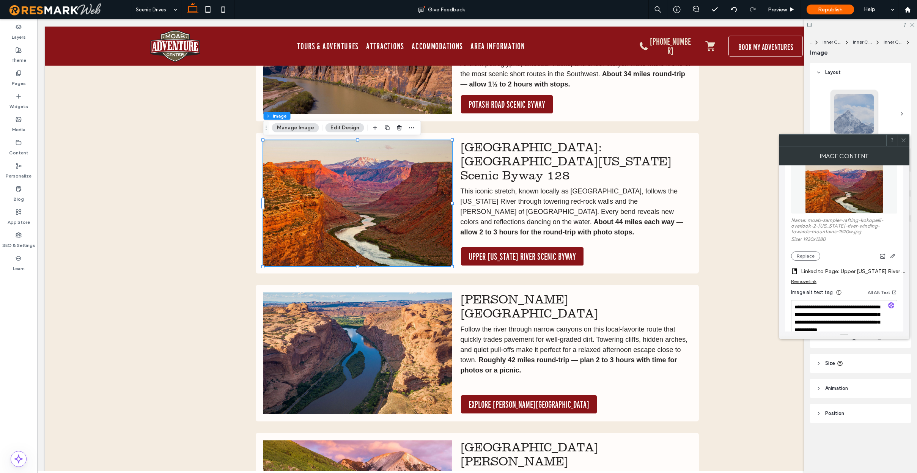
scroll to position [97, 0]
click at [710, 234] on div "Potash Road: Lower Colorado River Scenic Byway 279 Wind along the Colorado Rive…" at bounding box center [477, 360] width 864 height 820
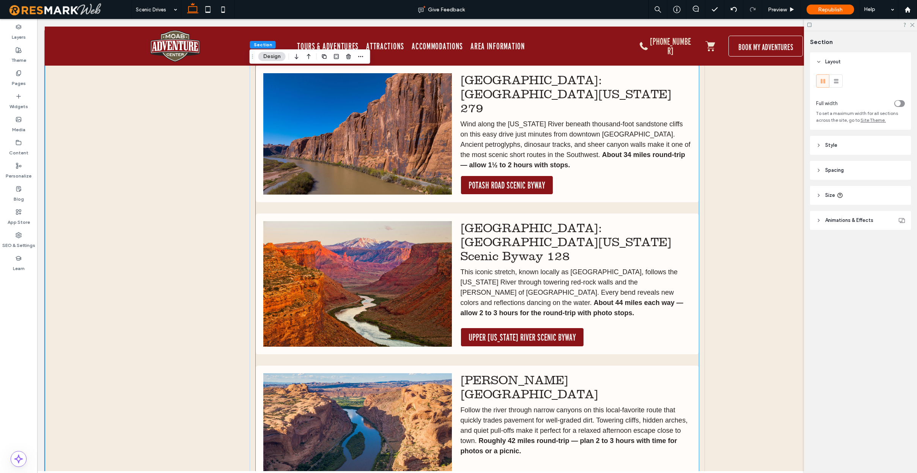
scroll to position [458, 0]
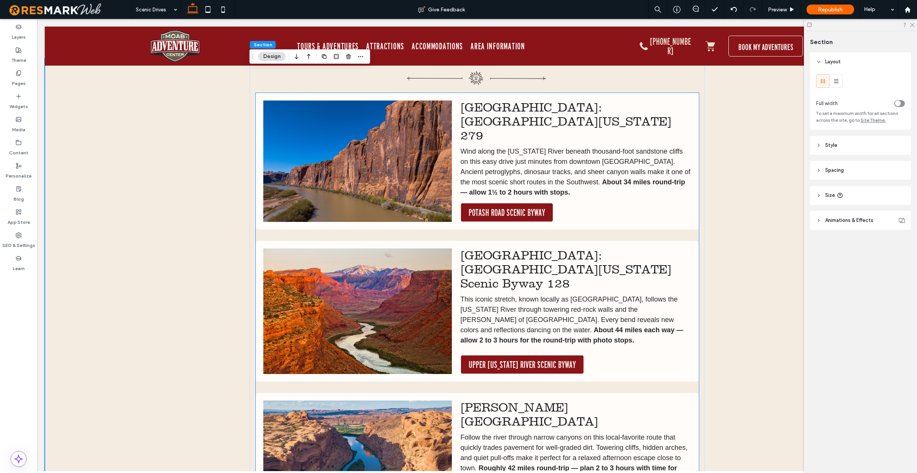
click at [360, 175] on img at bounding box center [357, 160] width 188 height 121
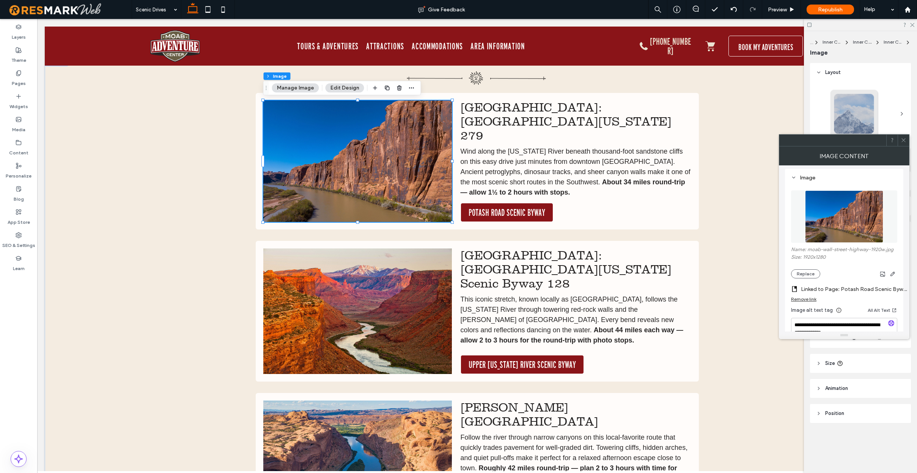
scroll to position [101, 0]
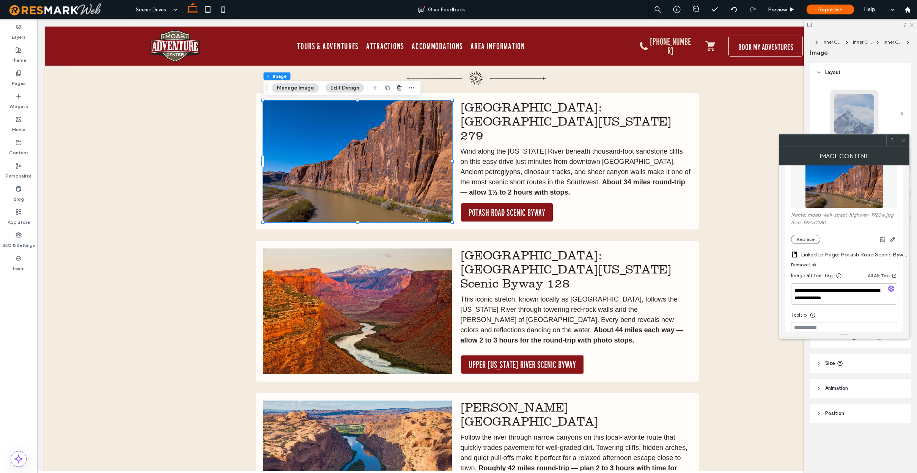
click at [717, 236] on div "Potash Road: Lower Colorado River Scenic Byway 279 Wind along the Colorado Rive…" at bounding box center [477, 468] width 864 height 820
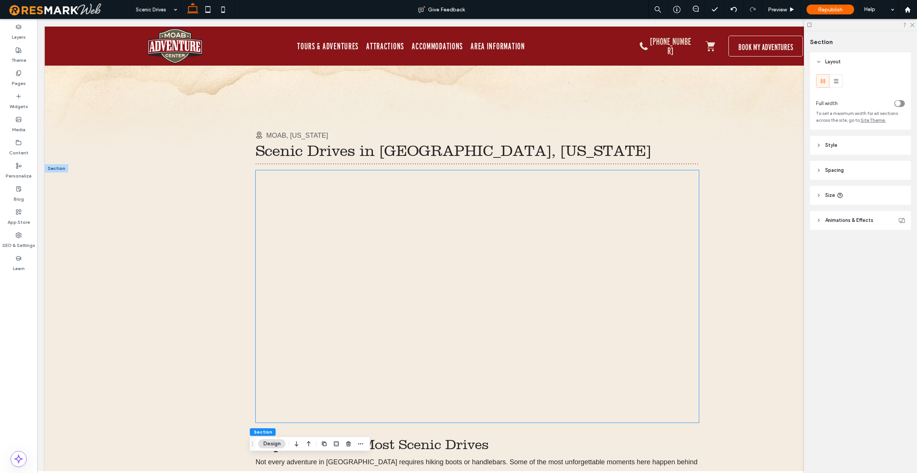
scroll to position [0, 0]
